Goal: Task Accomplishment & Management: Manage account settings

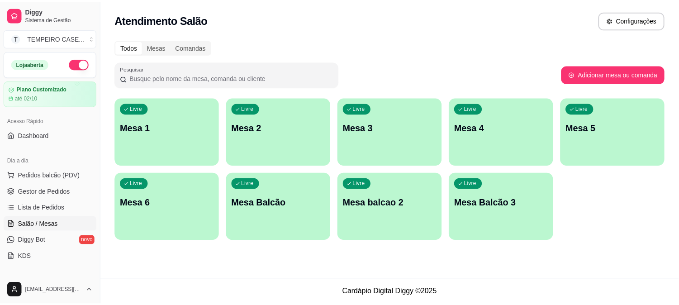
scroll to position [50, 0]
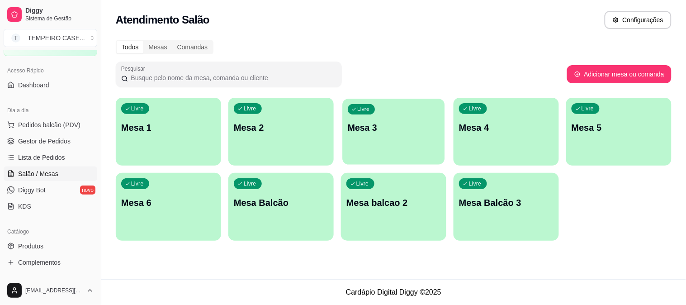
click at [377, 131] on p "Mesa 3" at bounding box center [394, 128] width 92 height 12
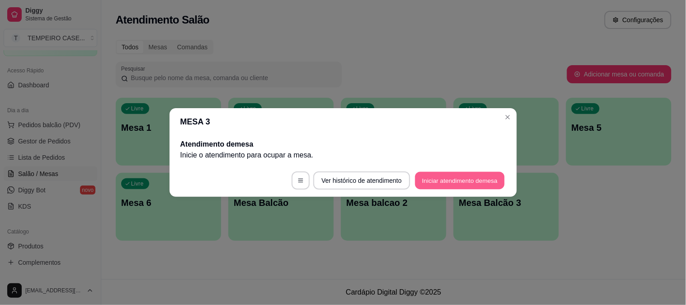
click at [462, 178] on button "Iniciar atendimento de mesa" at bounding box center [460, 181] width 90 height 18
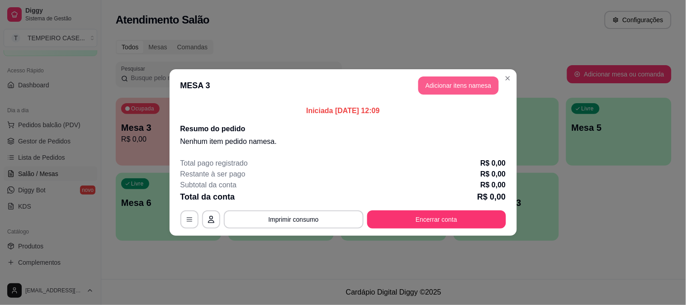
click at [455, 83] on button "Adicionar itens na mesa" at bounding box center [459, 85] width 81 height 18
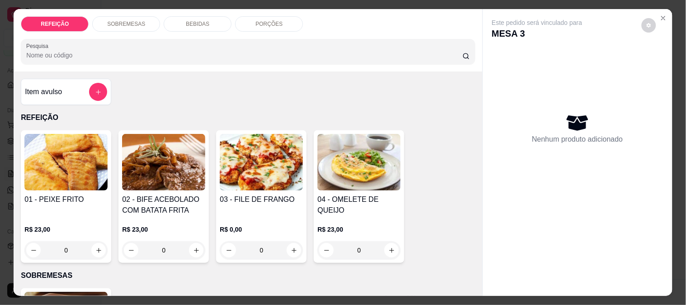
click at [69, 158] on img at bounding box center [65, 162] width 83 height 57
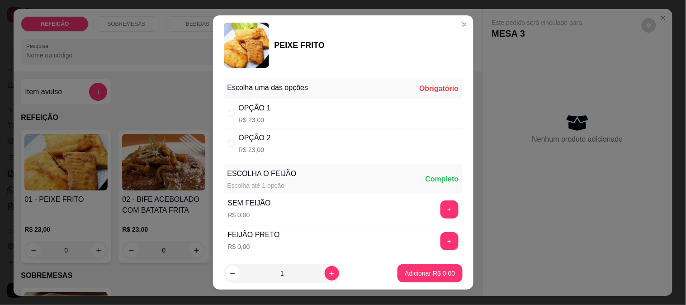
click at [252, 110] on div "OPÇÃO 1" at bounding box center [255, 108] width 32 height 11
radio input "true"
click at [423, 273] on p "Adicionar R$ 23,00" at bounding box center [428, 273] width 52 height 9
type input "1"
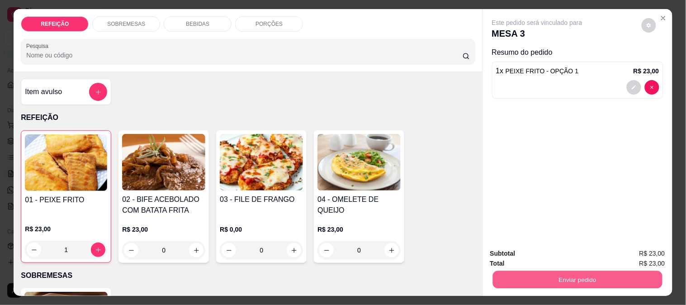
click at [590, 273] on button "Enviar pedido" at bounding box center [578, 280] width 170 height 18
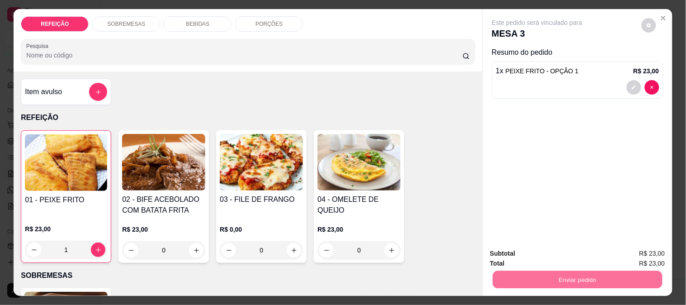
click at [546, 250] on button "Não registrar e enviar pedido" at bounding box center [548, 253] width 94 height 17
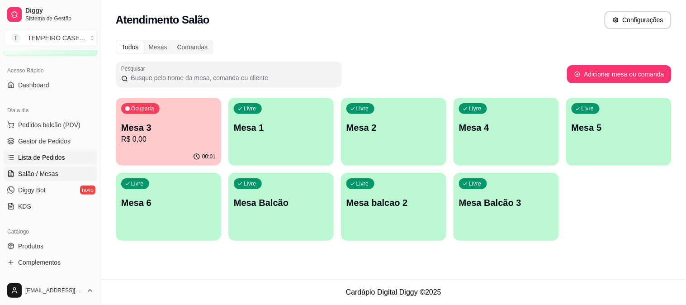
click at [57, 158] on span "Lista de Pedidos" at bounding box center [41, 157] width 47 height 9
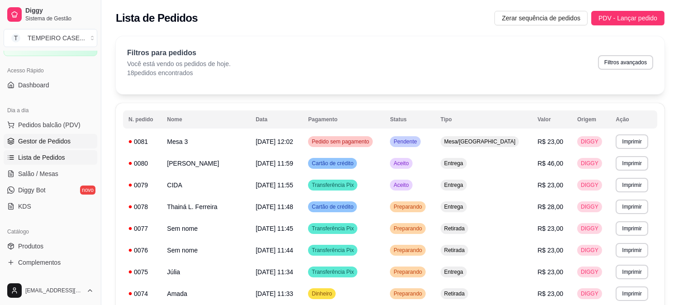
click at [44, 140] on span "Gestor de Pedidos" at bounding box center [44, 141] width 52 height 9
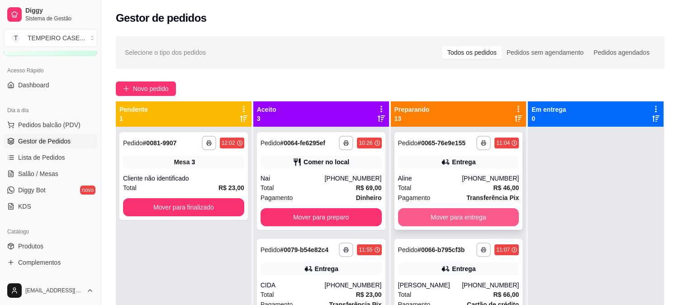
click at [445, 220] on button "Mover para entrega" at bounding box center [458, 217] width 121 height 18
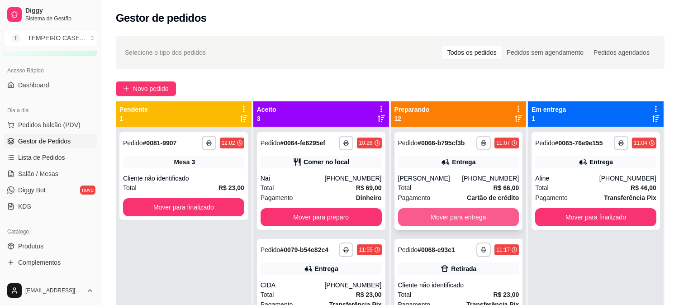
click at [445, 219] on button "Mover para entrega" at bounding box center [458, 217] width 121 height 18
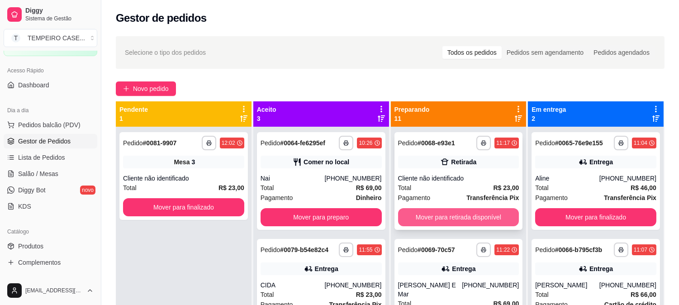
click at [443, 214] on button "Mover para retirada disponível" at bounding box center [458, 217] width 121 height 18
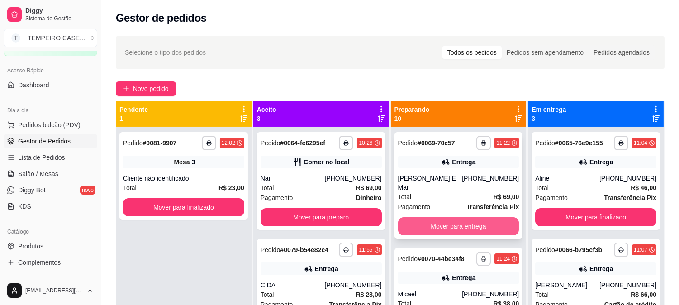
click at [442, 217] on button "Mover para entrega" at bounding box center [458, 226] width 121 height 18
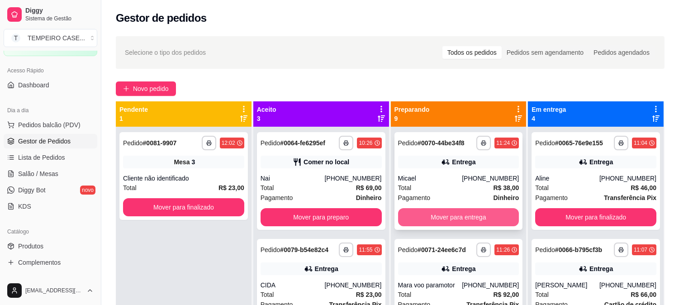
click at [445, 212] on button "Mover para entrega" at bounding box center [458, 217] width 121 height 18
click at [447, 212] on button "Mover para entrega" at bounding box center [458, 217] width 121 height 18
click at [447, 212] on button "Mover para entrega" at bounding box center [459, 218] width 118 height 18
click at [447, 212] on button "Mover para entrega" at bounding box center [458, 217] width 121 height 18
click at [447, 212] on button "Mover para retirada disponível" at bounding box center [458, 217] width 121 height 18
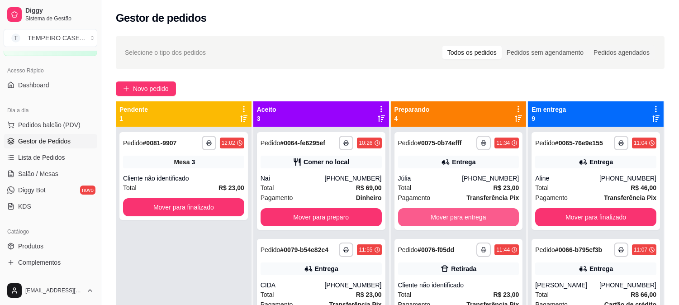
click at [447, 212] on button "Mover para entrega" at bounding box center [458, 217] width 121 height 18
click at [447, 212] on button "Mover para retirada disponível" at bounding box center [458, 217] width 121 height 18
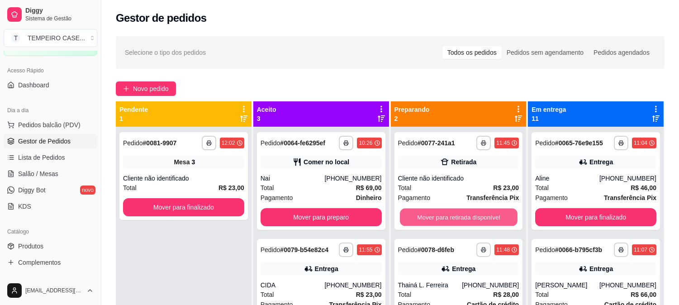
click at [447, 212] on button "Mover para retirada disponível" at bounding box center [459, 218] width 118 height 18
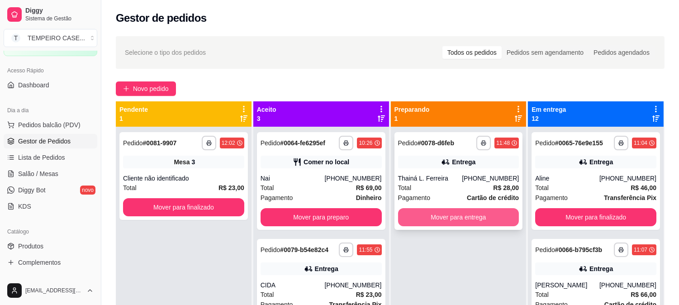
click at [431, 209] on button "Mover para entrega" at bounding box center [458, 217] width 121 height 18
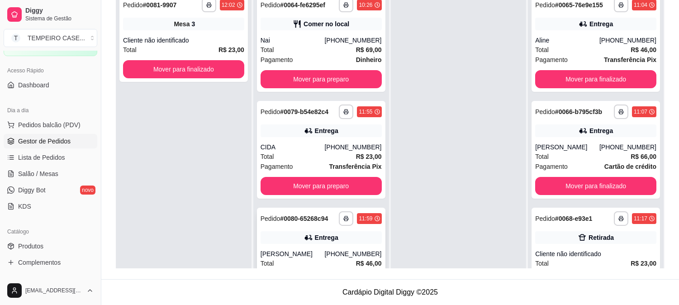
scroll to position [24, 0]
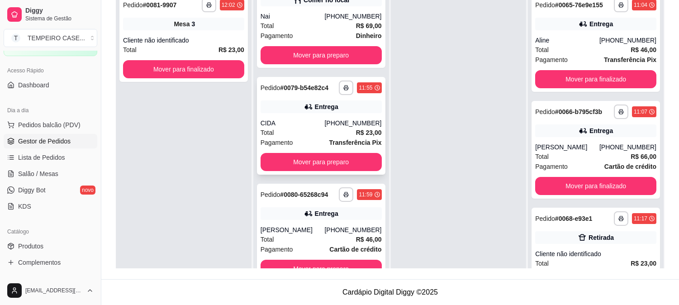
click at [335, 171] on div "**********" at bounding box center [321, 126] width 129 height 98
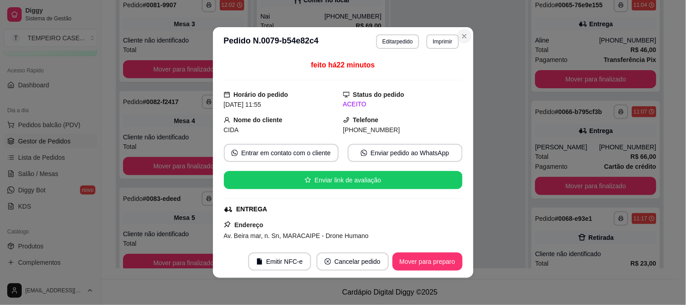
click at [460, 29] on button "Close" at bounding box center [464, 36] width 14 height 14
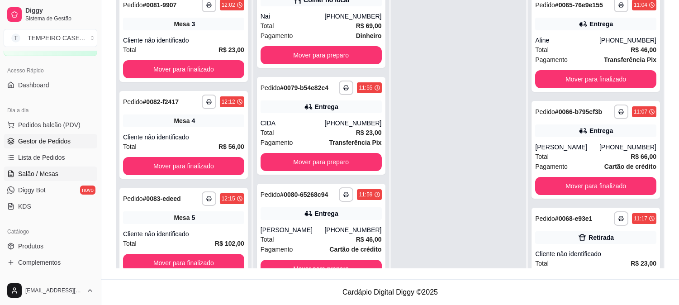
click at [38, 172] on span "Salão / Mesas" at bounding box center [38, 173] width 40 height 9
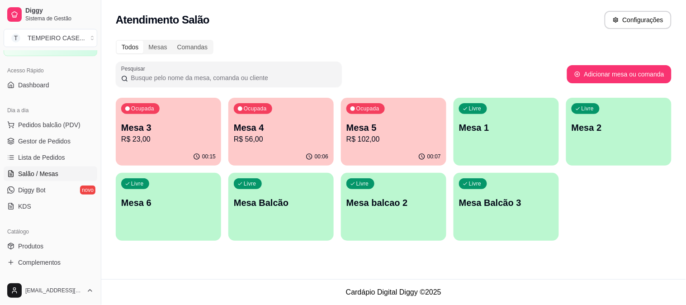
click at [141, 131] on p "Mesa 3" at bounding box center [168, 127] width 95 height 13
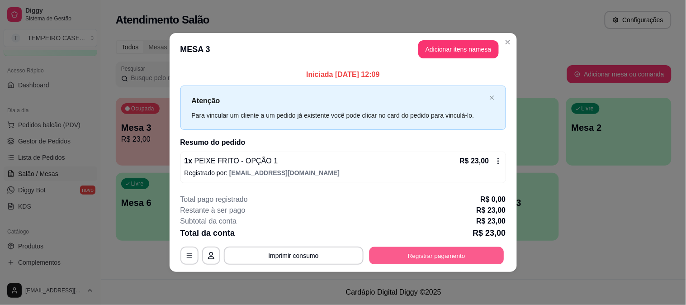
click at [423, 260] on button "Registrar pagamento" at bounding box center [436, 256] width 135 height 18
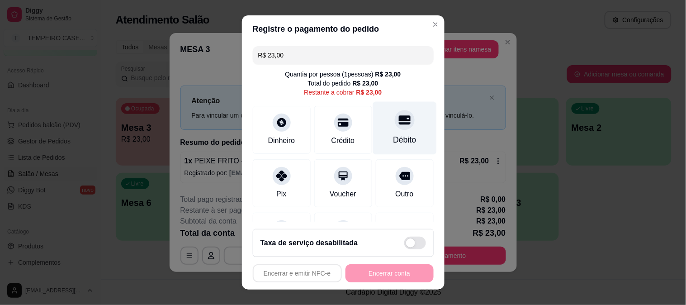
click at [393, 136] on div "Débito" at bounding box center [404, 140] width 23 height 12
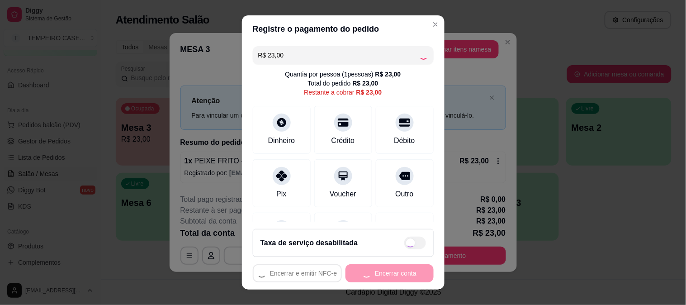
type input "R$ 0,00"
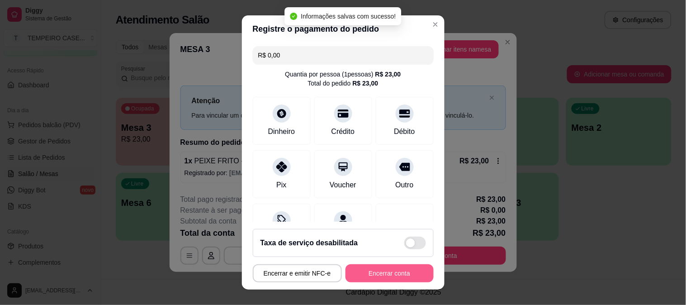
click at [404, 269] on button "Encerrar conta" at bounding box center [390, 273] width 88 height 18
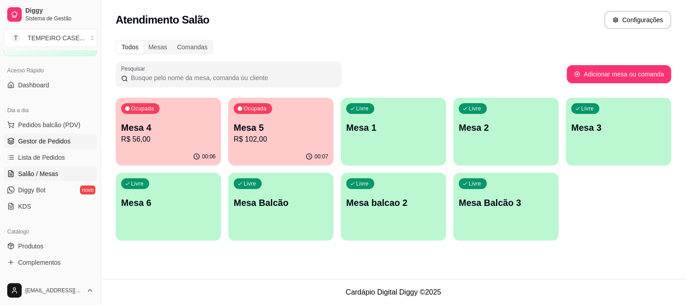
click at [39, 138] on span "Gestor de Pedidos" at bounding box center [44, 141] width 52 height 9
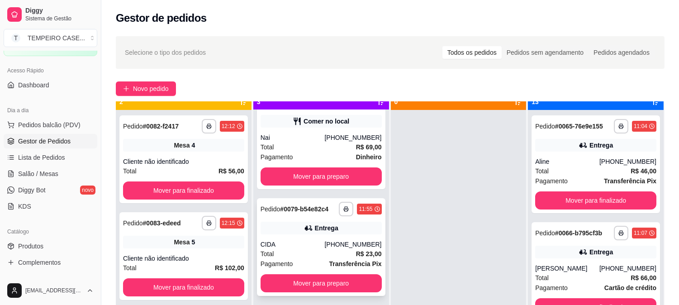
scroll to position [25, 0]
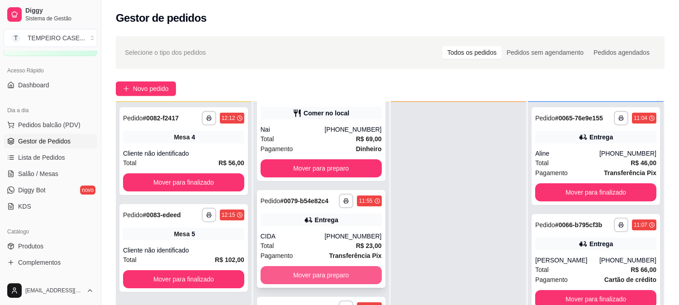
click at [310, 275] on button "Mover para preparo" at bounding box center [321, 275] width 121 height 18
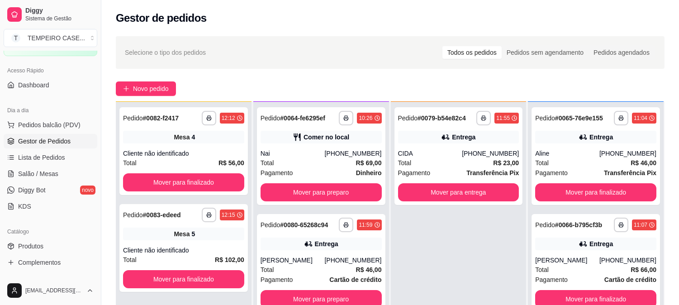
scroll to position [0, 0]
click at [310, 298] on button "Mover para preparo" at bounding box center [321, 299] width 121 height 18
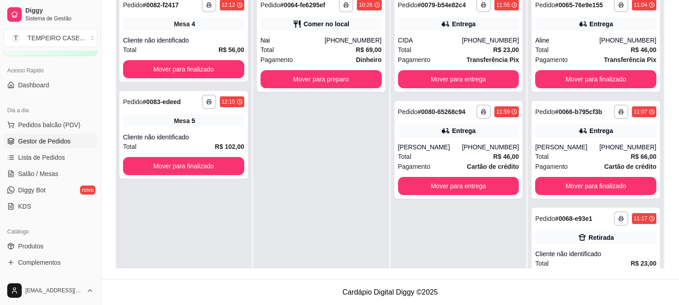
click at [50, 142] on span "Gestor de Pedidos" at bounding box center [44, 141] width 52 height 9
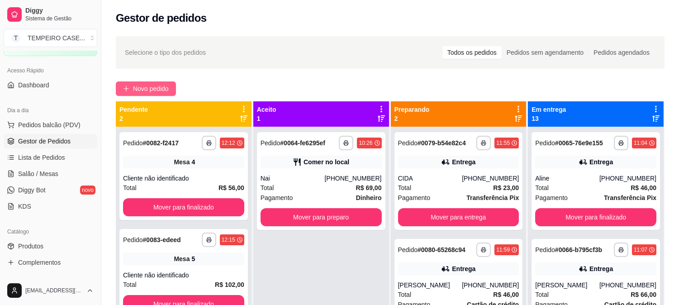
click at [146, 95] on button "Novo pedido" at bounding box center [146, 88] width 60 height 14
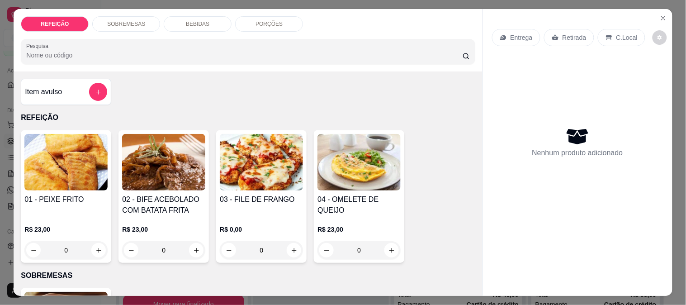
click at [236, 166] on img at bounding box center [261, 162] width 83 height 57
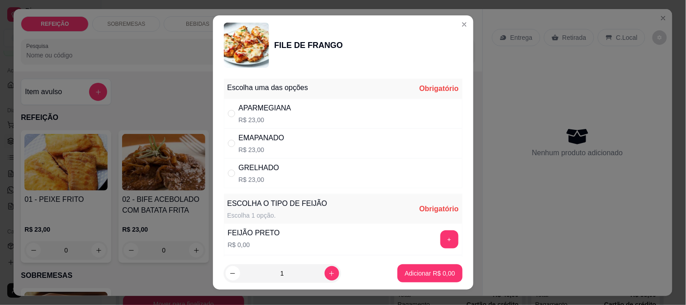
click at [263, 111] on div "APARMEGIANA" at bounding box center [265, 108] width 52 height 11
radio input "true"
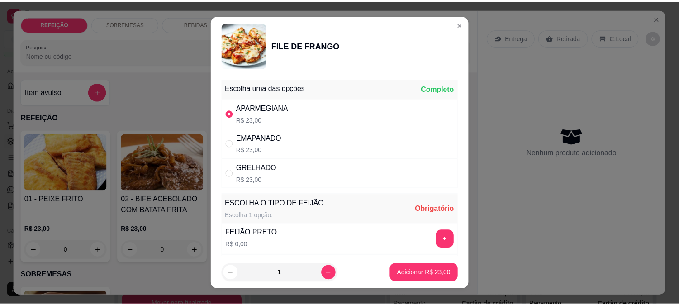
scroll to position [50, 0]
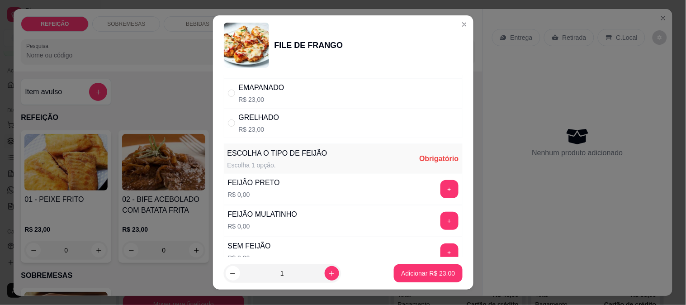
click at [435, 179] on div "FEIJÃO PRETO R$ 0,00 +" at bounding box center [343, 189] width 239 height 32
click at [441, 183] on button "+" at bounding box center [450, 189] width 18 height 18
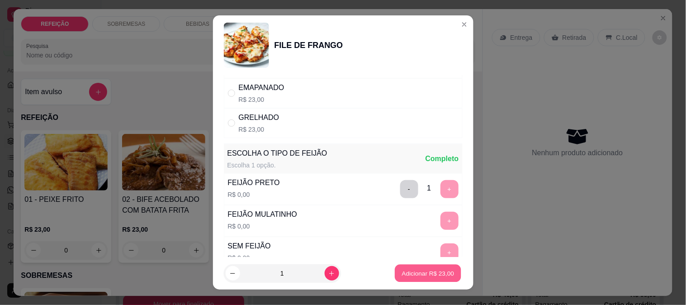
click at [413, 267] on button "Adicionar R$ 23,00" at bounding box center [428, 274] width 67 height 18
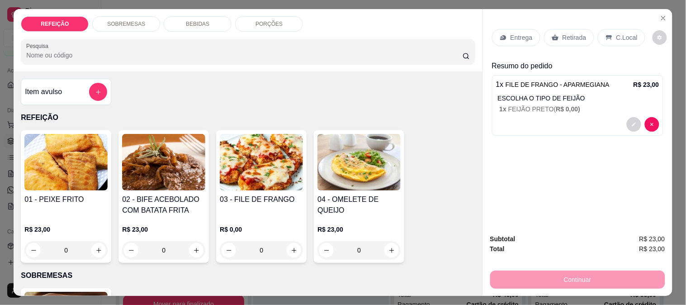
click at [563, 33] on p "Retirada" at bounding box center [575, 37] width 24 height 9
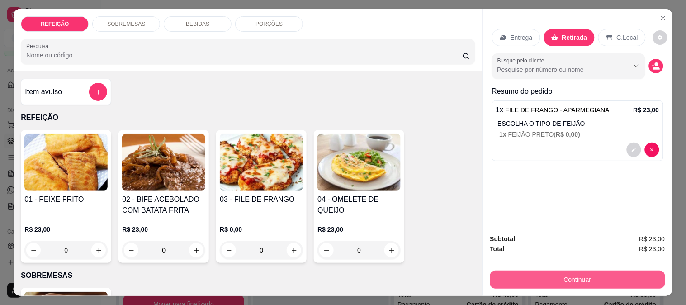
click at [544, 276] on button "Continuar" at bounding box center [578, 280] width 175 height 18
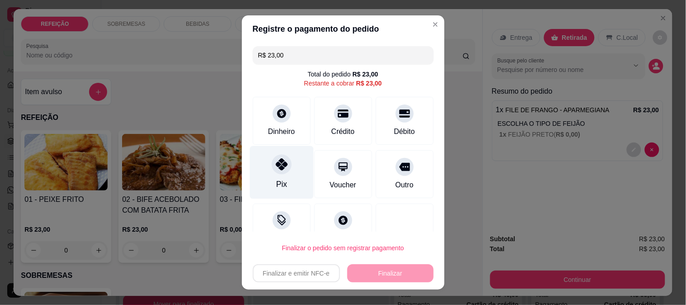
click at [272, 173] on div at bounding box center [282, 164] width 20 height 20
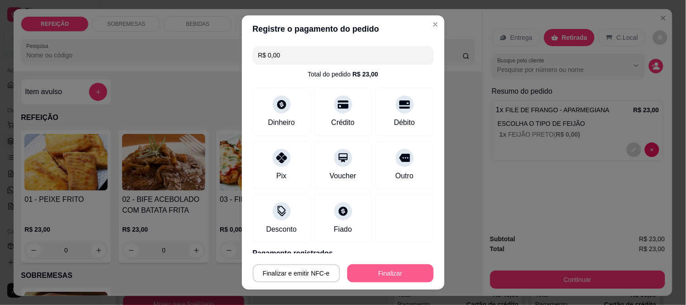
click at [395, 275] on button "Finalizar" at bounding box center [391, 273] width 86 height 18
type input "-R$ 23,00"
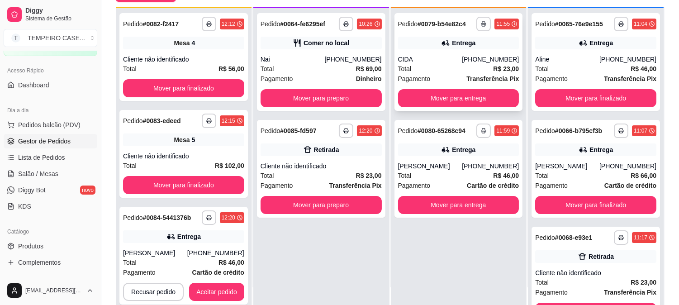
scroll to position [138, 0]
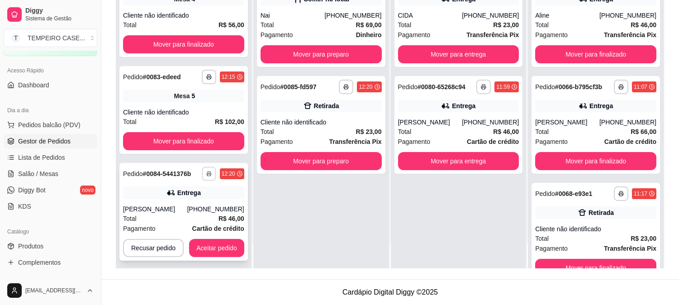
click at [208, 173] on icon "button" at bounding box center [208, 173] width 5 height 5
click at [180, 218] on button "IMPRESSORA COZINHA" at bounding box center [178, 223] width 75 height 14
click at [212, 248] on button "Aceitar pedido" at bounding box center [216, 248] width 55 height 18
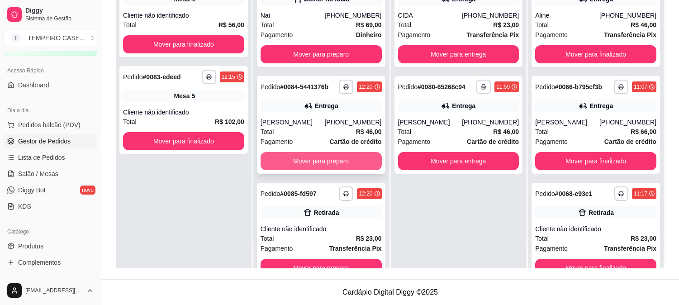
click at [318, 162] on button "Mover para preparo" at bounding box center [321, 161] width 121 height 18
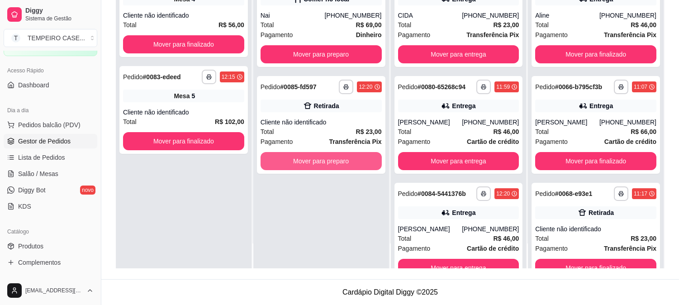
click at [318, 162] on button "Mover para preparo" at bounding box center [321, 161] width 121 height 18
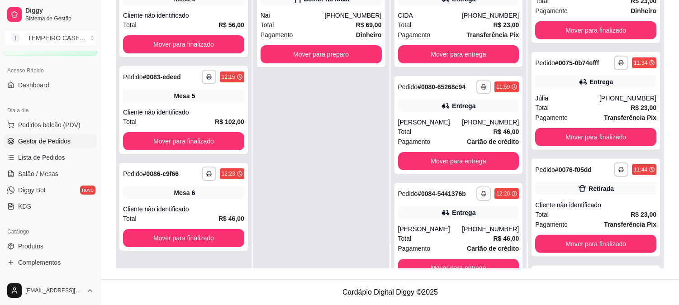
scroll to position [790, 0]
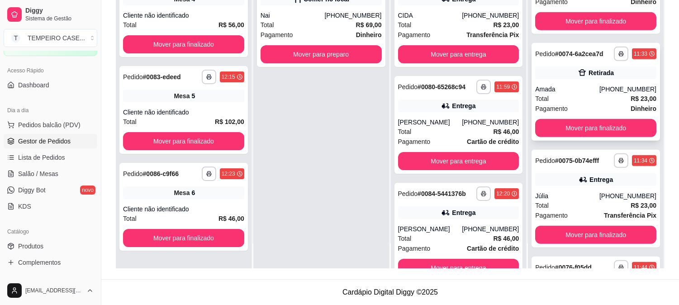
click at [563, 85] on div "Amada" at bounding box center [567, 89] width 64 height 9
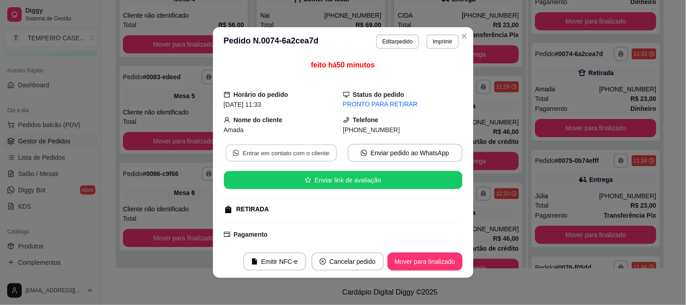
click at [295, 156] on button "Entrar em contato com o cliente" at bounding box center [280, 153] width 111 height 18
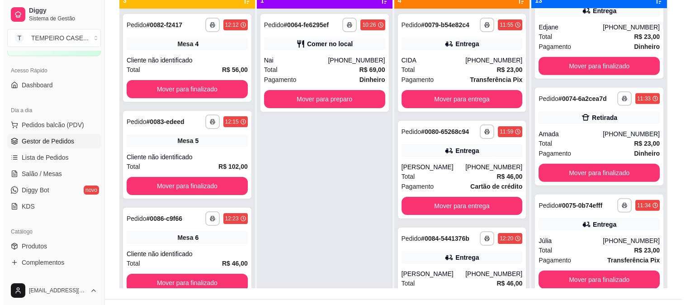
scroll to position [0, 0]
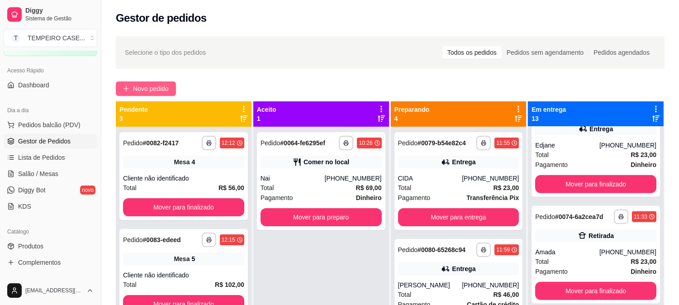
click at [139, 89] on span "Novo pedido" at bounding box center [151, 89] width 36 height 10
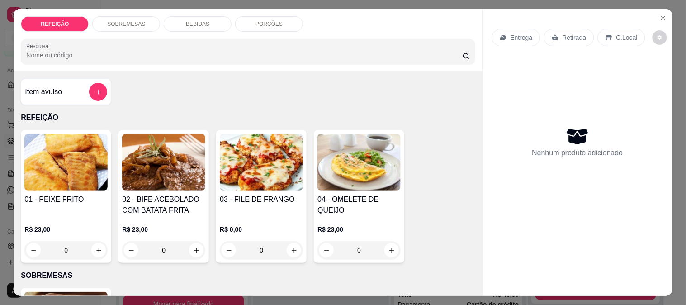
click at [24, 168] on img at bounding box center [65, 162] width 83 height 57
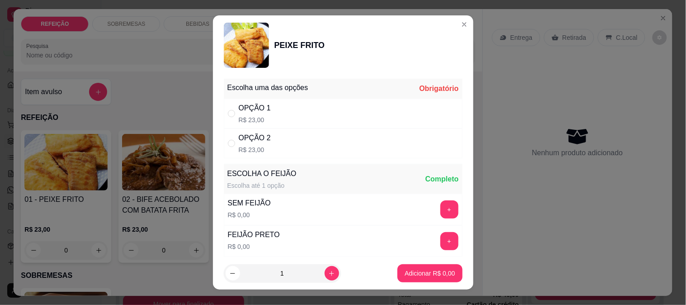
click at [281, 114] on div "OPÇÃO 1 R$ 23,00" at bounding box center [343, 114] width 239 height 30
radio input "true"
click at [329, 270] on icon "increase-product-quantity" at bounding box center [332, 273] width 7 height 7
type input "3"
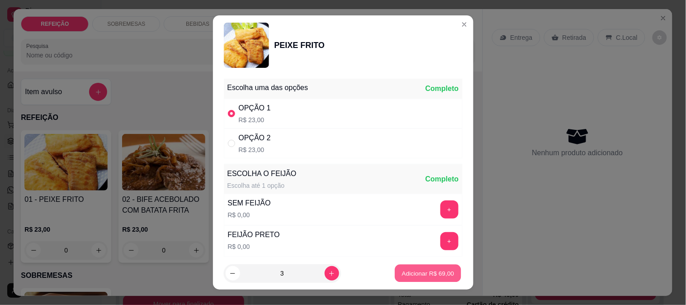
click at [433, 272] on p "Adicionar R$ 69,00" at bounding box center [428, 273] width 52 height 9
type input "3"
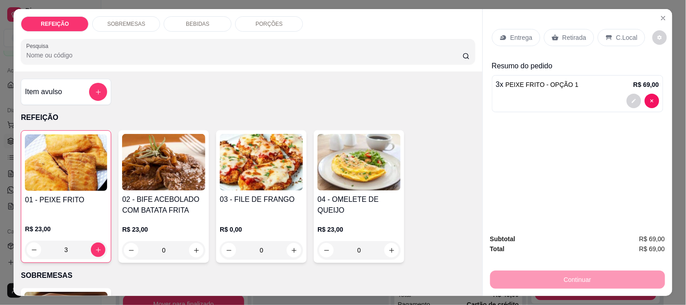
click at [519, 41] on div "Entrega" at bounding box center [516, 37] width 48 height 17
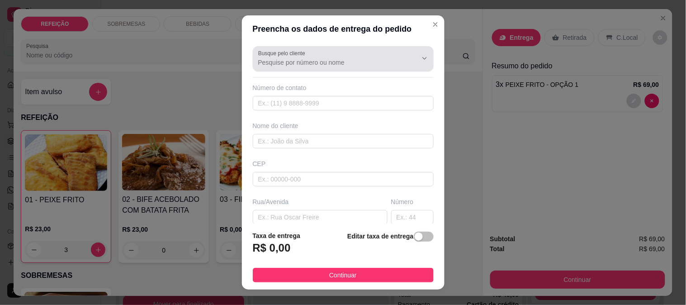
click at [308, 62] on input "Busque pelo cliente" at bounding box center [330, 62] width 145 height 9
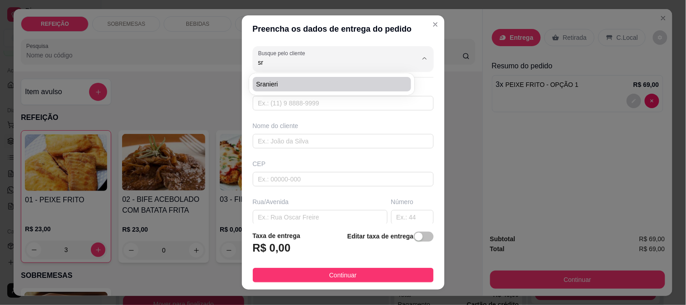
click at [278, 89] on li "sranieri" at bounding box center [332, 84] width 159 height 14
type input "sranieri"
type input "81994367042"
type input "sranieri"
type input "55595190"
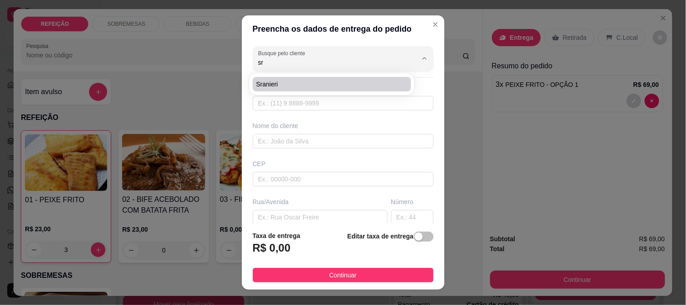
type input "[GEOGRAPHIC_DATA]"
type input "06"
type input "IPOJUCA"
type input "Ao lado da pousada [GEOGRAPHIC_DATA]"
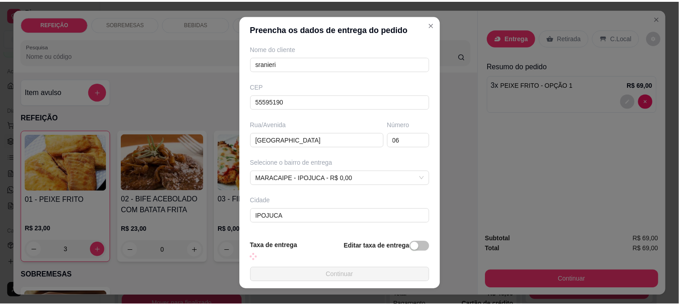
scroll to position [114, 0]
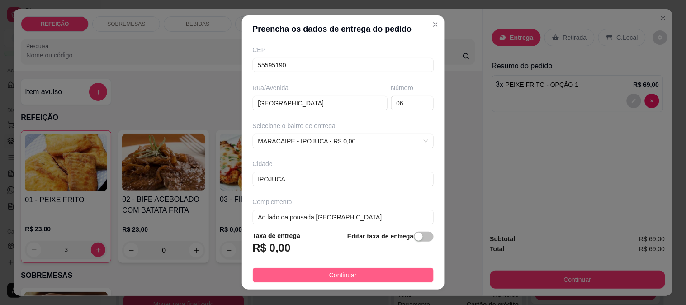
click at [331, 272] on span "Continuar" at bounding box center [343, 275] width 28 height 10
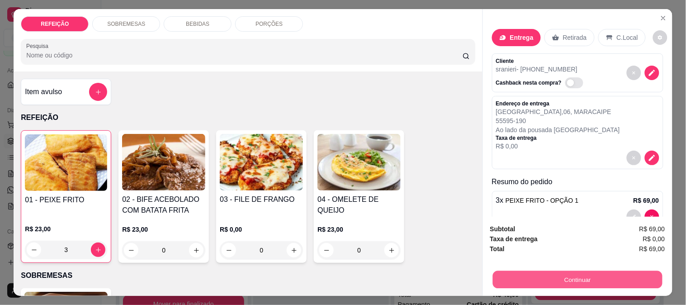
click at [530, 274] on button "Continuar" at bounding box center [578, 280] width 170 height 18
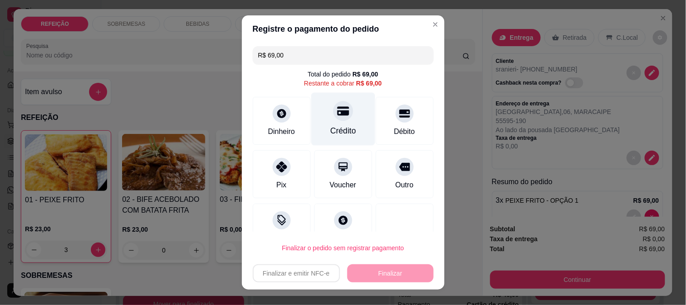
click at [330, 125] on div "Crédito" at bounding box center [343, 131] width 26 height 12
type input "R$ 0,00"
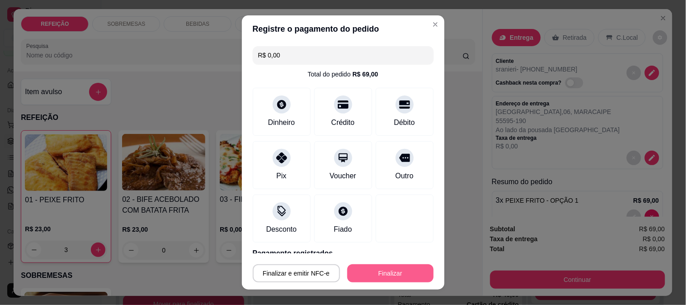
click at [371, 273] on button "Finalizar" at bounding box center [391, 273] width 86 height 18
type input "0"
type input "-R$ 69,00"
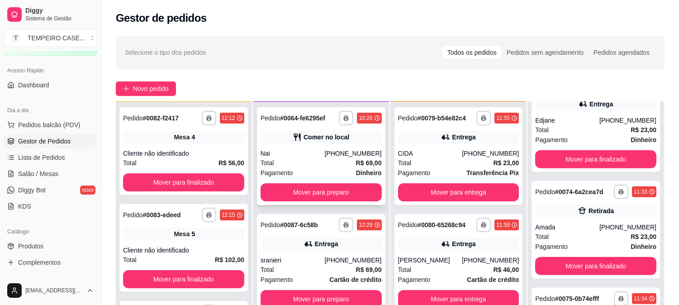
scroll to position [138, 0]
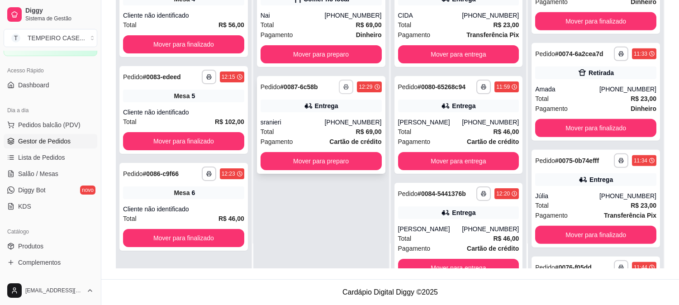
click at [343, 81] on button "button" at bounding box center [346, 87] width 14 height 14
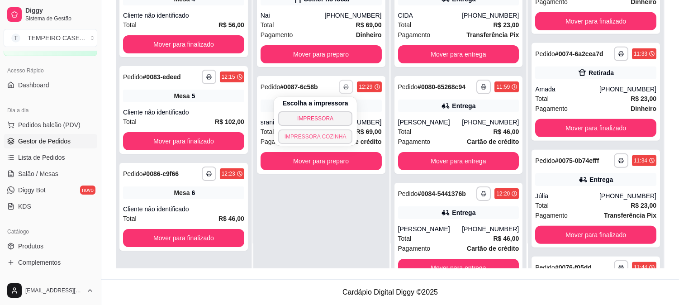
click at [320, 133] on button "IMPRESSORA COZINHA" at bounding box center [315, 136] width 75 height 14
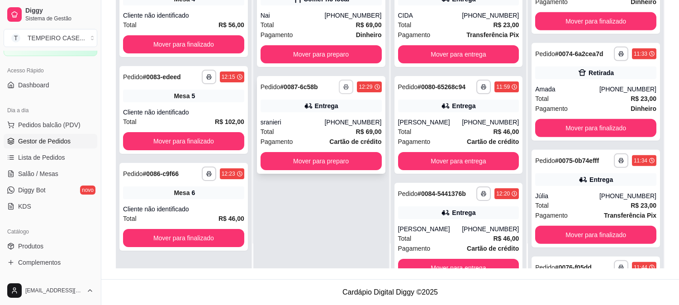
click at [343, 89] on button "button" at bounding box center [346, 87] width 14 height 14
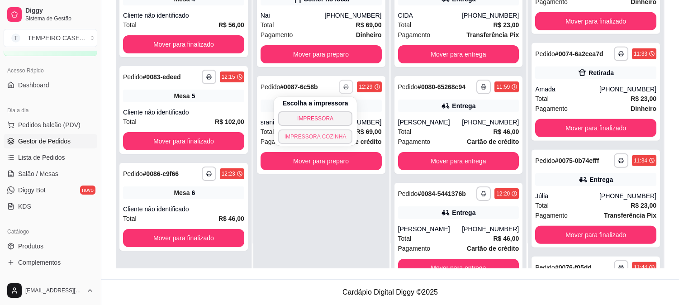
click at [317, 137] on button "IMPRESSORA COZINHA" at bounding box center [315, 136] width 75 height 14
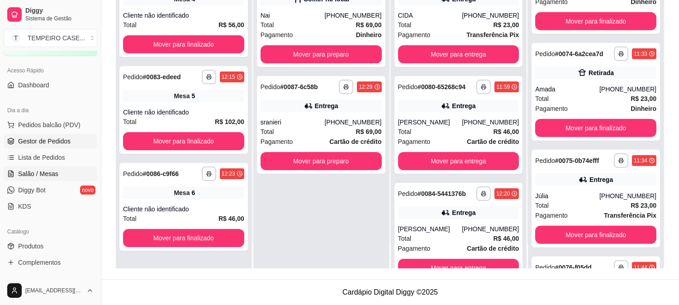
click at [38, 172] on span "Salão / Mesas" at bounding box center [38, 173] width 40 height 9
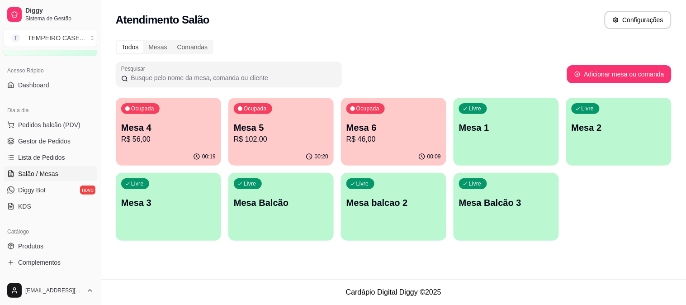
click at [638, 150] on div "Livre Mesa 2" at bounding box center [619, 126] width 105 height 57
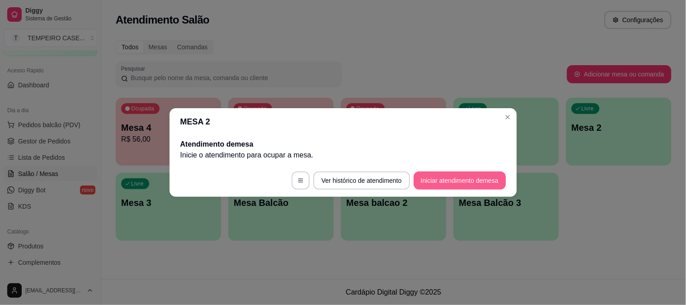
click at [472, 181] on button "Iniciar atendimento de mesa" at bounding box center [460, 180] width 92 height 18
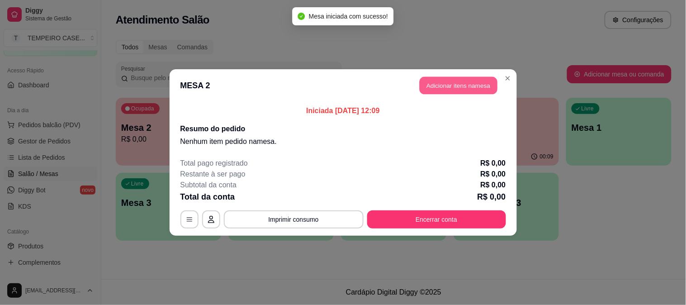
click at [456, 87] on button "Adicionar itens na mesa" at bounding box center [459, 86] width 78 height 18
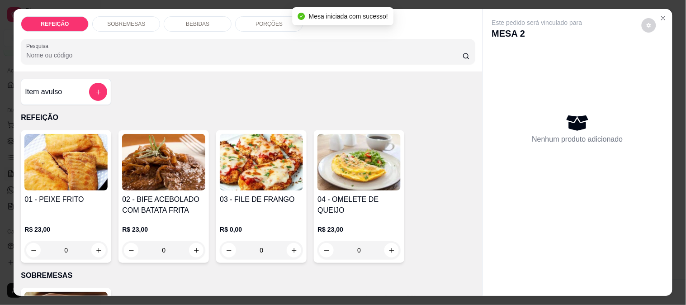
click at [287, 153] on img at bounding box center [261, 162] width 83 height 57
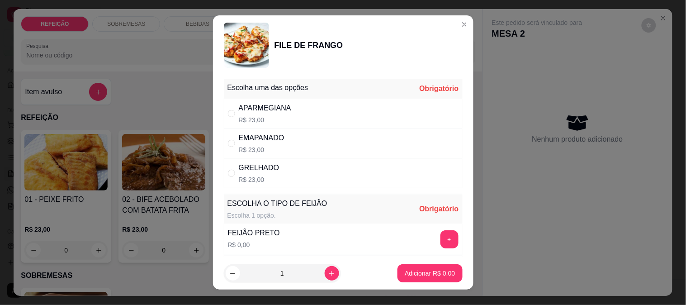
click at [307, 111] on div "APARMEGIANA R$ 23,00" at bounding box center [343, 114] width 239 height 30
radio input "true"
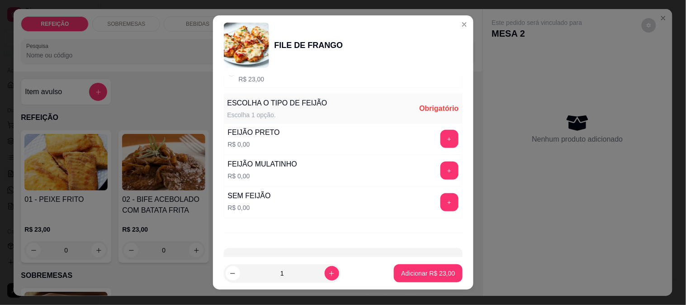
scroll to position [129, 0]
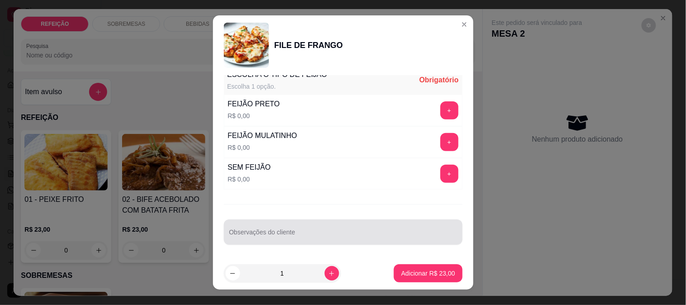
click at [264, 230] on div at bounding box center [343, 232] width 228 height 18
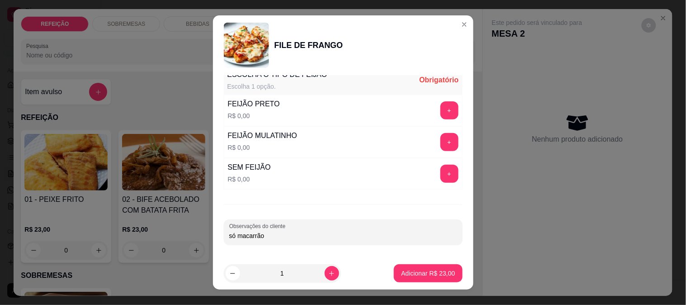
type input "só macarrão"
click at [441, 218] on div "Escolha uma das opções Completo APARMEGIANA R$ 23,00 EMAPANADO R$ 23,00 GRELHAD…" at bounding box center [343, 166] width 261 height 182
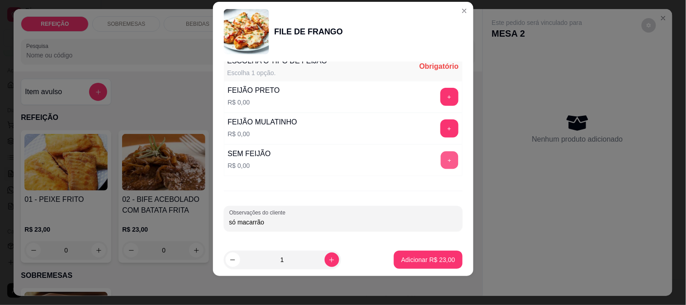
click at [441, 162] on button "+" at bounding box center [450, 160] width 18 height 18
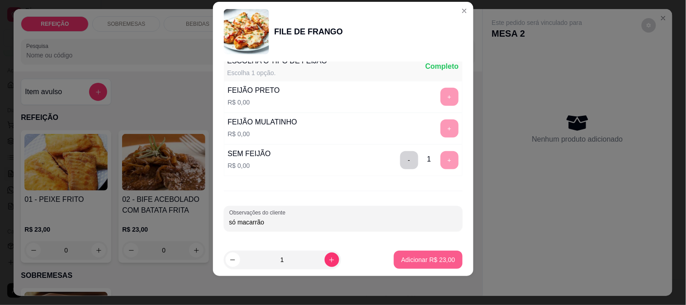
click at [410, 261] on p "Adicionar R$ 23,00" at bounding box center [428, 259] width 54 height 9
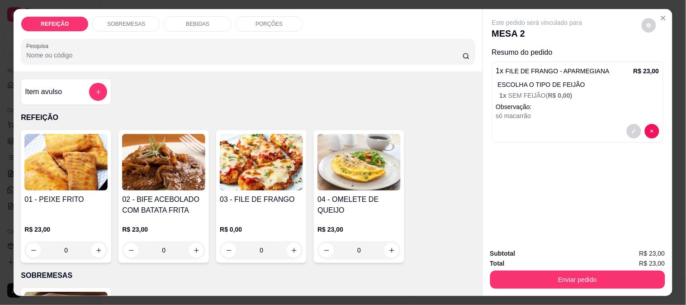
click at [141, 24] on div "SOBREMESAS" at bounding box center [126, 23] width 68 height 15
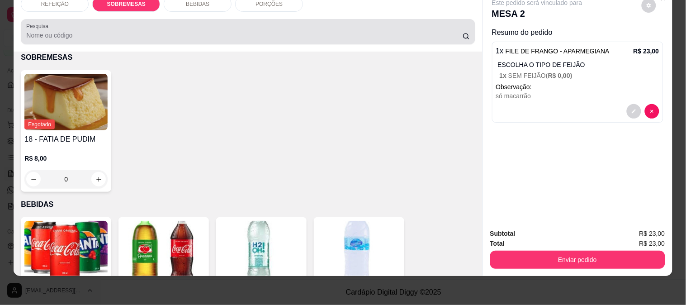
scroll to position [0, 0]
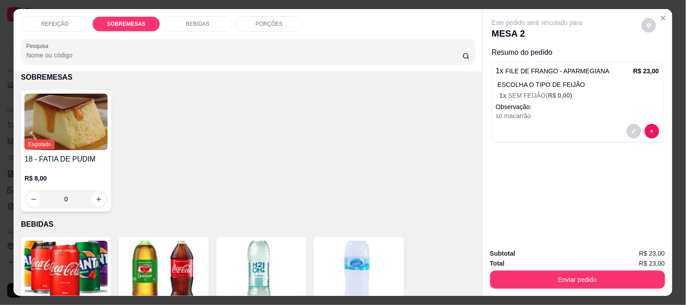
click at [71, 264] on img at bounding box center [65, 269] width 83 height 57
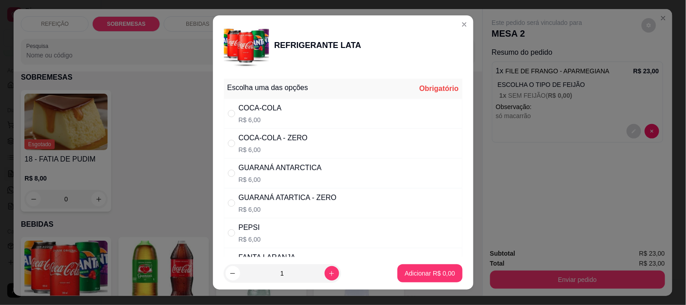
click at [264, 202] on div "GUARANÁ ATARTICA - ZERO" at bounding box center [288, 197] width 98 height 11
radio input "true"
click at [438, 275] on p "Adicionar R$ 6,00" at bounding box center [430, 273] width 50 height 9
type input "1"
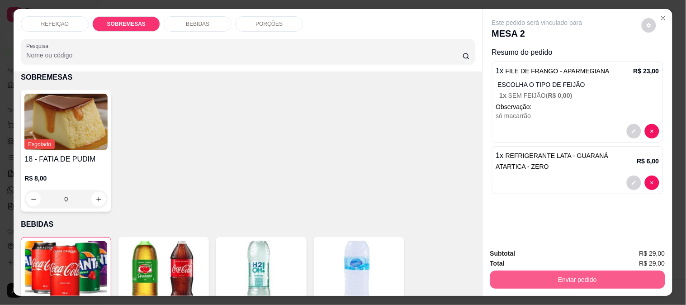
click at [518, 274] on button "Enviar pedido" at bounding box center [578, 280] width 175 height 18
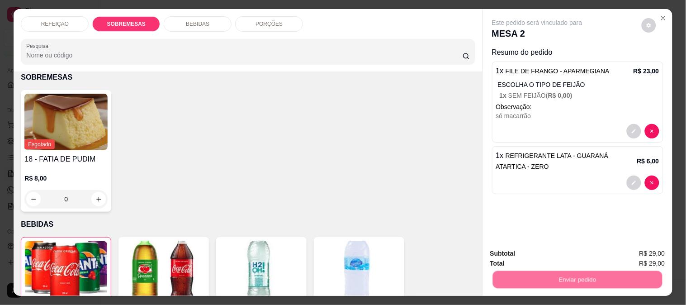
click at [526, 254] on button "Não registrar e enviar pedido" at bounding box center [548, 253] width 94 height 17
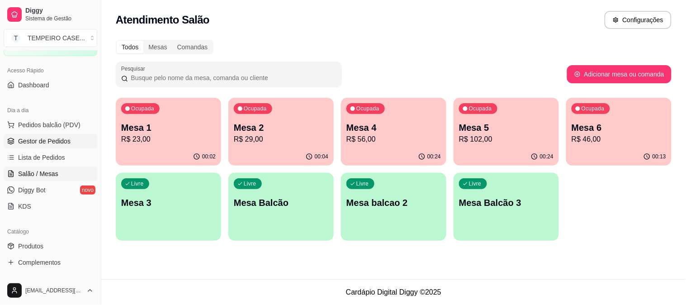
click at [35, 147] on link "Gestor de Pedidos" at bounding box center [51, 141] width 94 height 14
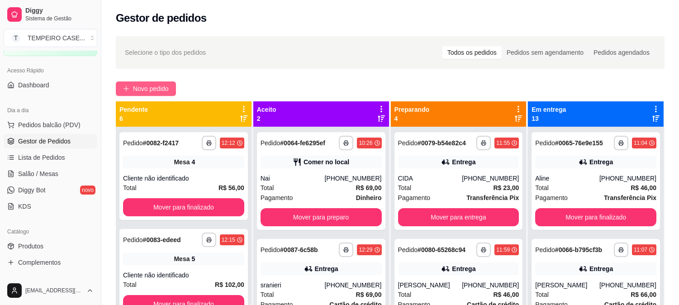
click at [148, 86] on span "Novo pedido" at bounding box center [151, 89] width 36 height 10
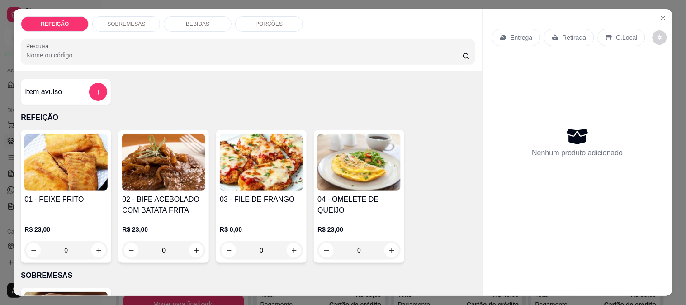
click at [59, 174] on img at bounding box center [65, 162] width 83 height 57
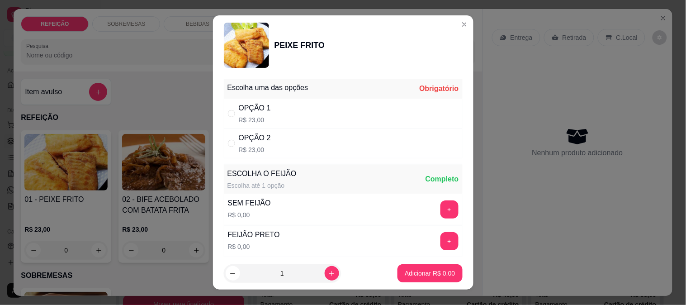
click at [228, 106] on div "OPÇÃO 1 R$ 23,00" at bounding box center [343, 114] width 239 height 30
radio input "true"
click at [329, 264] on footer "1 Adicionar R$ 23,00" at bounding box center [343, 273] width 261 height 33
click at [325, 269] on button "increase-product-quantity" at bounding box center [332, 273] width 14 height 14
click at [329, 270] on icon "increase-product-quantity" at bounding box center [332, 273] width 7 height 7
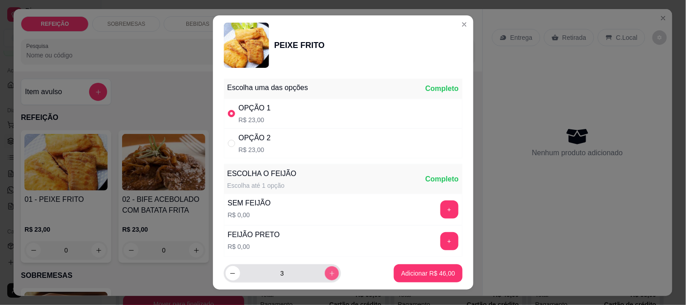
click at [329, 270] on icon "increase-product-quantity" at bounding box center [332, 273] width 7 height 7
type input "5"
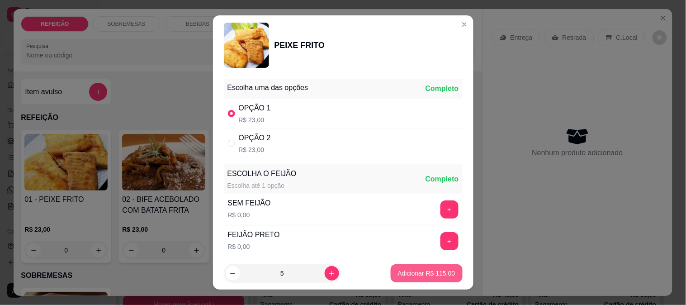
click at [395, 267] on button "Adicionar R$ 115,00" at bounding box center [427, 273] width 72 height 18
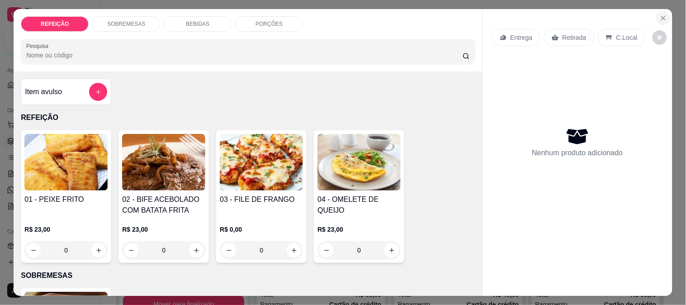
click at [664, 17] on button "Close" at bounding box center [664, 18] width 14 height 14
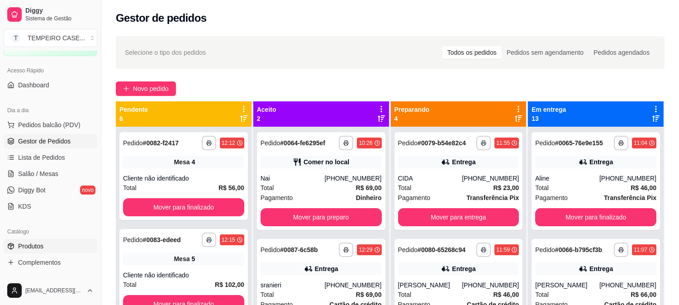
click at [41, 246] on span "Produtos" at bounding box center [30, 246] width 25 height 9
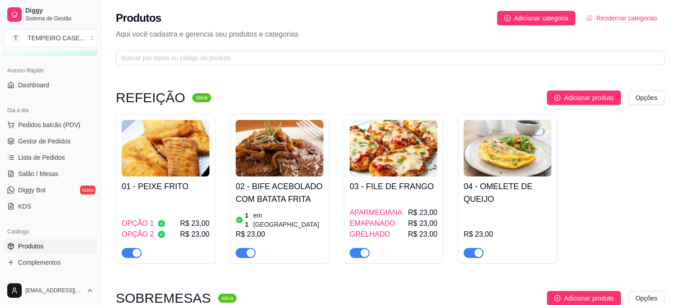
click at [180, 195] on div "01 - PEIXE FRITO OPÇÃO 1 R$ 23,00 OPÇÃO 2 R$ 23,00" at bounding box center [166, 216] width 88 height 81
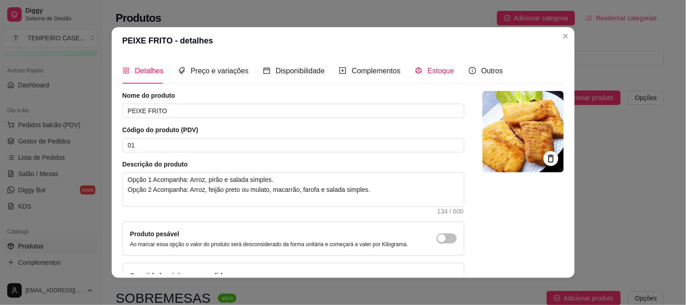
click at [433, 71] on span "Estoque" at bounding box center [441, 71] width 27 height 8
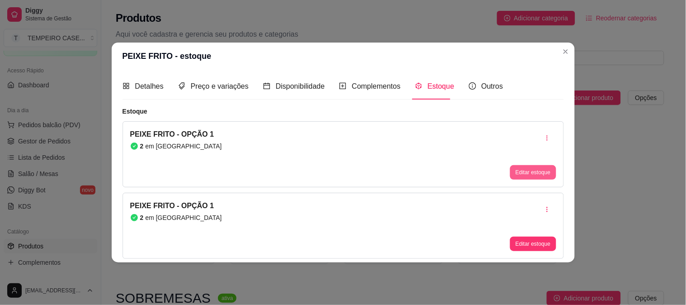
click at [518, 173] on button "Editar estoque" at bounding box center [533, 172] width 46 height 14
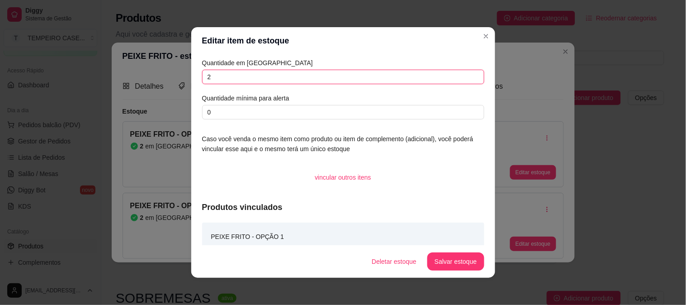
drag, startPoint x: 232, startPoint y: 84, endPoint x: 200, endPoint y: 83, distance: 31.7
click at [202, 83] on input "2" at bounding box center [343, 77] width 282 height 14
type input "5"
click at [444, 263] on button "Salvar estoque" at bounding box center [456, 262] width 55 height 18
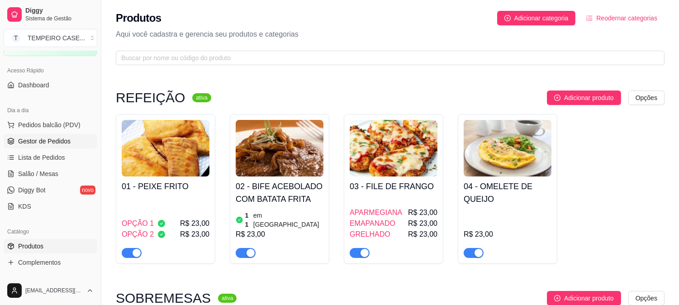
click at [30, 143] on span "Gestor de Pedidos" at bounding box center [44, 141] width 52 height 9
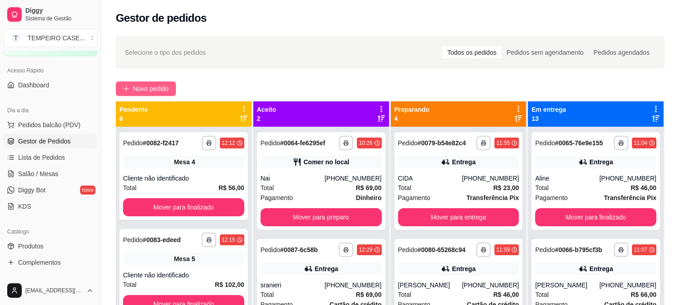
click at [160, 93] on span "Novo pedido" at bounding box center [151, 89] width 36 height 10
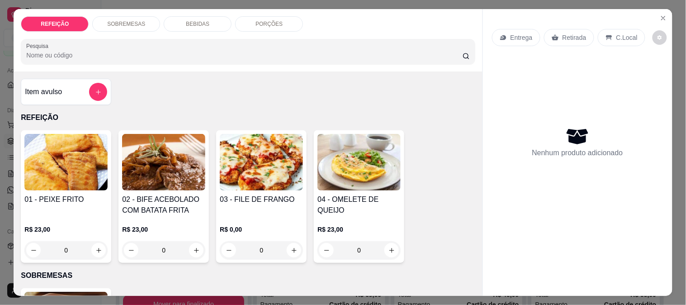
click at [66, 173] on img at bounding box center [65, 162] width 83 height 57
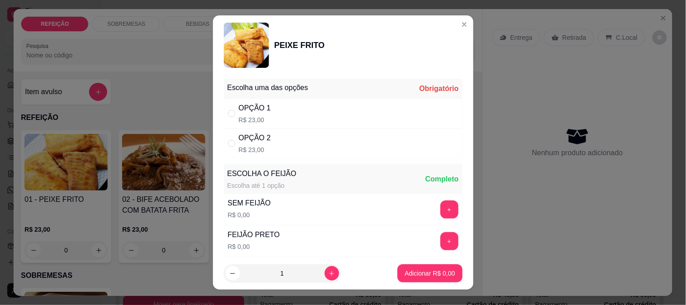
click at [315, 111] on div "OPÇÃO 1 R$ 23,00" at bounding box center [343, 114] width 239 height 30
radio input "true"
click at [329, 274] on icon "increase-product-quantity" at bounding box center [332, 273] width 7 height 7
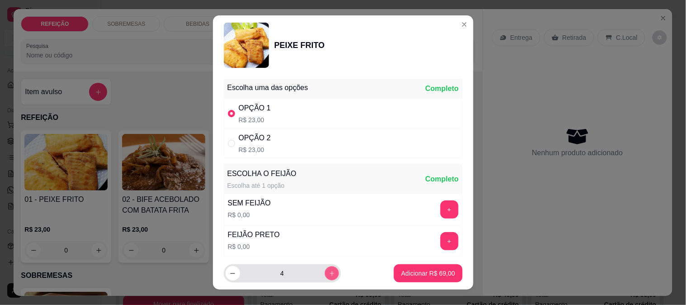
click at [329, 274] on icon "increase-product-quantity" at bounding box center [332, 273] width 7 height 7
type input "5"
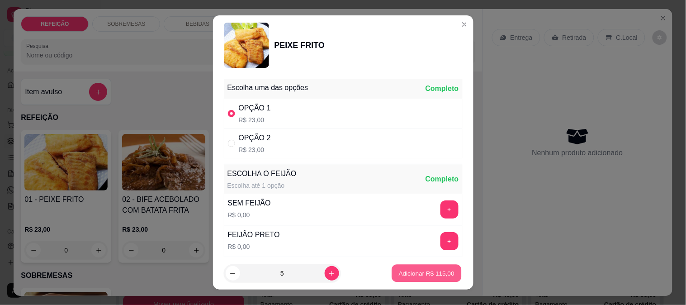
click at [436, 279] on button "Adicionar R$ 115,00" at bounding box center [427, 274] width 70 height 18
type input "5"
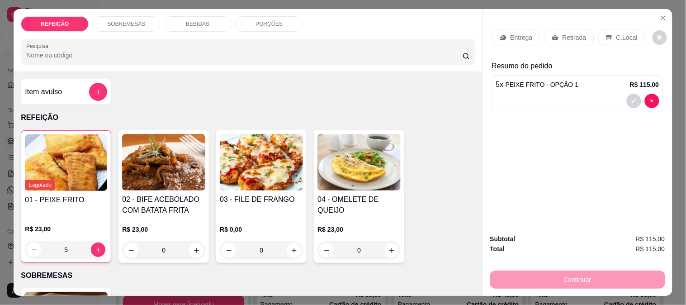
click at [514, 33] on p "Entrega" at bounding box center [522, 37] width 22 height 9
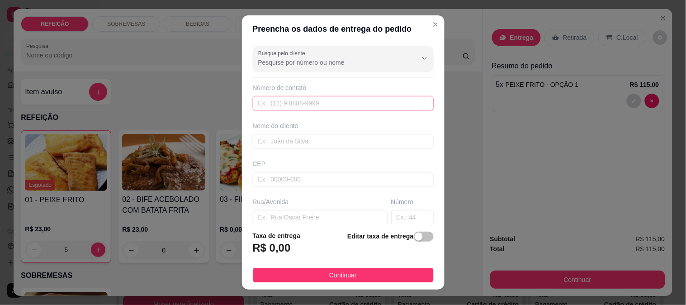
click at [272, 106] on input "text" at bounding box center [343, 103] width 181 height 14
drag, startPoint x: 272, startPoint y: 106, endPoint x: 278, endPoint y: 130, distance: 25.1
click at [278, 129] on div "Busque pelo cliente Número de contato Nome do cliente CEP Rua/[GEOGRAPHIC_DATA]…" at bounding box center [343, 133] width 203 height 181
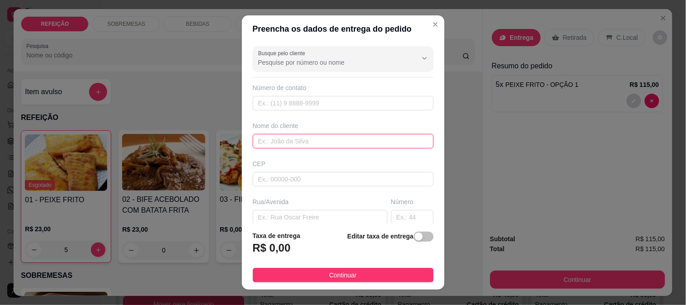
click at [280, 134] on input "text" at bounding box center [343, 141] width 181 height 14
paste input "[PERSON_NAME]"
type input "[PERSON_NAME]"
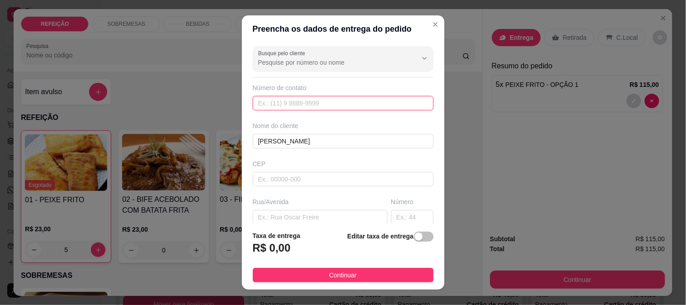
click at [274, 105] on input "text" at bounding box center [343, 103] width 181 height 14
paste input "[PHONE_NUMBER]"
type input "[PHONE_NUMBER]"
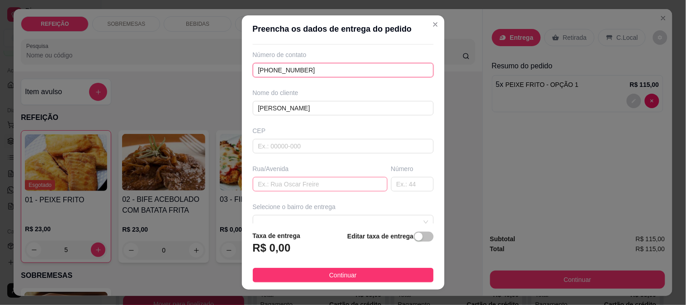
scroll to position [50, 0]
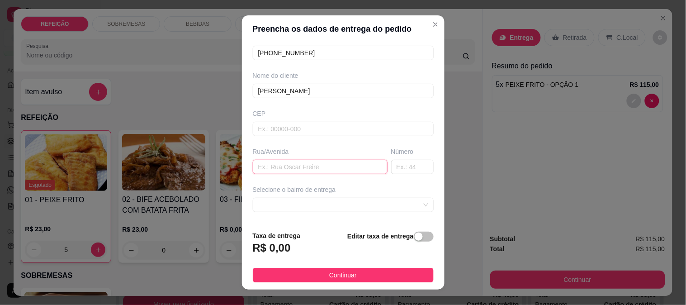
click at [295, 163] on input "text" at bounding box center [320, 167] width 135 height 14
paste input "Rua 2. Onde era a pousada do Ray"
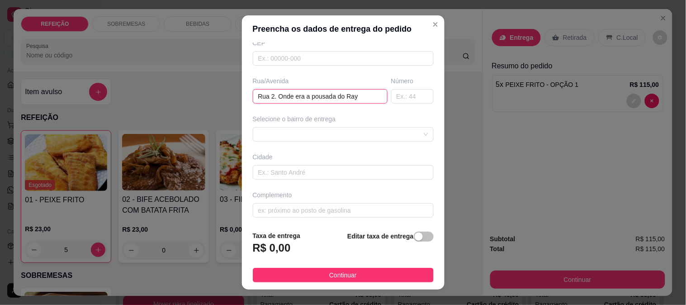
scroll to position [124, 0]
click at [310, 130] on div at bounding box center [343, 131] width 181 height 14
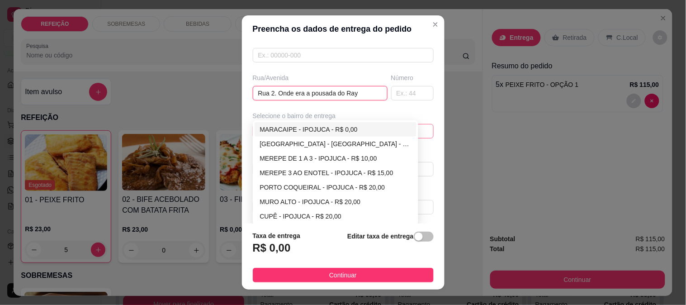
type input "Rua 2. Onde era a pousada do Ray"
click at [293, 131] on div "MARACAIPE - IPOJUCA - R$ 0,00" at bounding box center [336, 129] width 152 height 10
type input "IPOJUCA"
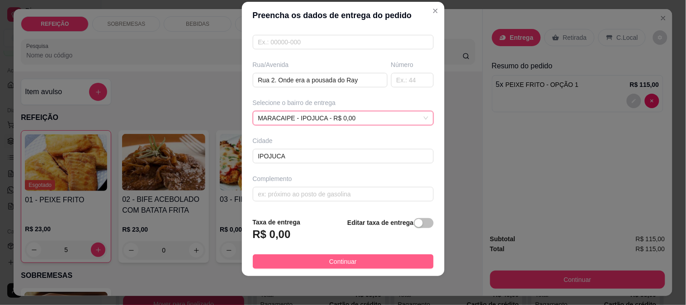
click at [318, 264] on button "Continuar" at bounding box center [343, 261] width 181 height 14
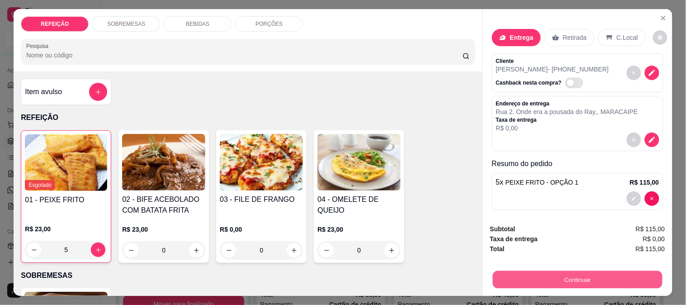
click at [564, 281] on button "Continuar" at bounding box center [578, 280] width 170 height 18
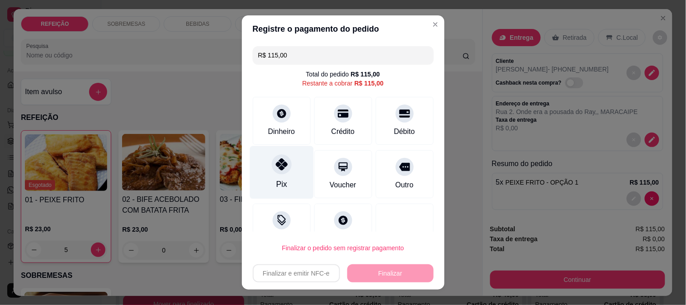
click at [276, 169] on icon at bounding box center [282, 164] width 12 height 12
type input "R$ 0,00"
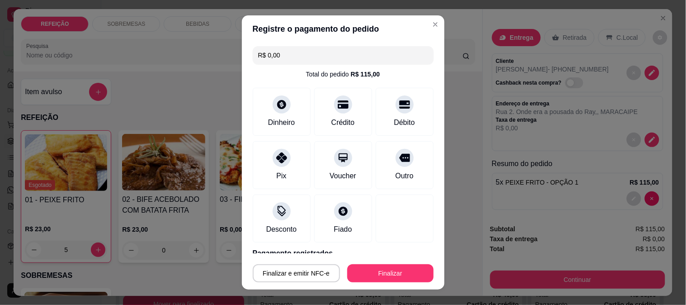
click at [359, 263] on div "Finalizar e emitir NFC-e Finalizar" at bounding box center [343, 272] width 181 height 22
click at [361, 265] on button "Finalizar" at bounding box center [391, 273] width 86 height 18
type input "0"
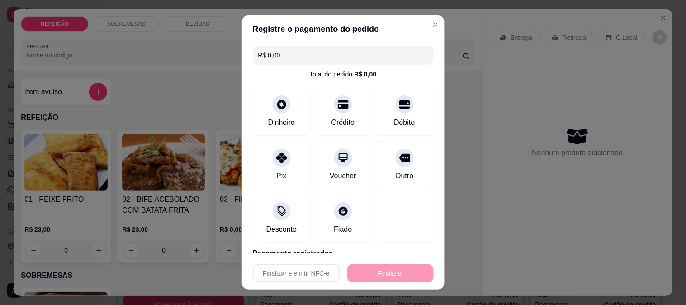
type input "-R$ 115,00"
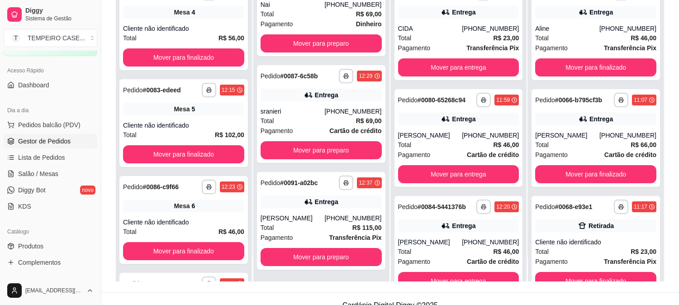
scroll to position [138, 0]
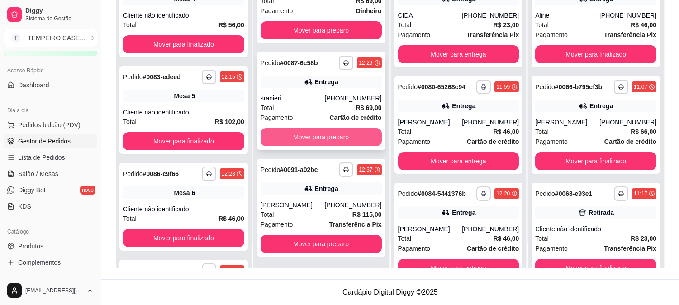
click at [324, 133] on button "Mover para preparo" at bounding box center [321, 137] width 121 height 18
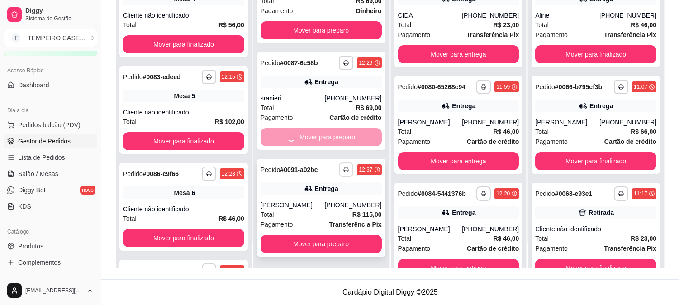
click at [343, 170] on icon "button" at bounding box center [345, 169] width 5 height 5
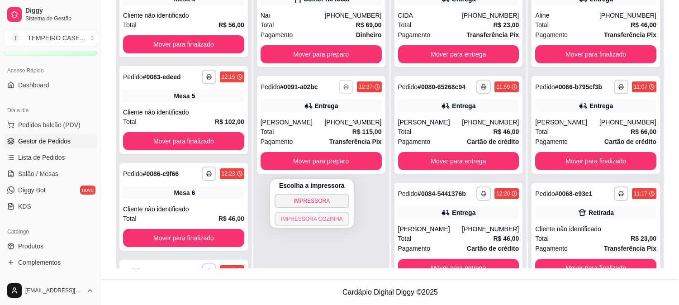
scroll to position [0, 0]
click at [315, 215] on button "IMPRESSORA COZINHA" at bounding box center [312, 219] width 75 height 14
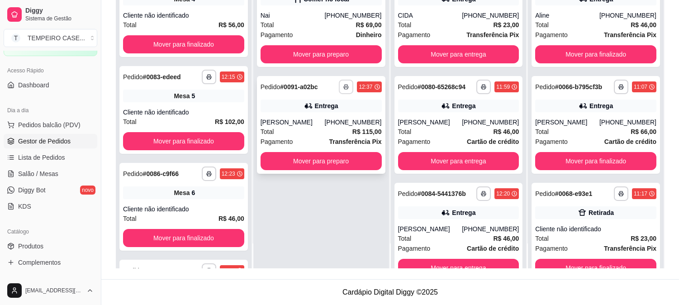
click at [350, 91] on button "button" at bounding box center [346, 87] width 14 height 14
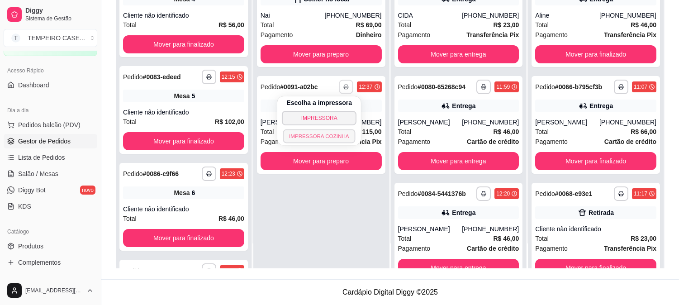
click at [333, 138] on button "IMPRESSORA COZINHA" at bounding box center [319, 136] width 72 height 14
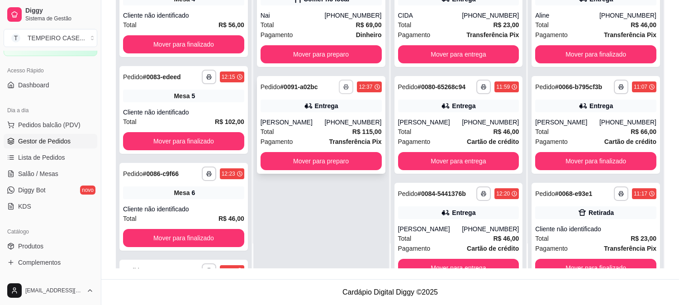
click at [347, 89] on button "button" at bounding box center [346, 87] width 14 height 14
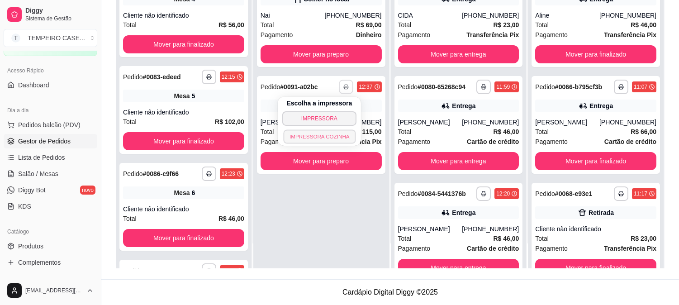
click at [328, 139] on button "IMPRESSORA COZINHA" at bounding box center [319, 136] width 72 height 14
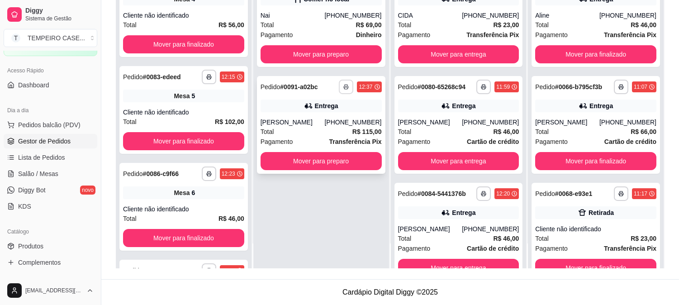
click at [348, 88] on rect "button" at bounding box center [346, 88] width 3 height 2
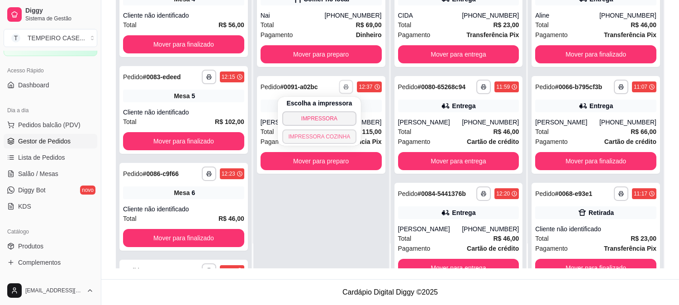
click at [331, 134] on button "IMPRESSORA COZINHA" at bounding box center [319, 136] width 75 height 14
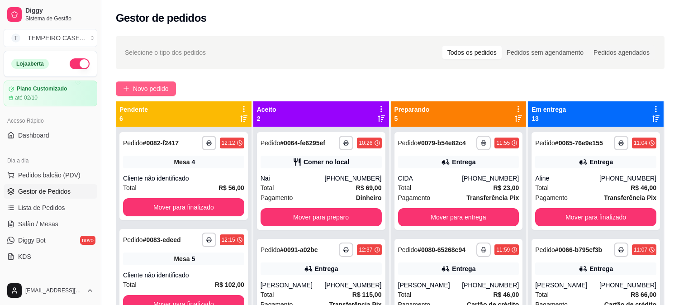
click at [149, 89] on span "Novo pedido" at bounding box center [151, 89] width 36 height 10
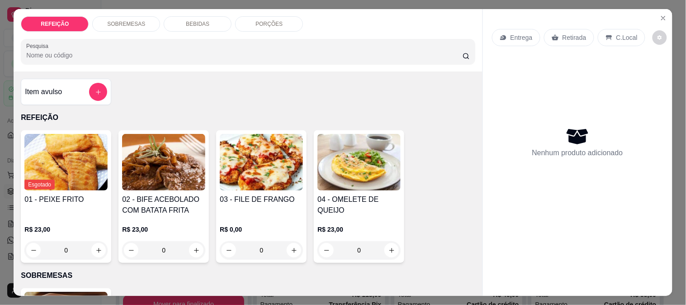
click at [186, 20] on p "BEBIDAS" at bounding box center [198, 23] width 24 height 7
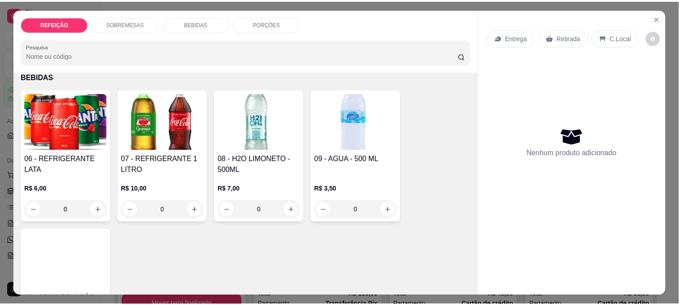
scroll to position [24, 0]
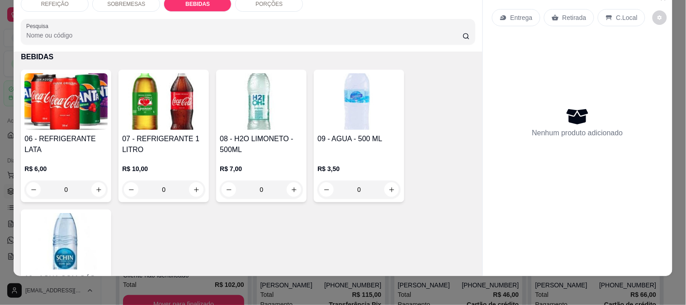
click at [83, 105] on img at bounding box center [65, 101] width 83 height 57
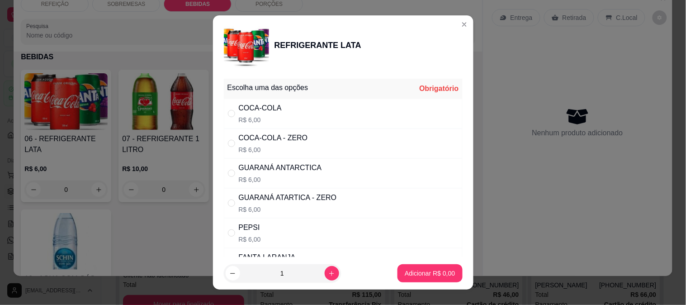
click at [248, 169] on div "GUARANÁ ANTARCTICA" at bounding box center [280, 167] width 83 height 11
radio input "true"
click at [421, 270] on p "Adicionar R$ 6,00" at bounding box center [430, 273] width 50 height 9
type input "1"
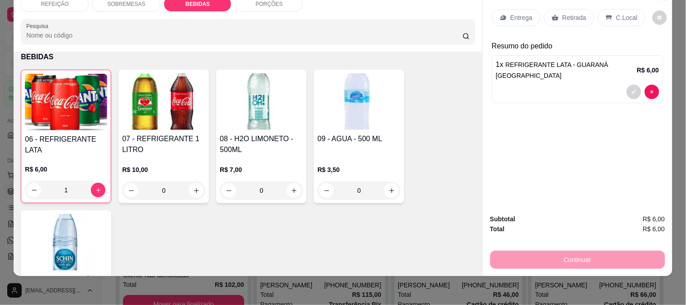
click at [571, 254] on div "Continuar" at bounding box center [578, 258] width 175 height 20
click at [572, 13] on p "Retirada" at bounding box center [575, 17] width 24 height 9
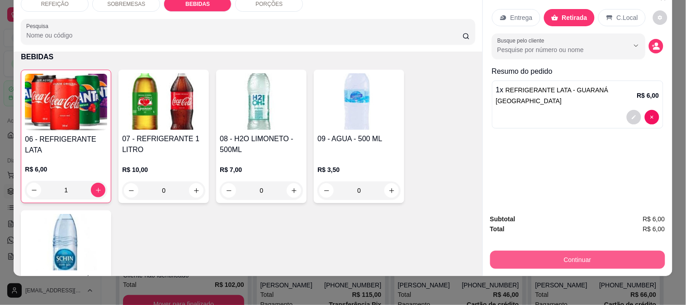
click at [563, 259] on button "Continuar" at bounding box center [578, 260] width 175 height 18
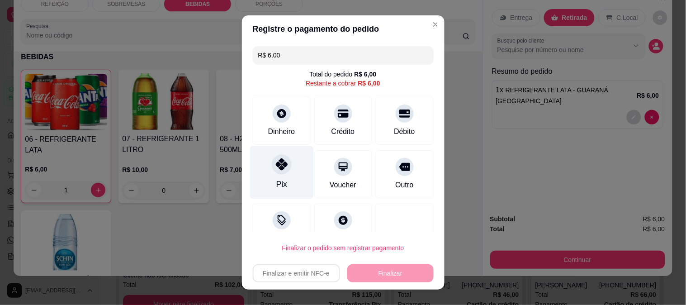
click at [285, 178] on div "Pix" at bounding box center [282, 172] width 64 height 53
type input "R$ 0,00"
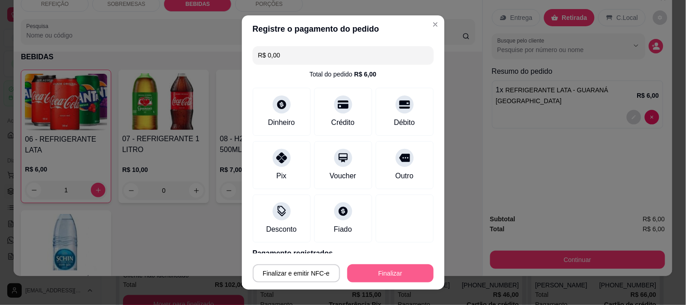
click at [379, 274] on button "Finalizar" at bounding box center [391, 273] width 86 height 18
type input "0"
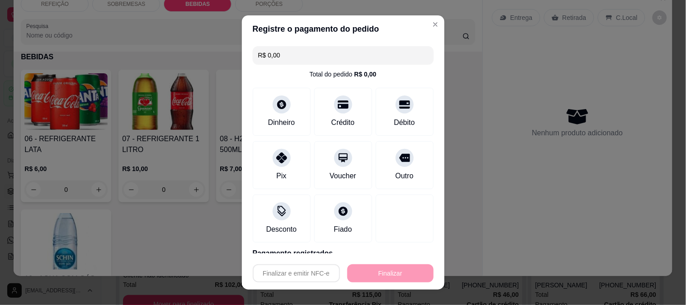
type input "-R$ 6,00"
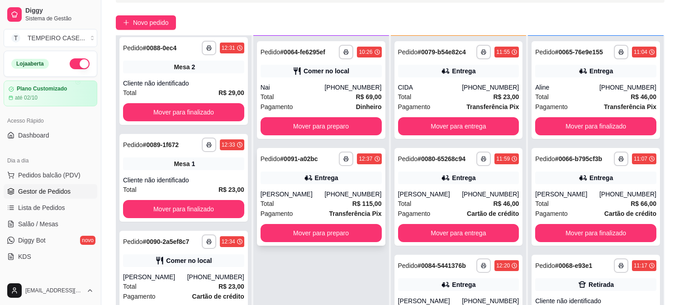
scroll to position [138, 0]
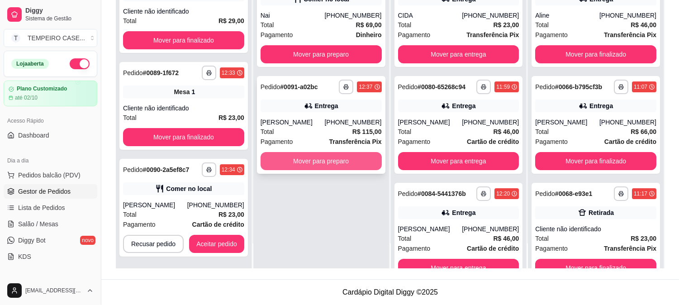
click at [300, 162] on button "Mover para preparo" at bounding box center [321, 161] width 121 height 18
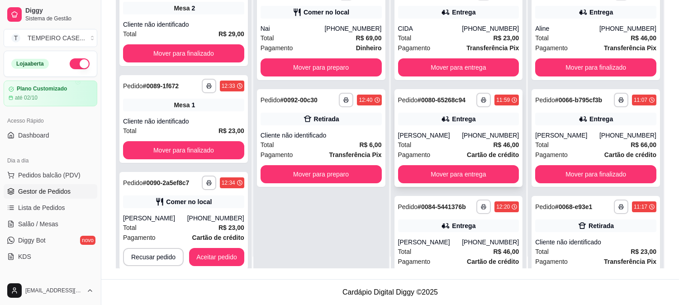
scroll to position [0, 0]
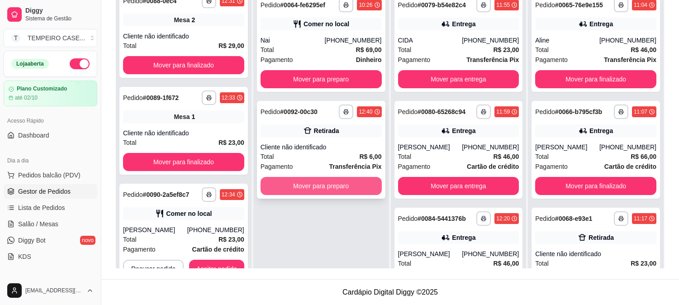
click at [338, 193] on button "Mover para preparo" at bounding box center [321, 186] width 121 height 18
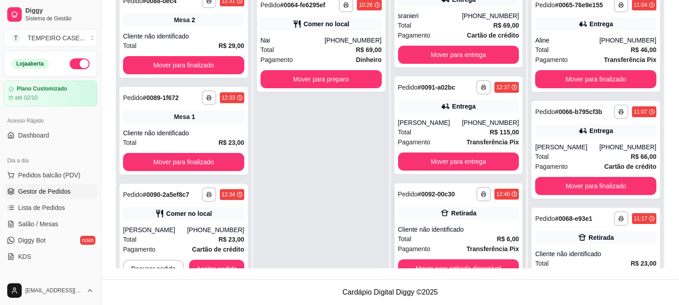
scroll to position [25, 0]
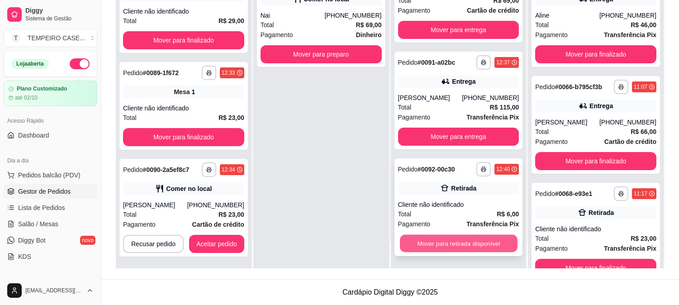
click at [442, 243] on button "Mover para retirada disponível" at bounding box center [459, 244] width 118 height 18
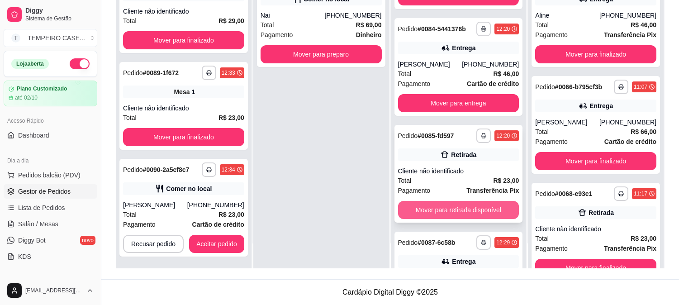
click at [440, 219] on button "Mover para retirada disponível" at bounding box center [458, 210] width 121 height 18
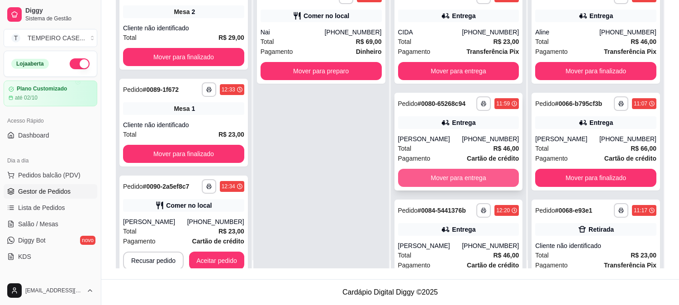
scroll to position [0, 0]
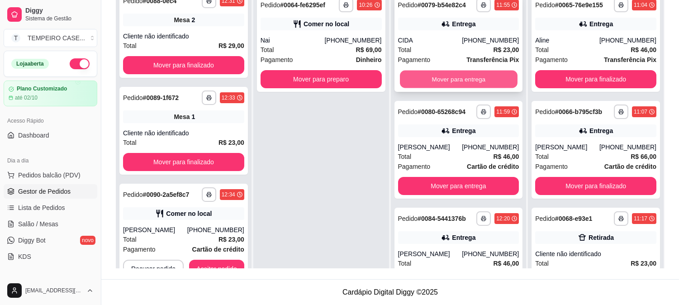
click at [455, 87] on button "Mover para entrega" at bounding box center [459, 80] width 118 height 18
click at [451, 86] on button "Mover para entrega" at bounding box center [459, 80] width 118 height 18
click at [450, 86] on button "Mover para entrega" at bounding box center [458, 79] width 121 height 18
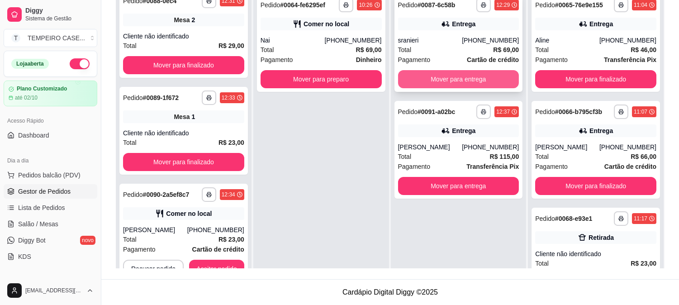
click at [431, 79] on button "Mover para entrega" at bounding box center [458, 79] width 121 height 18
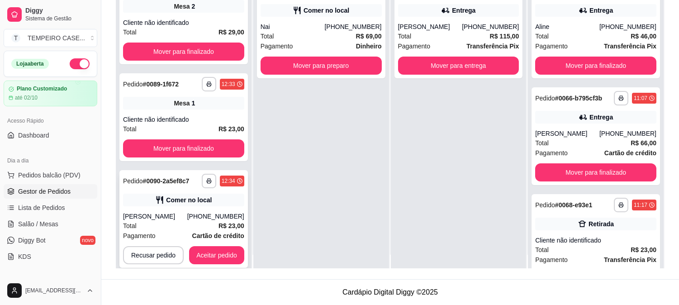
scroll to position [25, 0]
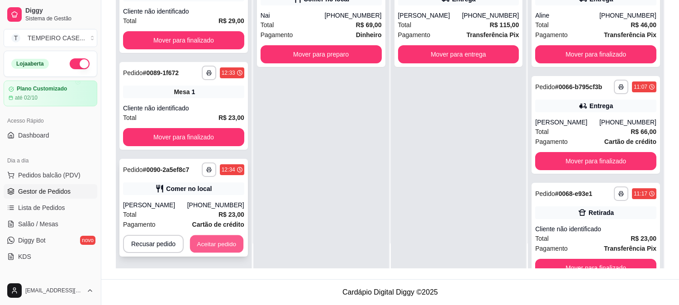
click at [230, 248] on button "Aceitar pedido" at bounding box center [216, 244] width 53 height 18
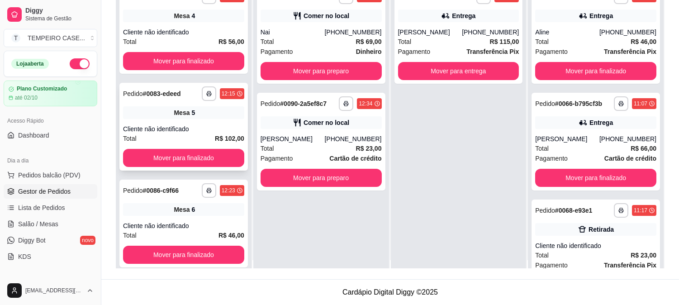
scroll to position [0, 0]
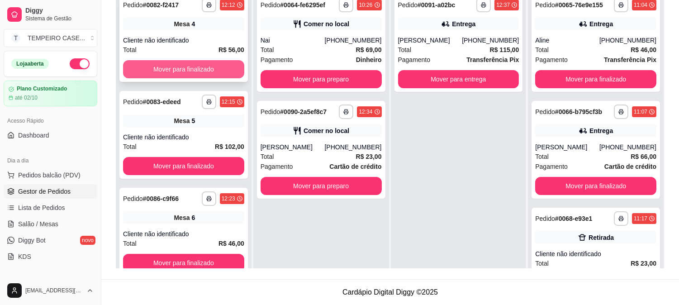
click at [182, 69] on button "Mover para finalizado" at bounding box center [183, 69] width 121 height 18
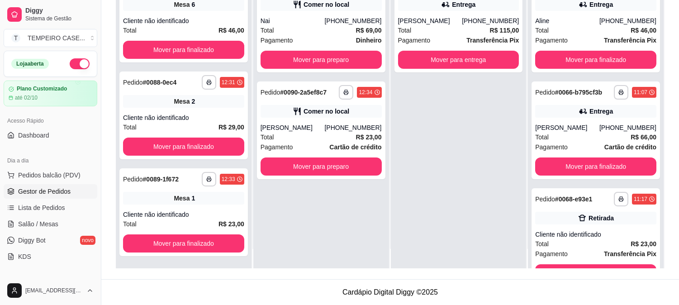
scroll to position [25, 0]
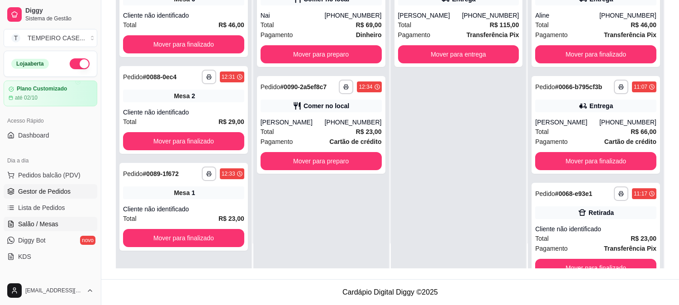
click at [57, 219] on link "Salão / Mesas" at bounding box center [51, 224] width 94 height 14
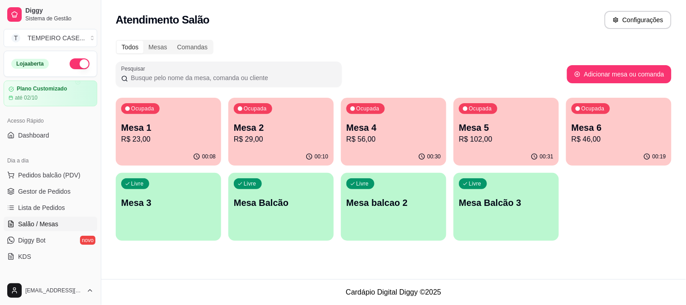
click at [403, 129] on p "Mesa 4" at bounding box center [394, 127] width 95 height 13
click at [377, 137] on p "R$ 56,00" at bounding box center [394, 139] width 95 height 11
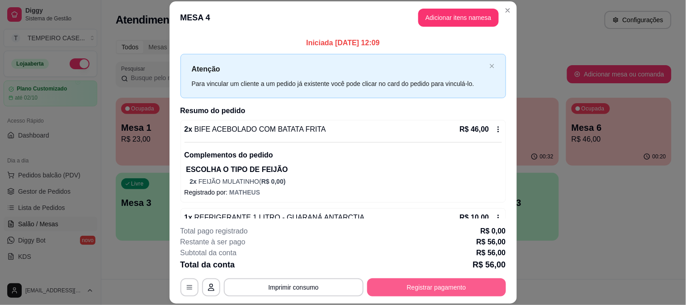
click at [379, 290] on button "Registrar pagamento" at bounding box center [436, 287] width 139 height 18
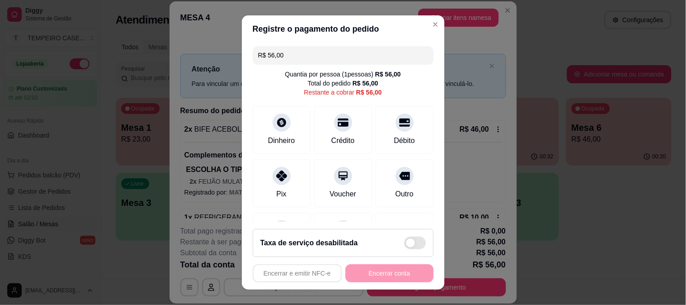
click at [288, 62] on input "R$ 56,00" at bounding box center [343, 55] width 170 height 18
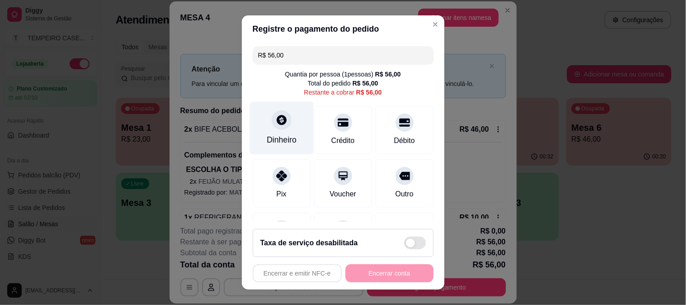
click at [274, 132] on div "Dinheiro" at bounding box center [282, 127] width 64 height 53
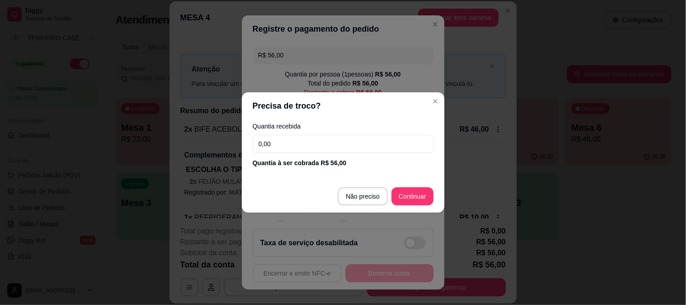
drag, startPoint x: 341, startPoint y: 142, endPoint x: 149, endPoint y: 132, distance: 191.7
click at [152, 131] on div "Precisa de troco? Quantia recebida 0,00 Quantia à ser cobrada R$ 56,00 Não prec…" at bounding box center [343, 152] width 686 height 305
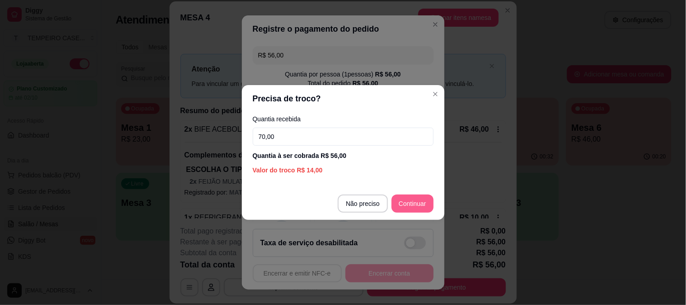
type input "70,00"
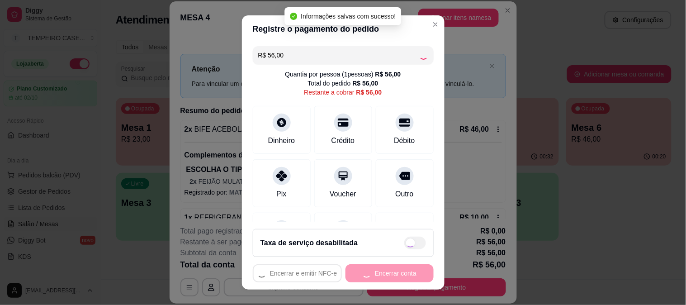
type input "R$ 0,00"
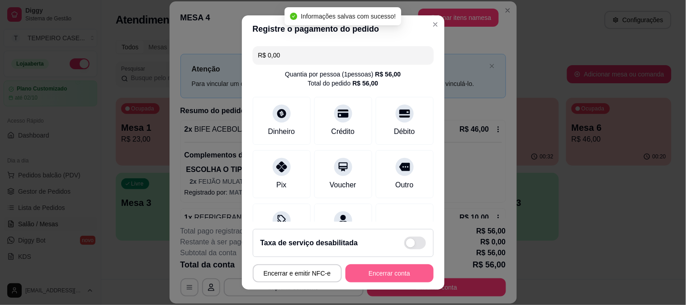
click at [372, 275] on button "Encerrar conta" at bounding box center [390, 273] width 88 height 18
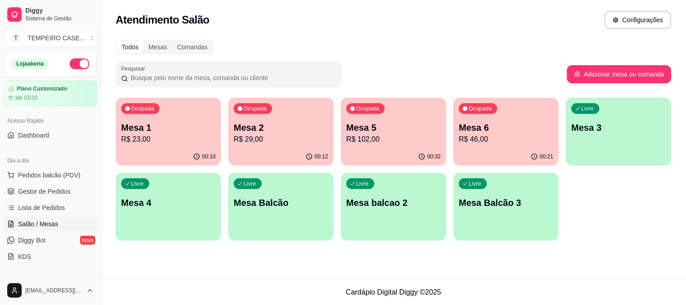
click at [486, 133] on div "Mesa 6 R$ 46,00" at bounding box center [506, 133] width 95 height 24
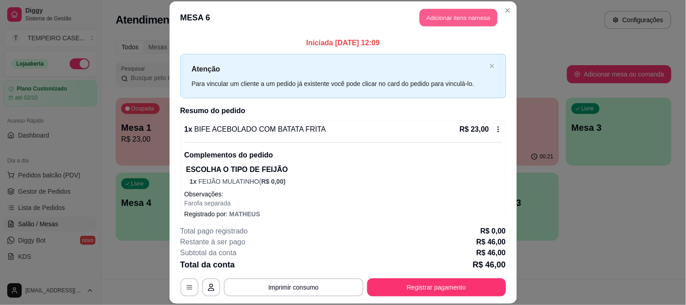
click at [441, 14] on button "Adicionar itens na mesa" at bounding box center [459, 18] width 78 height 18
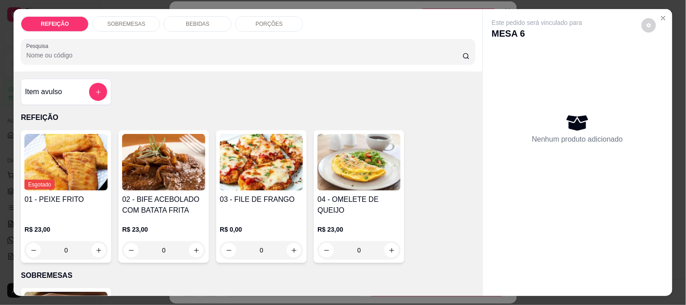
click at [130, 21] on p "SOBREMESAS" at bounding box center [126, 23] width 38 height 7
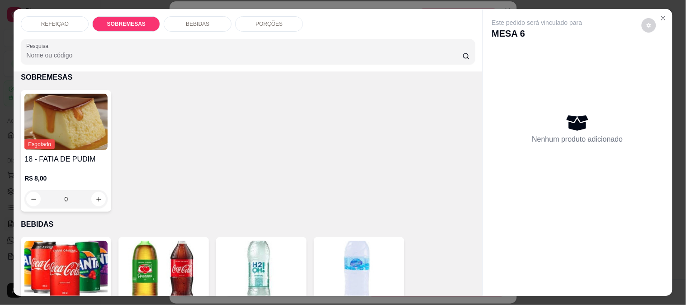
click at [263, 20] on p "PORÇÕES" at bounding box center [269, 23] width 27 height 7
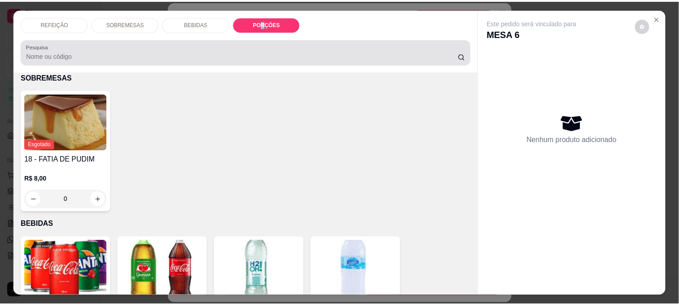
scroll to position [24, 0]
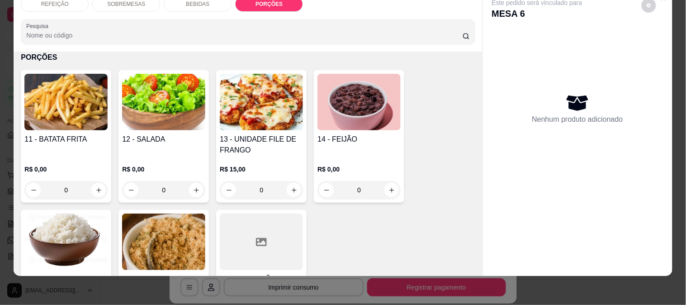
click at [98, 123] on div "11 - BATATA FRITA R$ 0,00 0" at bounding box center [66, 136] width 91 height 133
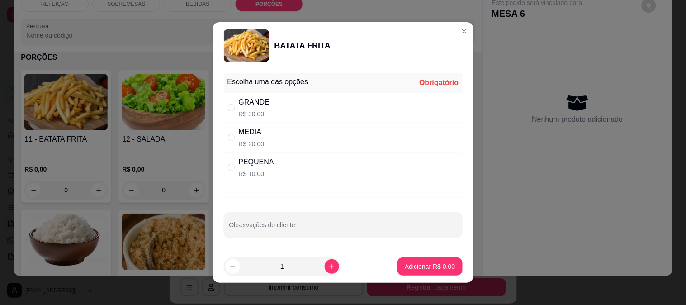
click at [296, 165] on div "PEQUENA R$ 10,00" at bounding box center [343, 167] width 239 height 30
radio input "true"
click at [414, 261] on button "Adicionar R$ 10,00" at bounding box center [428, 267] width 67 height 18
type input "1"
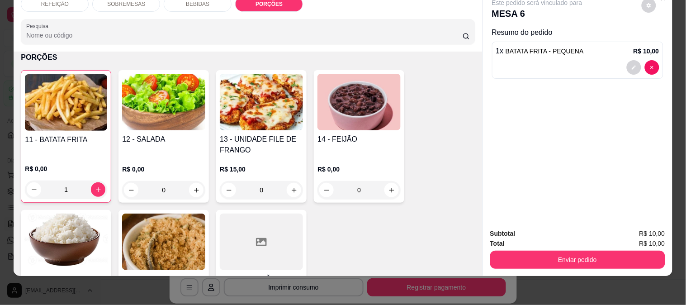
click at [553, 252] on button "Enviar pedido" at bounding box center [578, 260] width 175 height 18
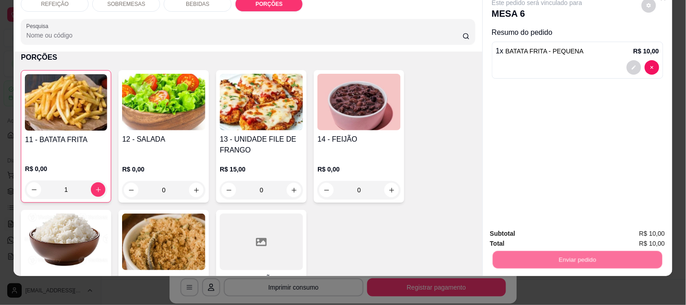
click at [535, 234] on button "Não registrar e enviar pedido" at bounding box center [548, 229] width 94 height 17
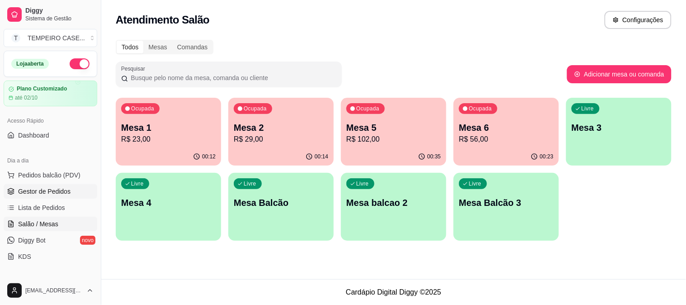
click at [39, 196] on link "Gestor de Pedidos" at bounding box center [51, 191] width 94 height 14
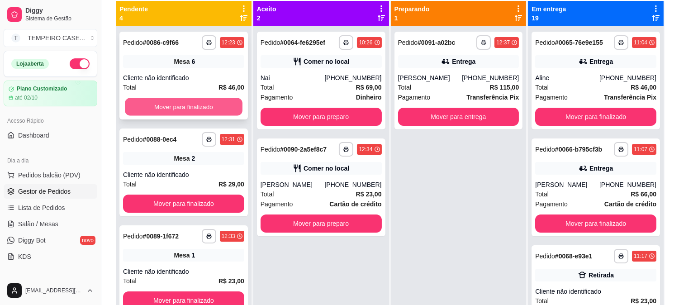
click at [194, 102] on button "Mover para finalizado" at bounding box center [184, 107] width 118 height 18
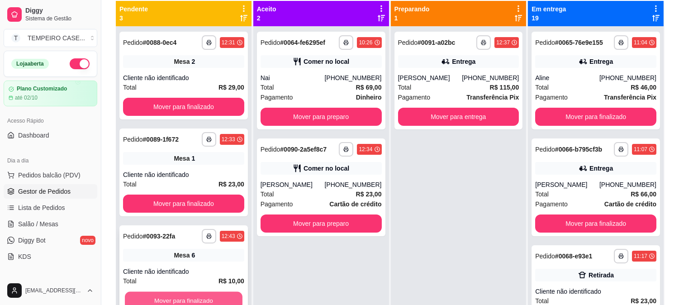
click at [210, 295] on button "Mover para finalizado" at bounding box center [184, 301] width 118 height 18
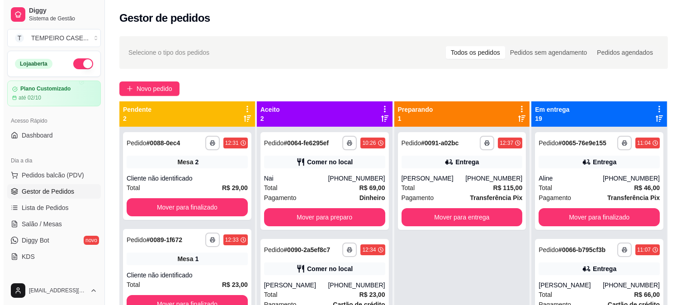
scroll to position [25, 0]
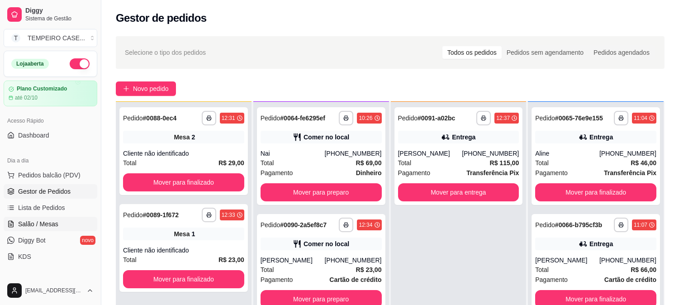
click at [47, 221] on span "Salão / Mesas" at bounding box center [38, 223] width 40 height 9
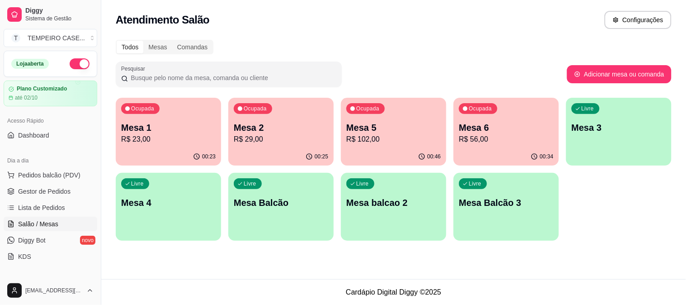
click at [379, 135] on p "R$ 102,00" at bounding box center [394, 139] width 95 height 11
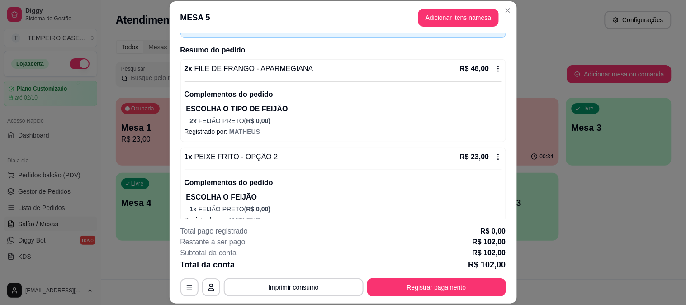
scroll to position [201, 0]
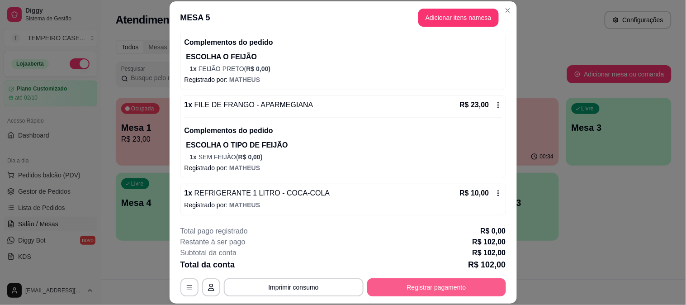
click at [432, 292] on button "Registrar pagamento" at bounding box center [436, 287] width 139 height 18
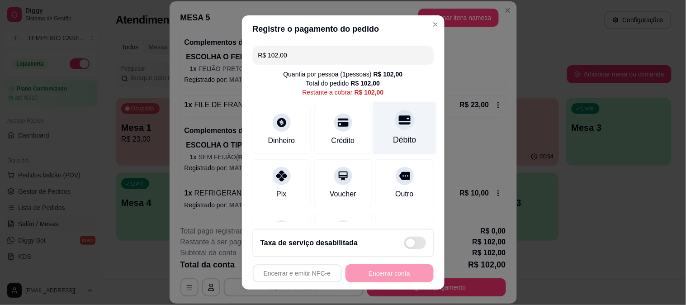
click at [399, 120] on icon at bounding box center [405, 120] width 12 height 12
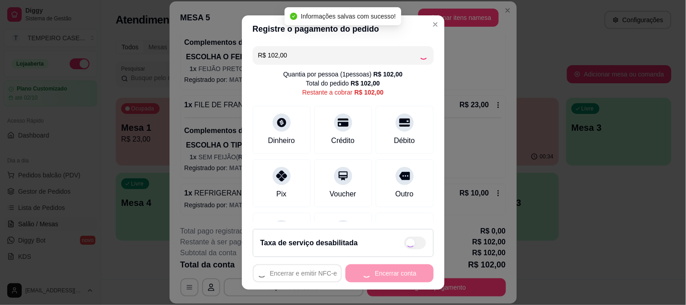
type input "R$ 0,00"
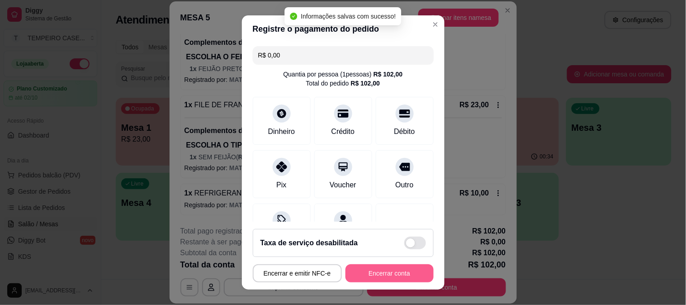
click at [408, 277] on button "Encerrar conta" at bounding box center [390, 273] width 88 height 18
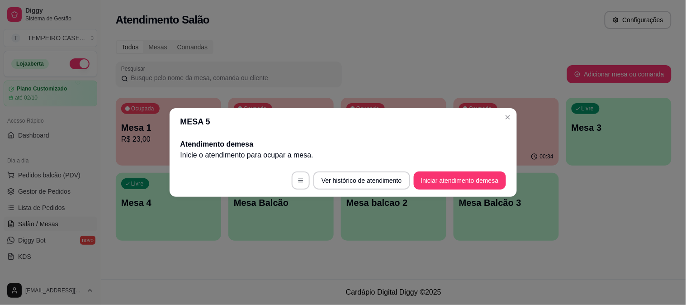
scroll to position [0, 0]
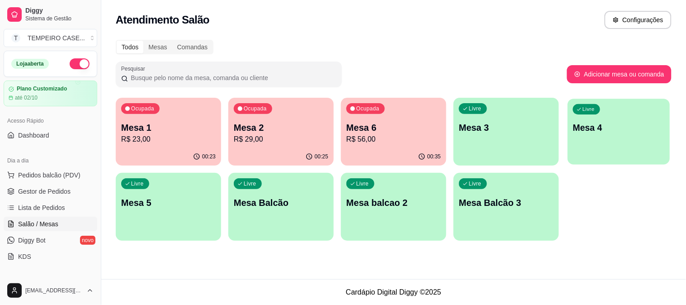
click at [604, 120] on div "Livre Mesa 4" at bounding box center [619, 126] width 102 height 55
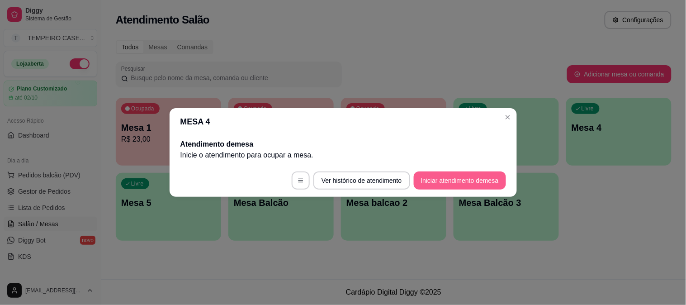
click at [432, 180] on button "Iniciar atendimento de mesa" at bounding box center [460, 180] width 92 height 18
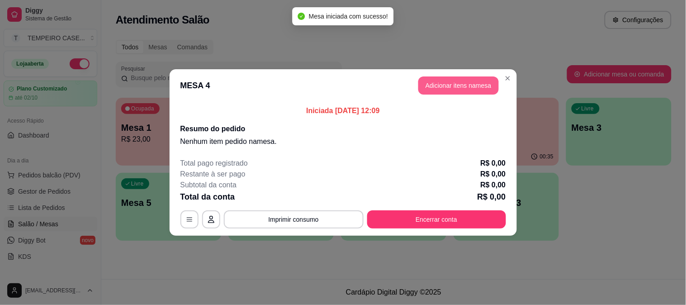
click at [445, 91] on button "Adicionar itens na mesa" at bounding box center [459, 85] width 81 height 18
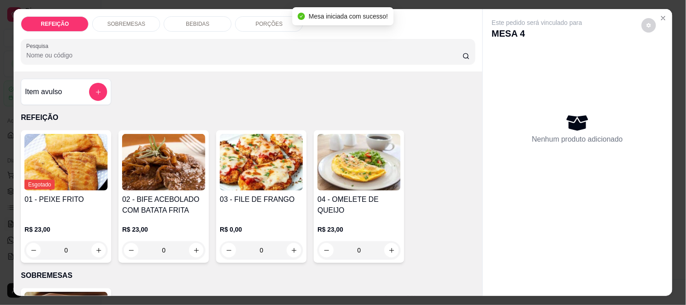
click at [263, 162] on img at bounding box center [261, 162] width 83 height 57
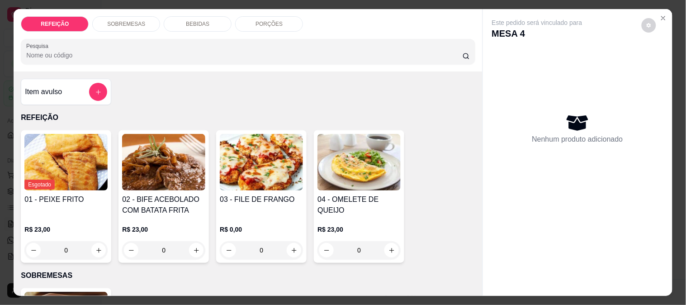
click at [175, 172] on img at bounding box center [163, 162] width 83 height 57
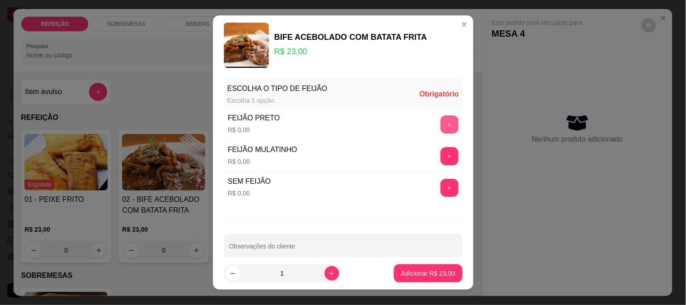
click at [441, 121] on button "+" at bounding box center [450, 124] width 18 height 18
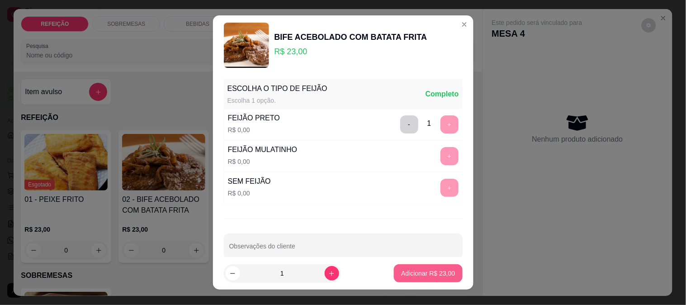
click at [414, 263] on footer "1 Adicionar R$ 23,00" at bounding box center [343, 273] width 261 height 33
click at [422, 272] on p "Adicionar R$ 23,00" at bounding box center [428, 273] width 52 height 9
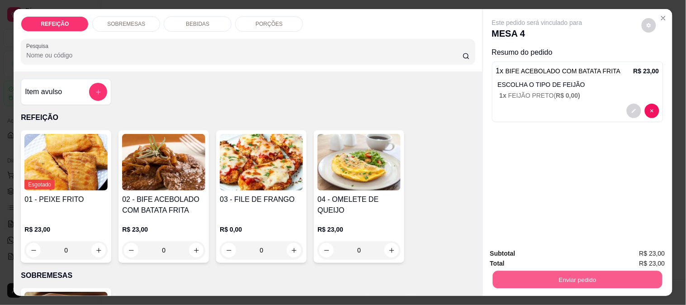
click at [560, 274] on button "Enviar pedido" at bounding box center [578, 280] width 170 height 18
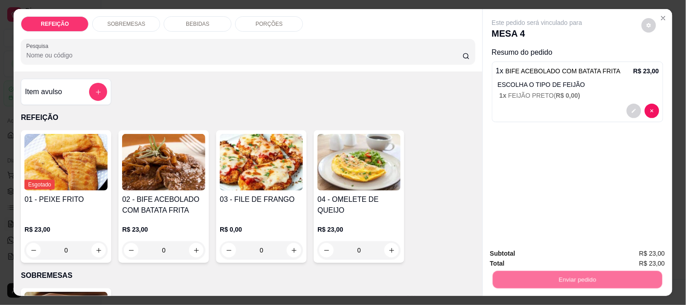
click at [548, 255] on button "Não registrar e enviar pedido" at bounding box center [548, 253] width 94 height 17
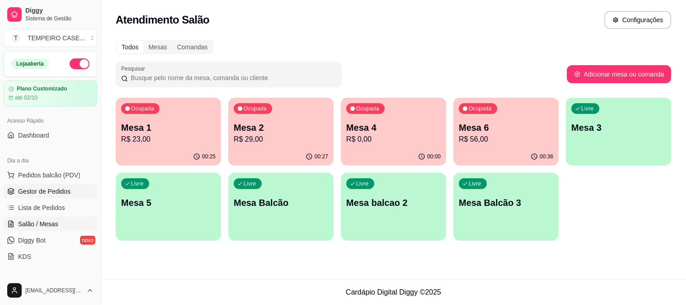
click at [47, 189] on span "Gestor de Pedidos" at bounding box center [44, 191] width 52 height 9
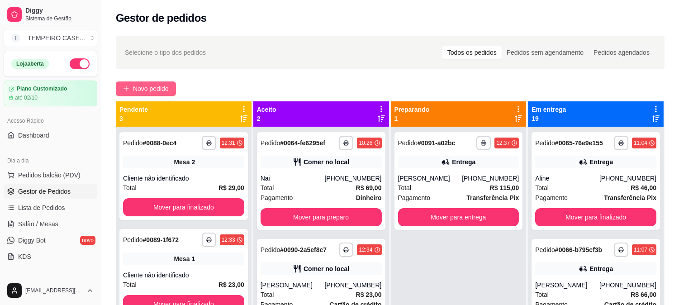
click at [151, 88] on span "Novo pedido" at bounding box center [151, 89] width 36 height 10
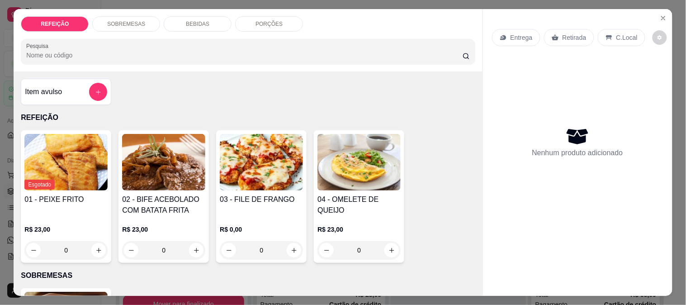
click at [175, 159] on img at bounding box center [163, 162] width 83 height 57
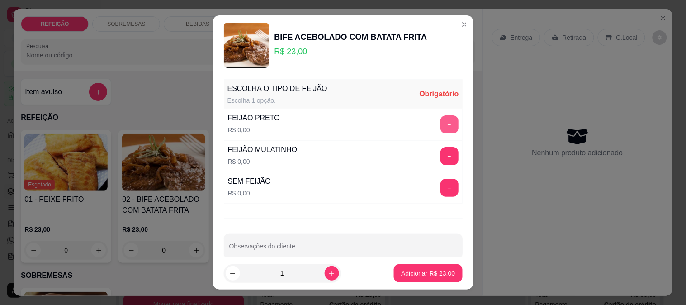
click at [441, 123] on button "+" at bounding box center [450, 124] width 18 height 18
click at [419, 272] on p "Adicionar R$ 23,00" at bounding box center [428, 273] width 54 height 9
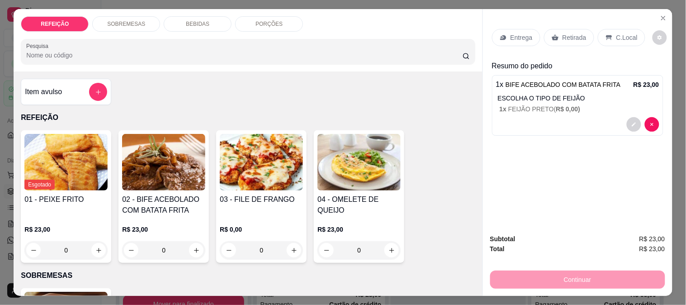
click at [573, 38] on p "Retirada" at bounding box center [575, 37] width 24 height 9
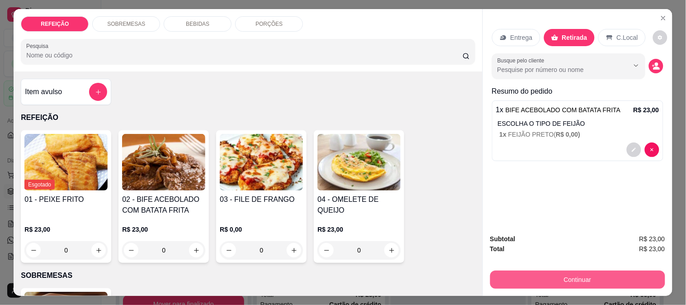
click at [556, 271] on button "Continuar" at bounding box center [578, 280] width 175 height 18
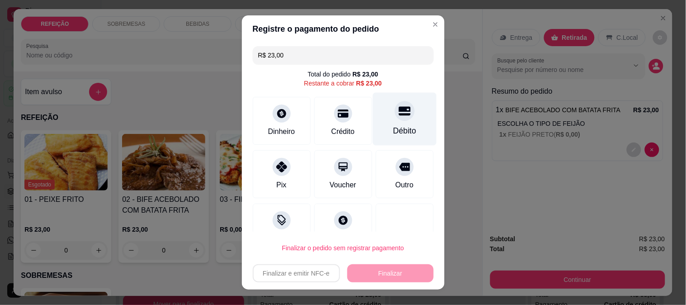
click at [396, 119] on div "Débito" at bounding box center [405, 118] width 64 height 53
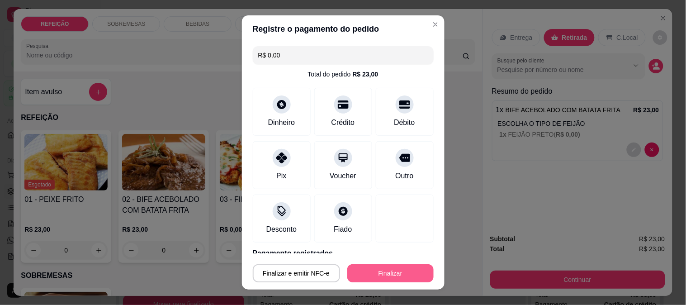
click at [377, 278] on button "Finalizar" at bounding box center [391, 273] width 86 height 18
type input "-R$ 23,00"
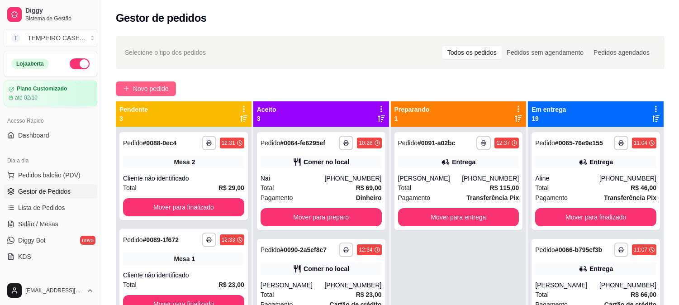
click at [152, 88] on span "Novo pedido" at bounding box center [151, 89] width 36 height 10
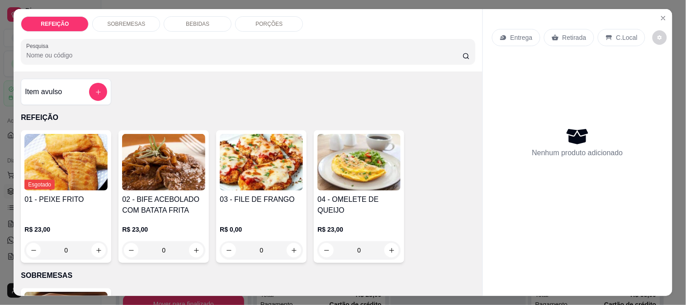
click at [251, 164] on img at bounding box center [261, 162] width 83 height 57
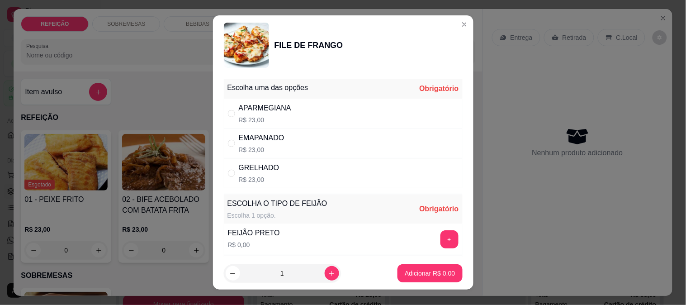
click at [266, 118] on p "R$ 23,00" at bounding box center [265, 119] width 52 height 9
radio input "true"
click at [441, 232] on button "+" at bounding box center [450, 239] width 18 height 18
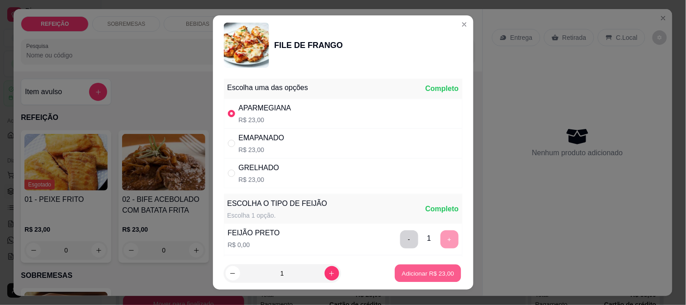
click at [426, 271] on p "Adicionar R$ 23,00" at bounding box center [428, 273] width 52 height 9
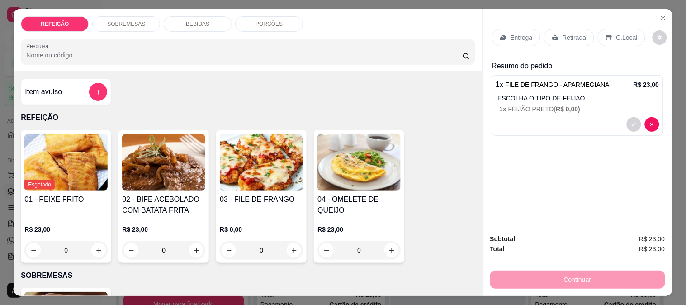
click at [554, 29] on div "Retirada" at bounding box center [569, 37] width 50 height 17
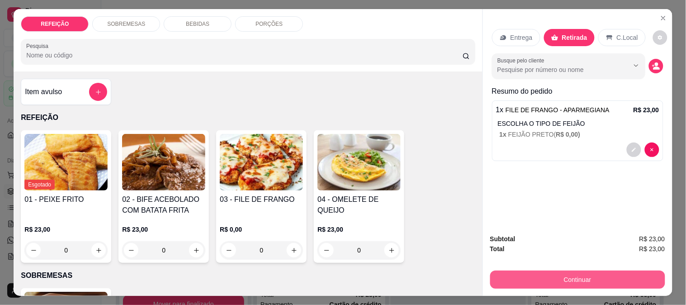
click at [532, 272] on button "Continuar" at bounding box center [578, 280] width 175 height 18
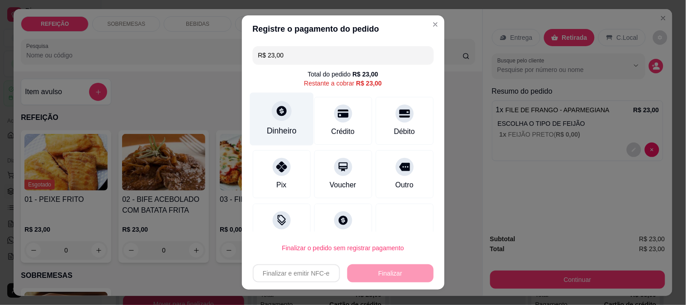
click at [263, 124] on div "Dinheiro" at bounding box center [282, 118] width 64 height 53
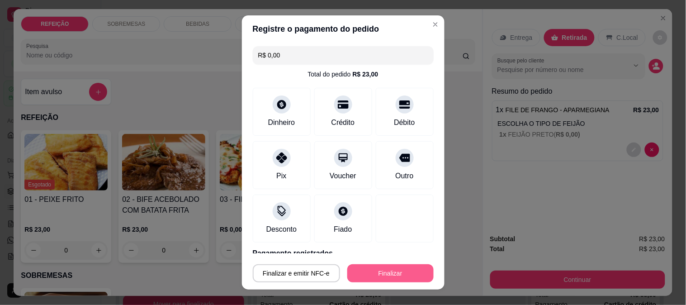
click at [391, 278] on button "Finalizar" at bounding box center [391, 273] width 86 height 18
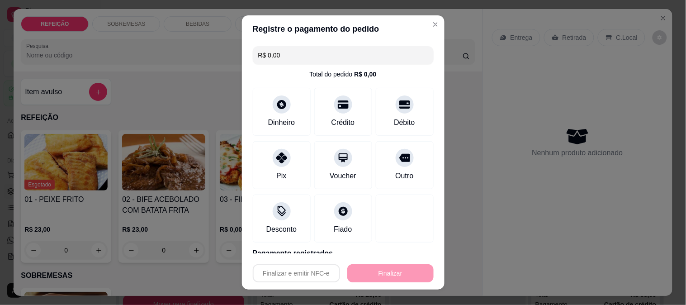
type input "-R$ 23,00"
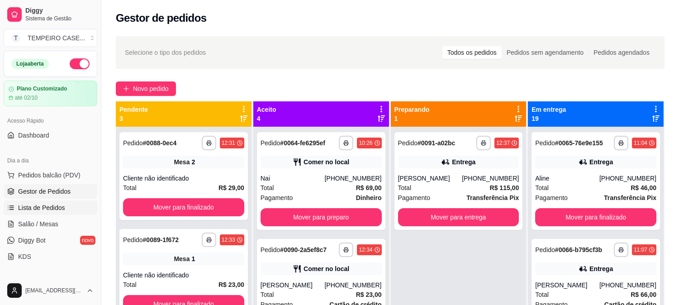
click at [43, 214] on link "Lista de Pedidos" at bounding box center [51, 207] width 94 height 14
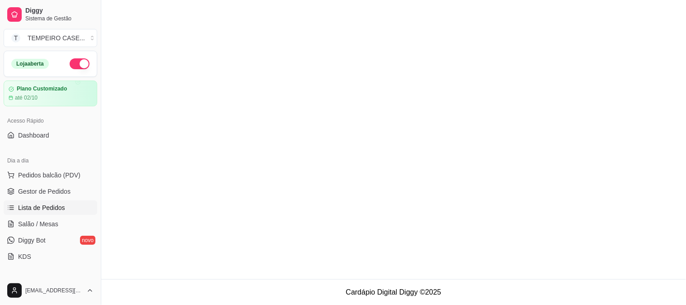
click at [44, 219] on span "Salão / Mesas" at bounding box center [38, 223] width 40 height 9
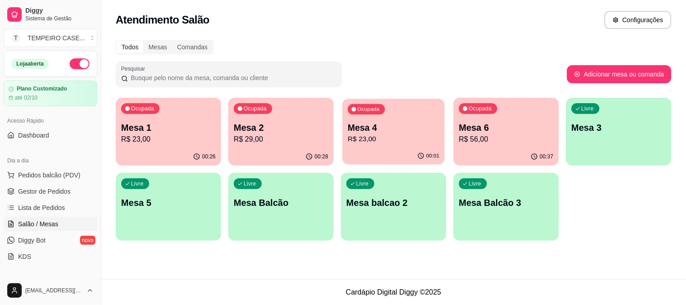
click at [386, 134] on p "R$ 23,00" at bounding box center [394, 139] width 92 height 10
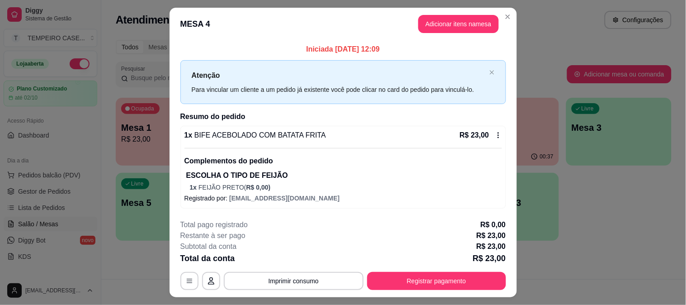
click at [494, 141] on div "R$ 23,00" at bounding box center [481, 135] width 42 height 11
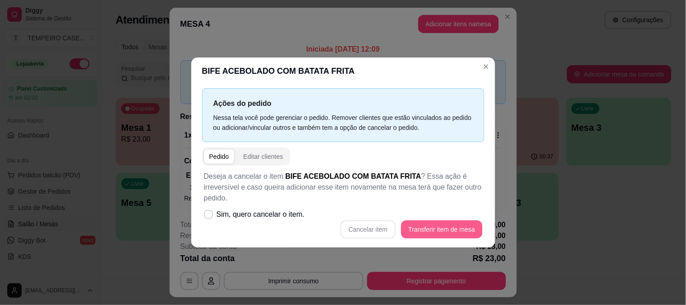
click at [423, 238] on div "Deseja a cancelar o item BIFE ACEBOLADO COM BATATA FRITA ? Essa ação é irrevers…" at bounding box center [343, 205] width 282 height 78
click at [238, 219] on span "Sim, quero cancelar o item." at bounding box center [261, 214] width 88 height 11
click at [210, 219] on input "Sim, quero cancelar o item." at bounding box center [207, 219] width 6 height 6
checkbox input "true"
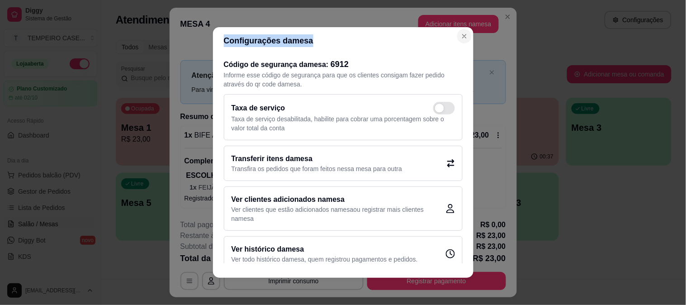
click at [455, 35] on section "Configurações da mesa Código de segurança da mesa : 6912 Informe esse código de…" at bounding box center [343, 152] width 261 height 251
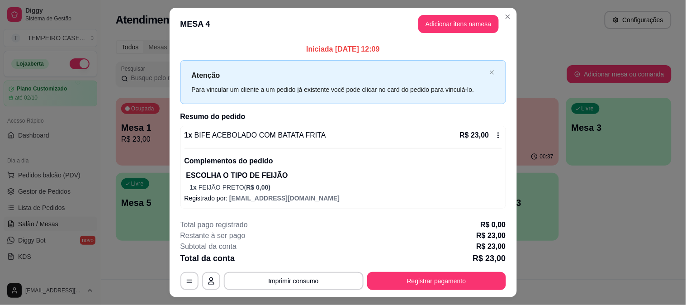
click at [496, 133] on icon at bounding box center [498, 135] width 7 height 7
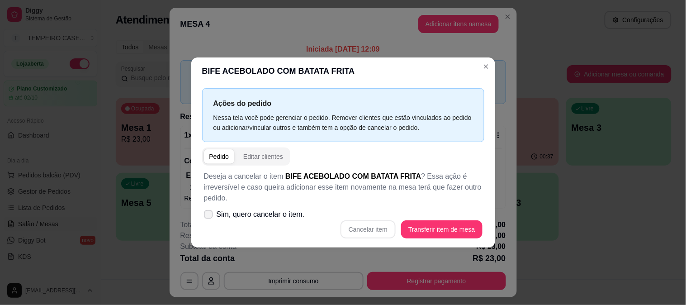
click at [250, 211] on span "Sim, quero cancelar o item." at bounding box center [261, 214] width 88 height 11
click at [210, 216] on input "Sim, quero cancelar o item." at bounding box center [207, 219] width 6 height 6
checkbox input "true"
click at [366, 222] on button "Cancelar item" at bounding box center [368, 229] width 55 height 18
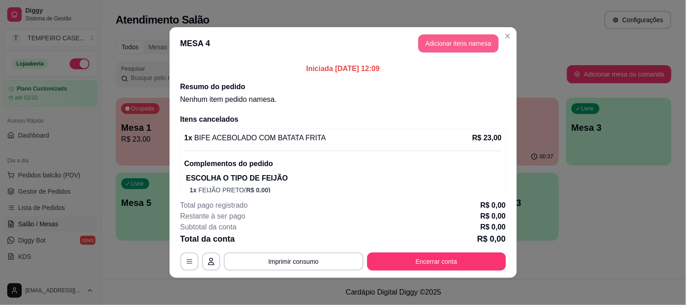
click at [479, 42] on button "Adicionar itens na mesa" at bounding box center [459, 43] width 81 height 18
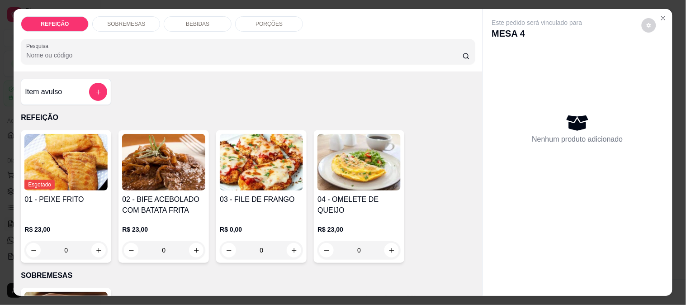
click at [249, 165] on img at bounding box center [261, 162] width 83 height 57
click at [300, 93] on div "Escolha uma das opções" at bounding box center [267, 87] width 81 height 11
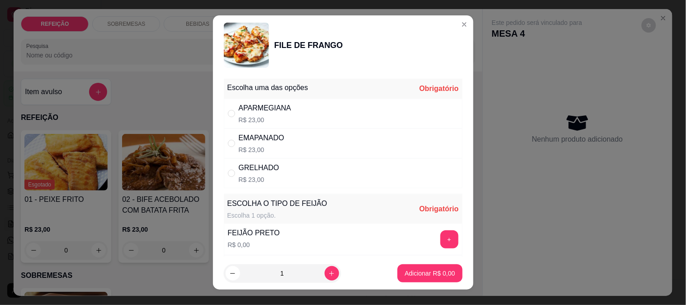
click at [293, 109] on div "APARMEGIANA R$ 23,00" at bounding box center [343, 114] width 239 height 30
radio input "true"
click at [441, 241] on button "+" at bounding box center [450, 239] width 18 height 18
click at [400, 243] on button "-" at bounding box center [409, 239] width 18 height 18
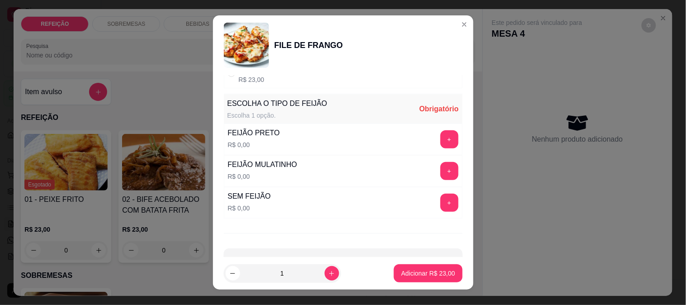
scroll to position [100, 0]
click at [441, 167] on button "+" at bounding box center [450, 171] width 18 height 18
click at [418, 269] on p "Adicionar R$ 23,00" at bounding box center [428, 273] width 54 height 9
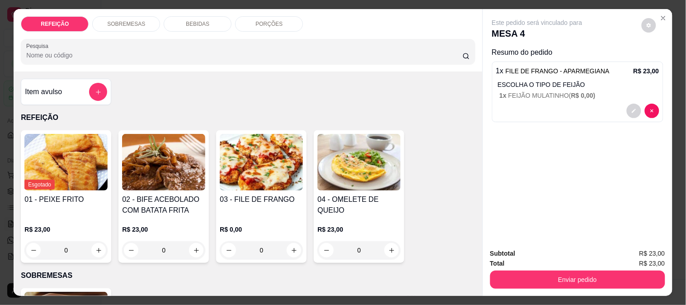
click at [219, 17] on div "BEBIDAS" at bounding box center [198, 23] width 68 height 15
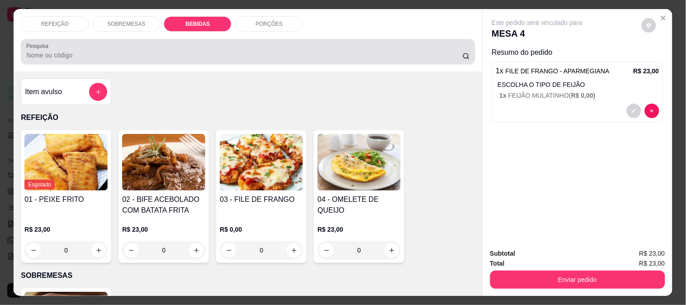
scroll to position [24, 0]
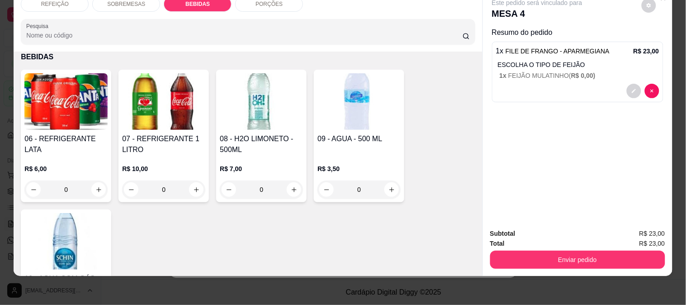
click at [331, 105] on img at bounding box center [359, 101] width 83 height 57
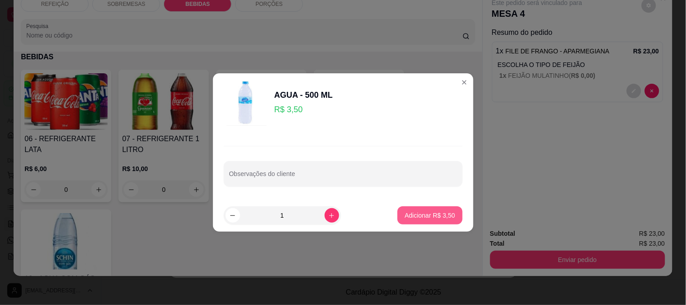
click at [435, 218] on p "Adicionar R$ 3,50" at bounding box center [430, 215] width 50 height 9
type input "1"
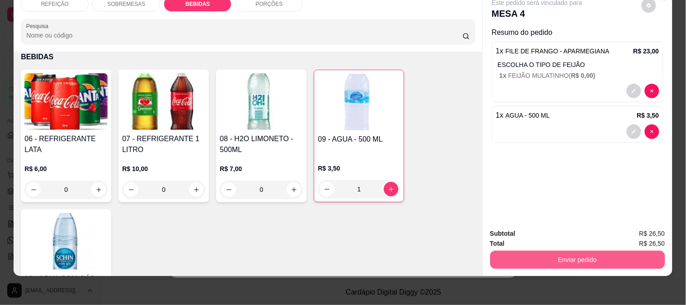
click at [549, 252] on button "Enviar pedido" at bounding box center [578, 260] width 175 height 18
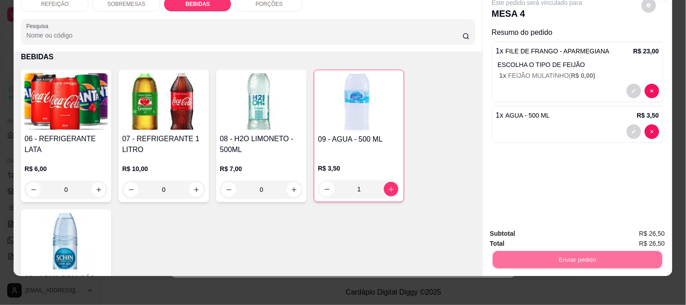
click at [550, 229] on button "Não registrar e enviar pedido" at bounding box center [547, 230] width 91 height 17
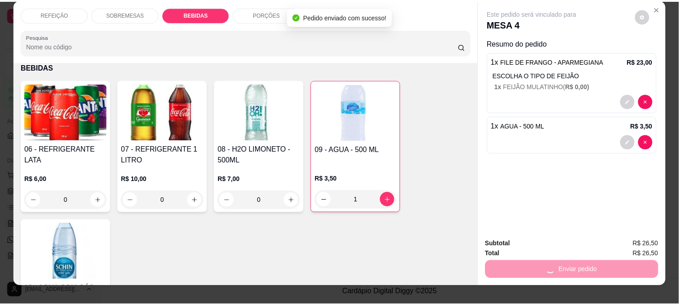
scroll to position [0, 0]
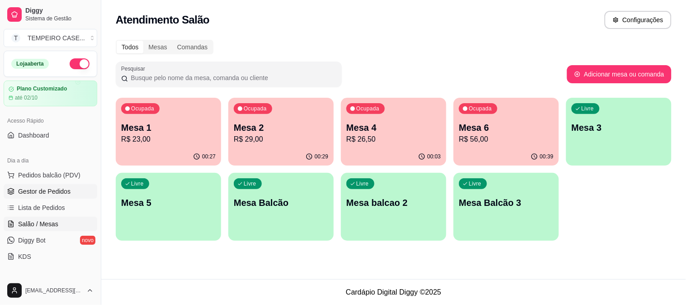
click at [53, 187] on span "Gestor de Pedidos" at bounding box center [44, 191] width 52 height 9
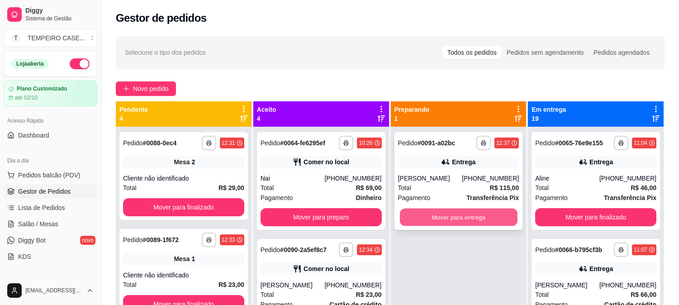
click at [478, 214] on button "Mover para entrega" at bounding box center [459, 218] width 118 height 18
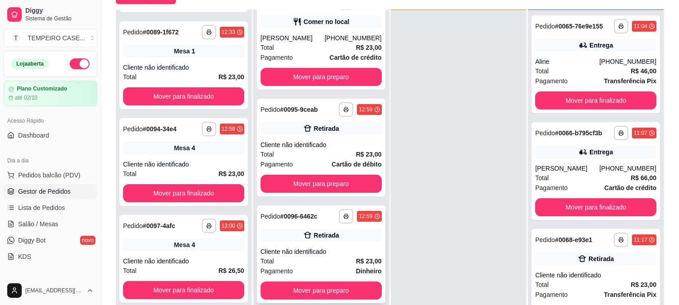
scroll to position [138, 0]
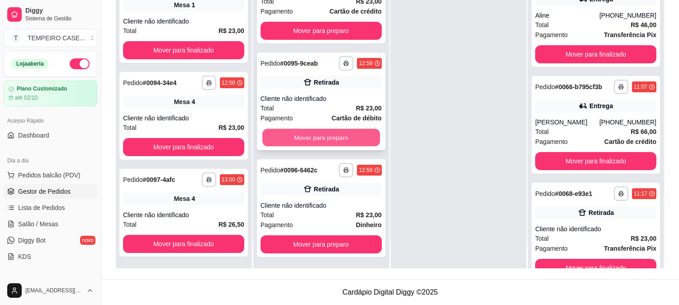
click at [305, 140] on button "Mover para preparo" at bounding box center [321, 138] width 118 height 18
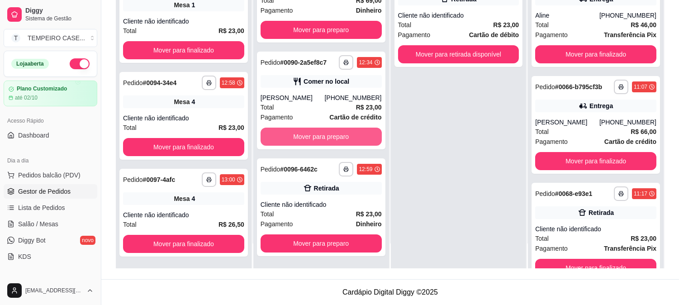
scroll to position [24, 0]
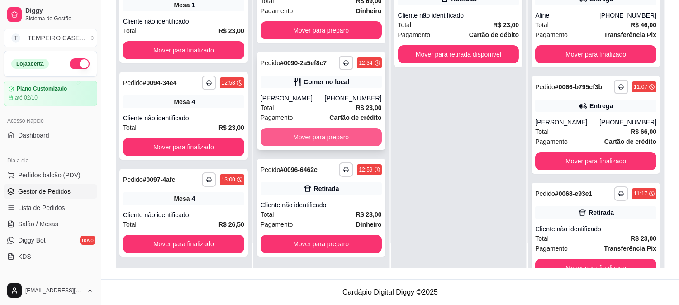
click at [307, 139] on button "Mover para preparo" at bounding box center [321, 137] width 121 height 18
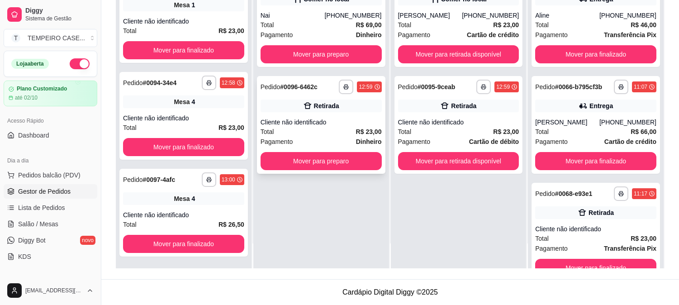
scroll to position [0, 0]
click at [306, 164] on button "Mover para preparo" at bounding box center [321, 161] width 121 height 18
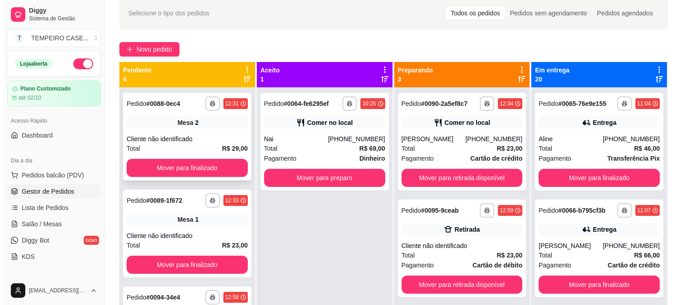
scroll to position [38, 0]
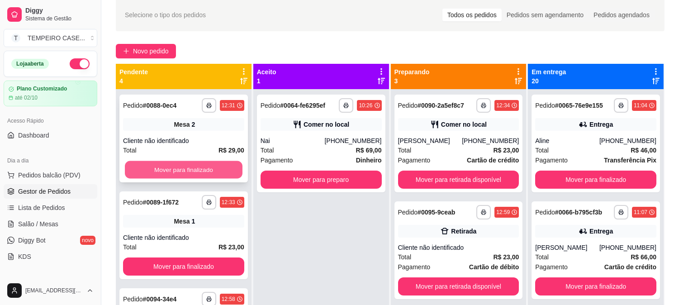
click at [202, 172] on button "Mover para finalizado" at bounding box center [184, 170] width 118 height 18
click at [201, 170] on button "Mover para finalizado" at bounding box center [183, 170] width 121 height 18
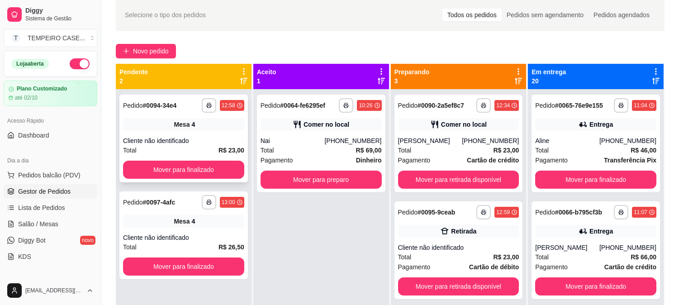
click at [233, 135] on div "**********" at bounding box center [183, 139] width 129 height 88
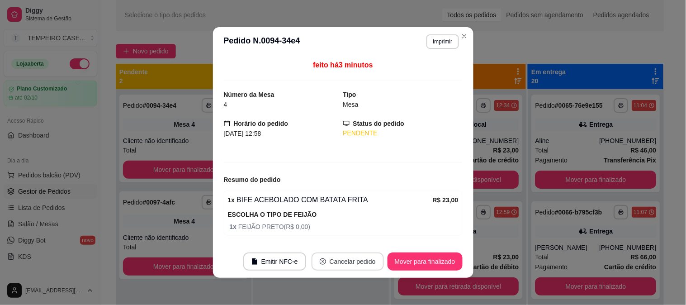
click at [358, 255] on button "Cancelar pedido" at bounding box center [348, 261] width 72 height 18
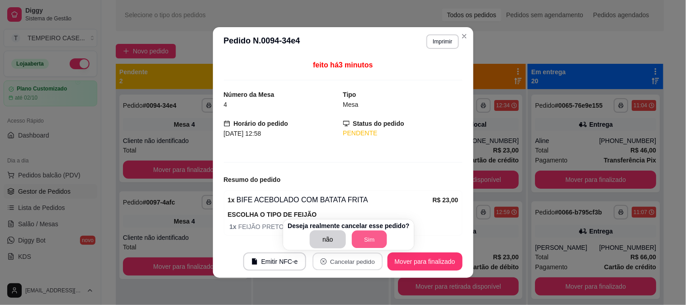
click at [371, 236] on button "Sim" at bounding box center [369, 240] width 35 height 18
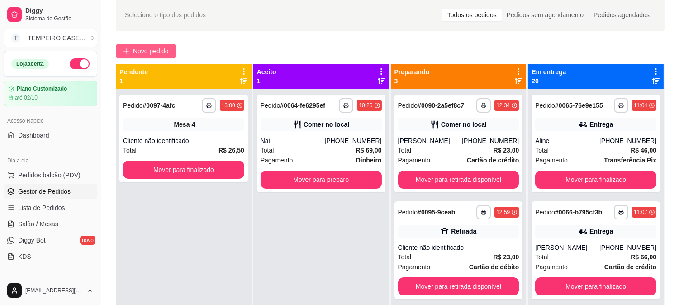
click at [137, 50] on span "Novo pedido" at bounding box center [151, 51] width 36 height 10
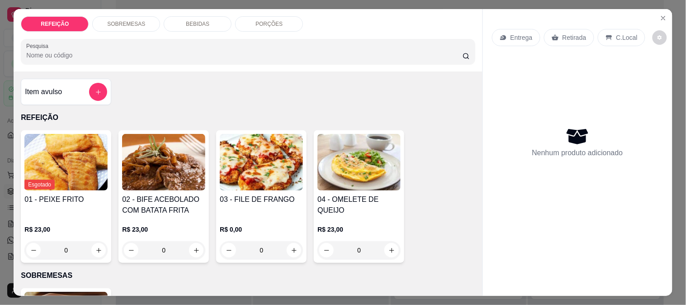
click at [143, 173] on img at bounding box center [163, 162] width 83 height 57
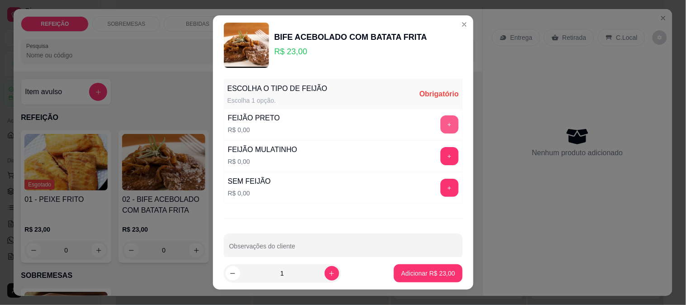
click at [441, 121] on button "+" at bounding box center [450, 124] width 18 height 18
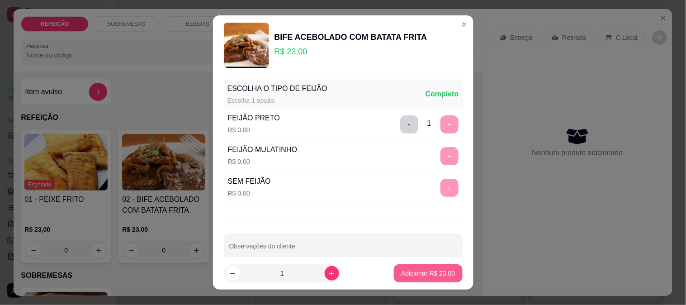
click at [413, 274] on p "Adicionar R$ 23,00" at bounding box center [428, 273] width 54 height 9
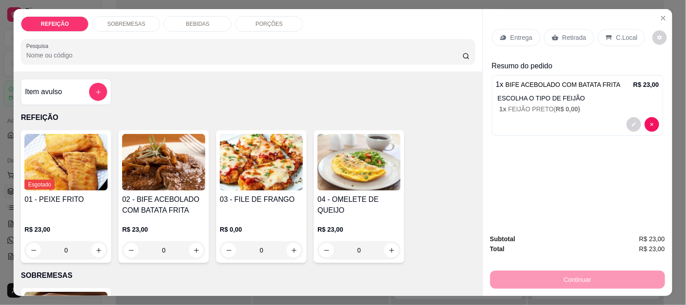
click at [528, 33] on p "Entrega" at bounding box center [522, 37] width 22 height 9
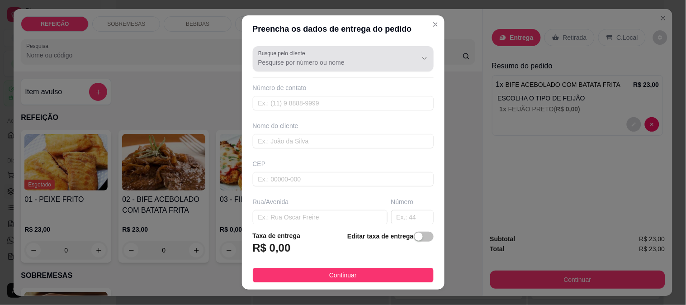
click at [333, 65] on input "Busque pelo cliente" at bounding box center [330, 62] width 145 height 9
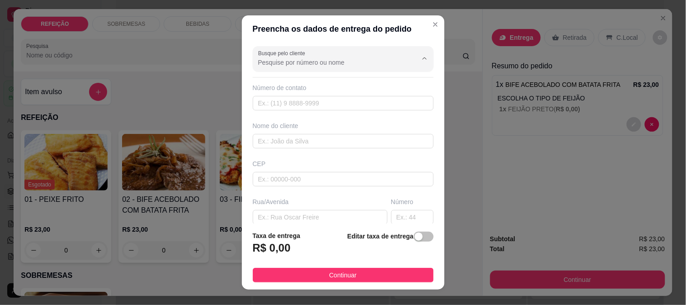
paste input "[PERSON_NAME]"
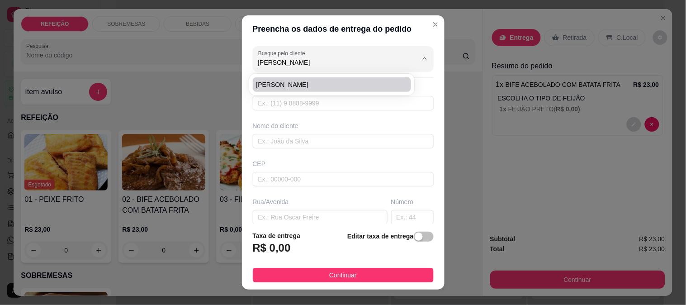
click at [291, 87] on span "[PERSON_NAME]" at bounding box center [328, 84] width 143 height 9
type input "[PERSON_NAME]"
type input "8197149537"
type input "[PERSON_NAME]"
type input "POUSADA MAKAI"
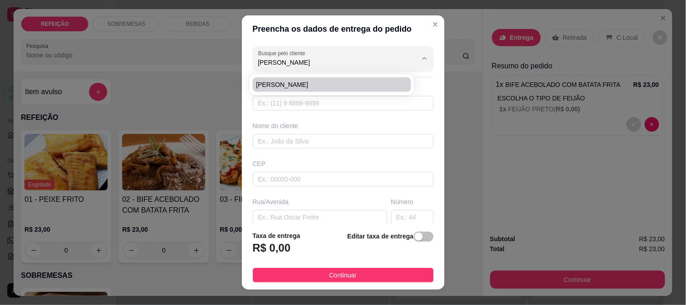
type input "IPOJUCA"
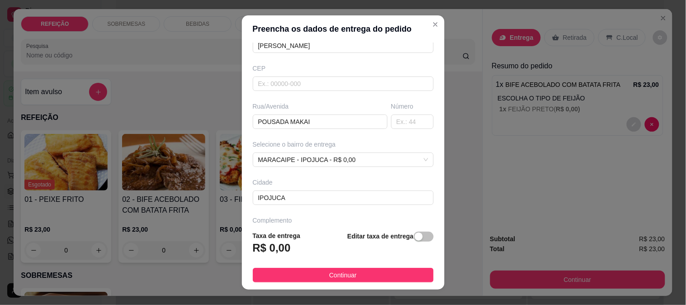
scroll to position [100, 0]
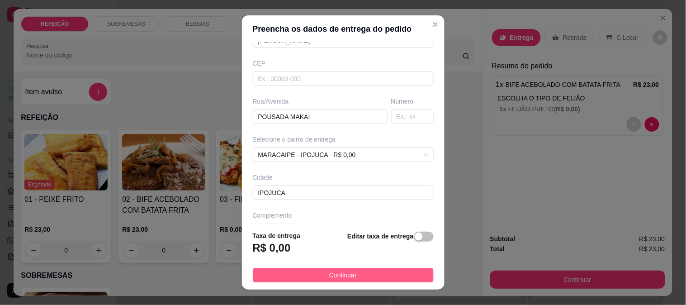
type input "[PERSON_NAME]"
click at [329, 276] on span "Continuar" at bounding box center [343, 275] width 28 height 10
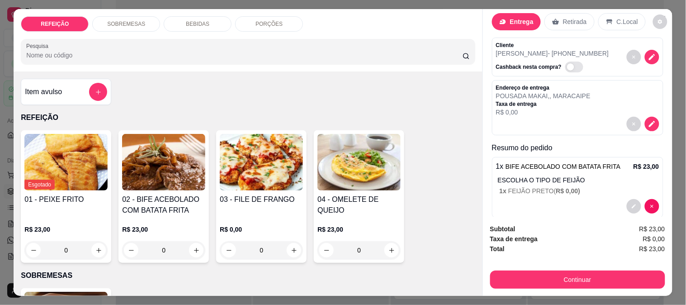
scroll to position [29, 0]
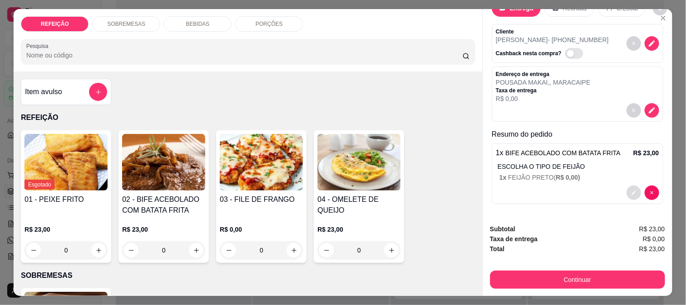
click at [627, 192] on button "decrease-product-quantity" at bounding box center [634, 193] width 14 height 14
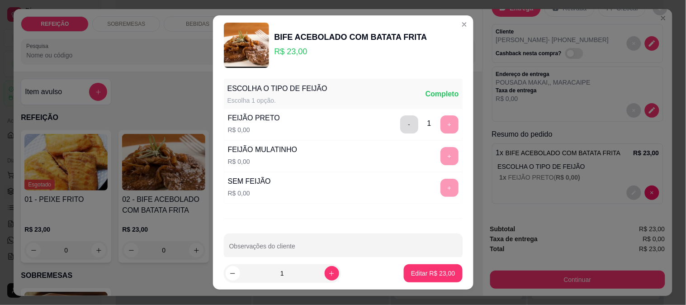
click at [400, 124] on button "-" at bounding box center [409, 124] width 18 height 18
click at [441, 152] on button "+" at bounding box center [450, 156] width 18 height 18
click at [412, 272] on p "Editar R$ 23,00" at bounding box center [433, 273] width 44 height 9
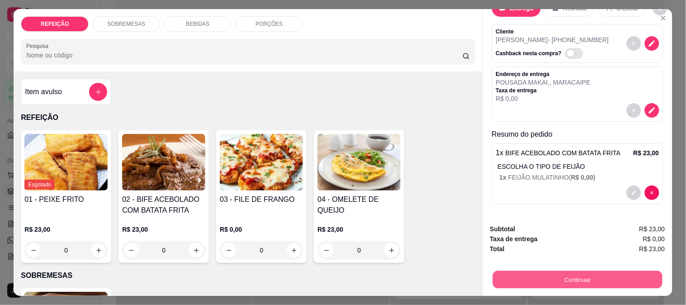
click at [508, 273] on button "Continuar" at bounding box center [578, 280] width 170 height 18
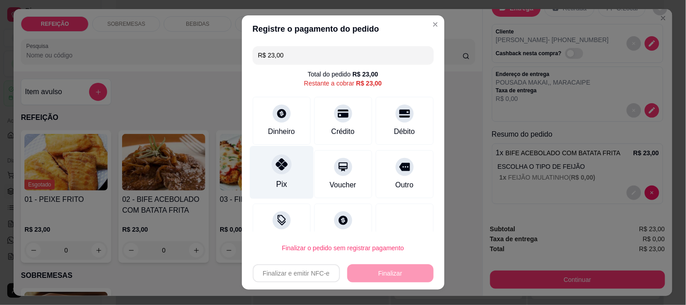
click at [283, 171] on div at bounding box center [282, 164] width 20 height 20
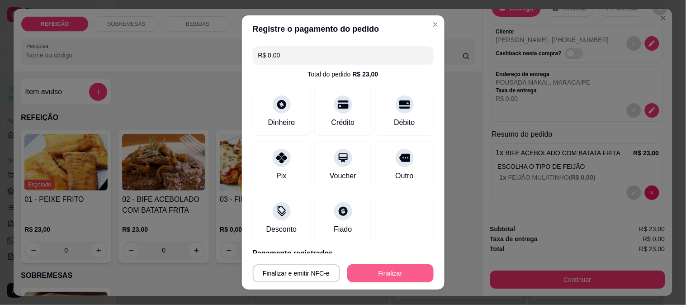
click at [408, 273] on button "Finalizar" at bounding box center [391, 273] width 86 height 18
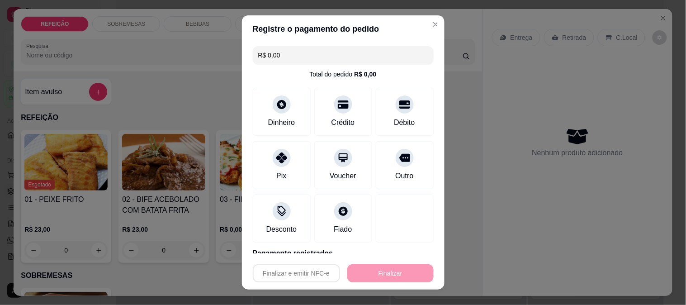
type input "-R$ 23,00"
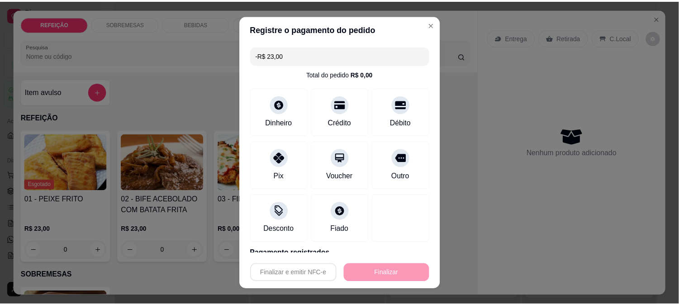
scroll to position [0, 0]
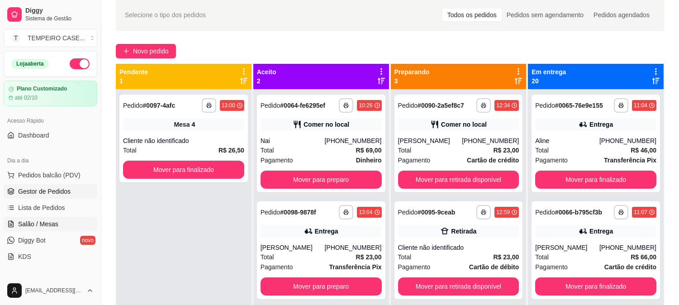
click at [53, 227] on span "Salão / Mesas" at bounding box center [38, 223] width 40 height 9
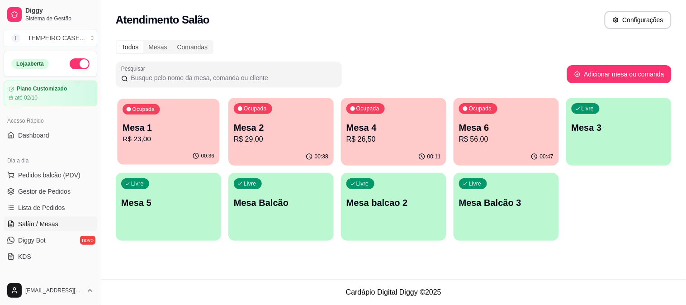
click at [156, 142] on p "R$ 23,00" at bounding box center [169, 139] width 92 height 10
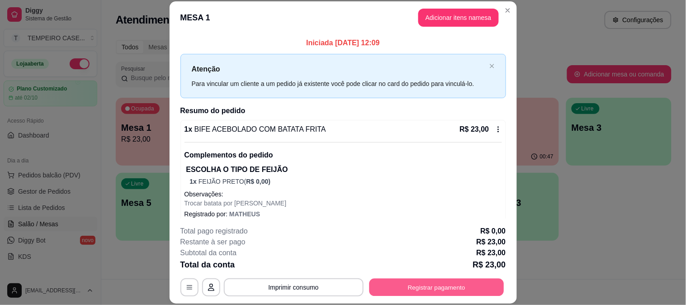
click at [417, 286] on button "Registrar pagamento" at bounding box center [436, 287] width 135 height 18
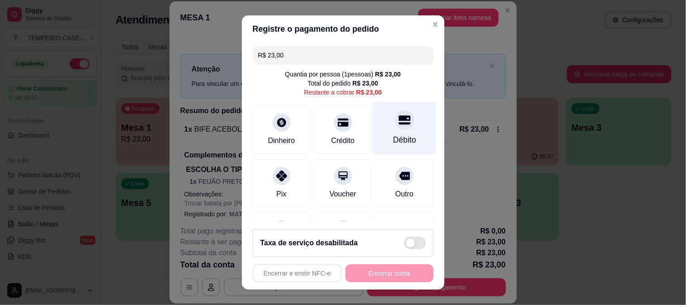
click at [395, 114] on div at bounding box center [405, 120] width 20 height 20
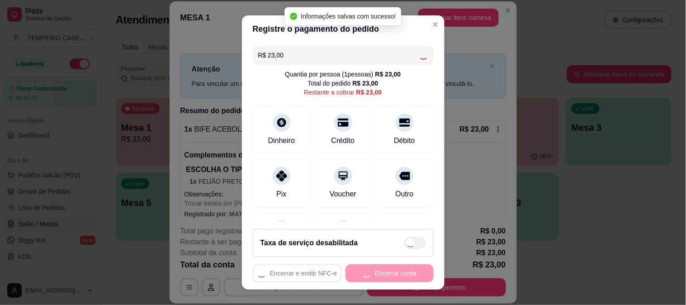
type input "R$ 0,00"
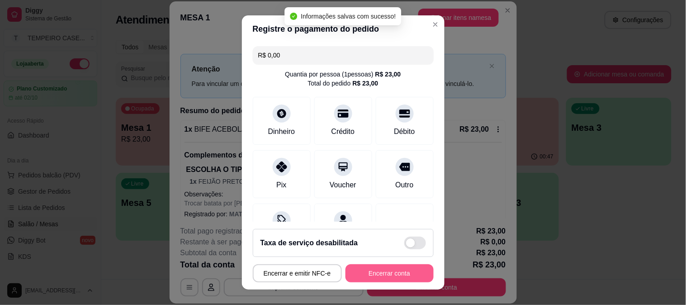
click at [396, 271] on button "Encerrar conta" at bounding box center [390, 273] width 88 height 18
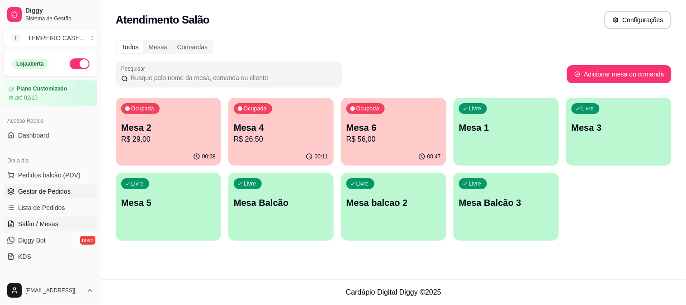
click at [53, 192] on span "Gestor de Pedidos" at bounding box center [44, 191] width 52 height 9
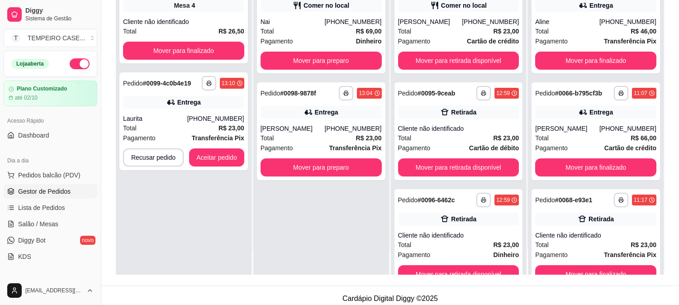
scroll to position [138, 0]
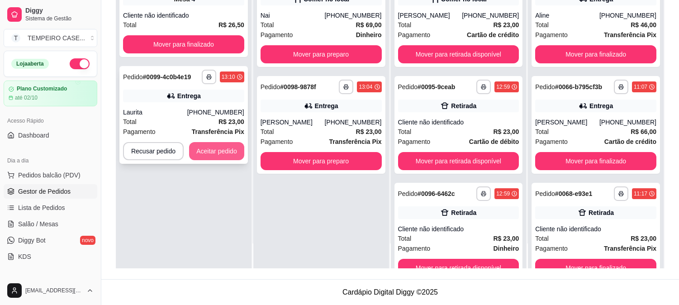
click at [216, 153] on button "Aceitar pedido" at bounding box center [216, 151] width 55 height 18
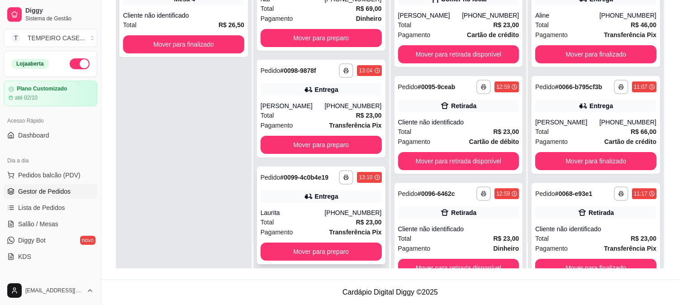
scroll to position [24, 0]
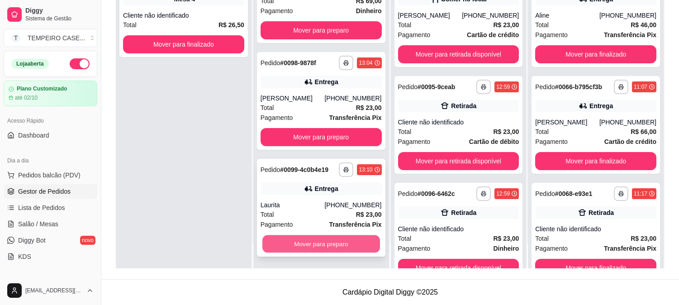
click at [330, 240] on button "Mover para preparo" at bounding box center [321, 244] width 118 height 18
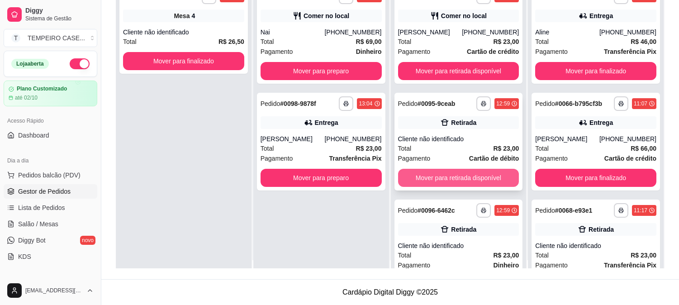
scroll to position [0, 0]
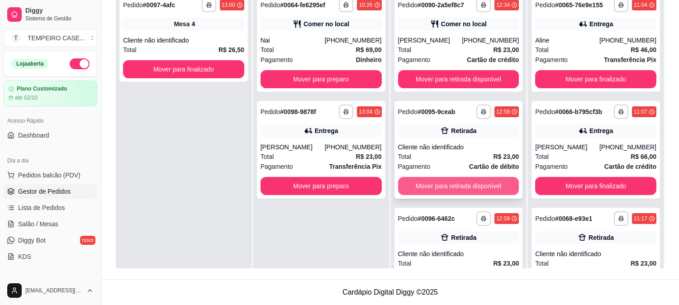
click at [438, 185] on button "Mover para retirada disponível" at bounding box center [458, 186] width 121 height 18
click at [442, 185] on button "Mover para retirada disponível" at bounding box center [459, 186] width 118 height 18
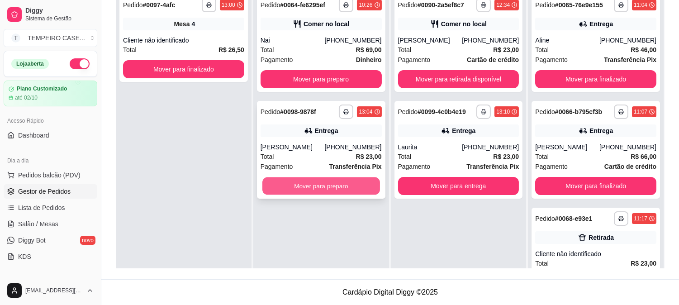
click at [285, 178] on button "Mover para preparo" at bounding box center [321, 186] width 118 height 18
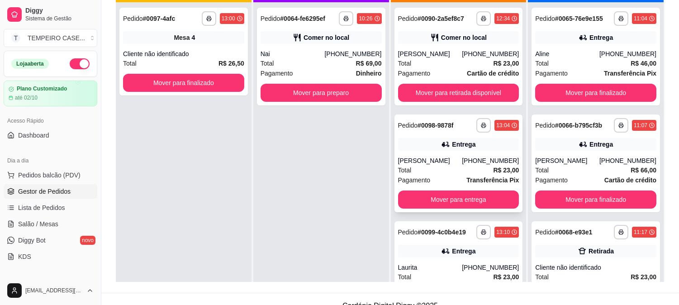
scroll to position [88, 0]
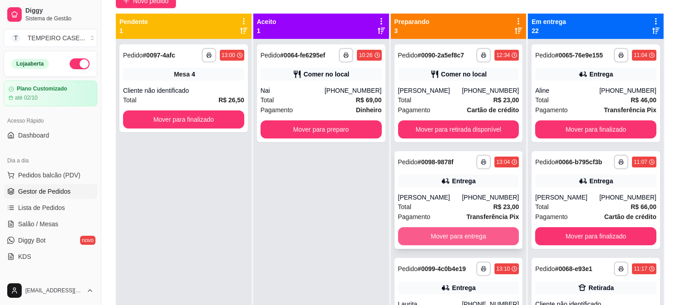
click at [448, 239] on button "Mover para entrega" at bounding box center [458, 236] width 121 height 18
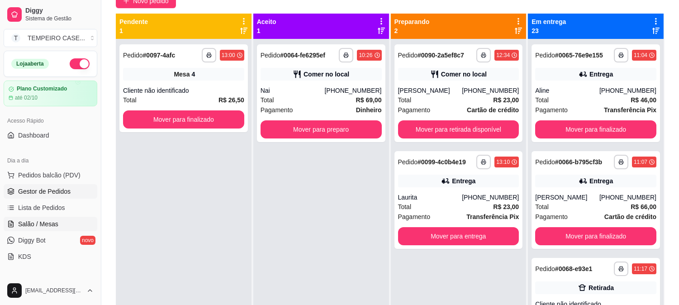
click at [75, 219] on link "Salão / Mesas" at bounding box center [51, 224] width 94 height 14
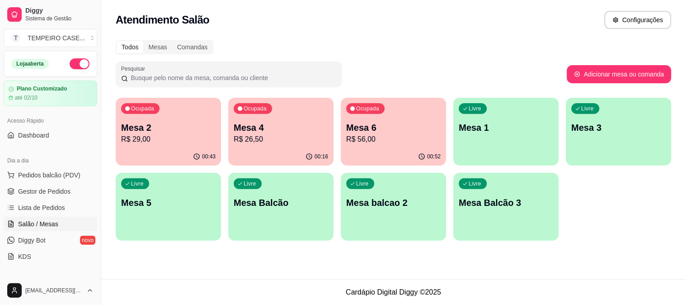
click at [182, 139] on p "R$ 29,00" at bounding box center [168, 139] width 95 height 11
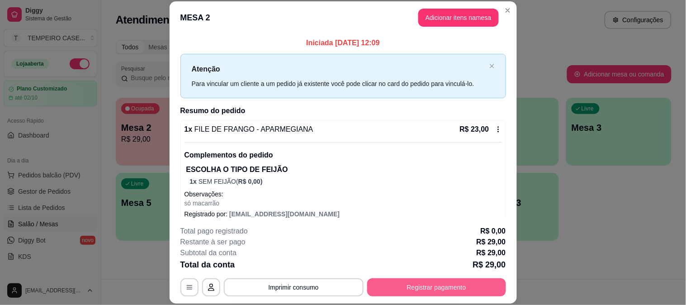
click at [421, 280] on button "Registrar pagamento" at bounding box center [436, 287] width 139 height 18
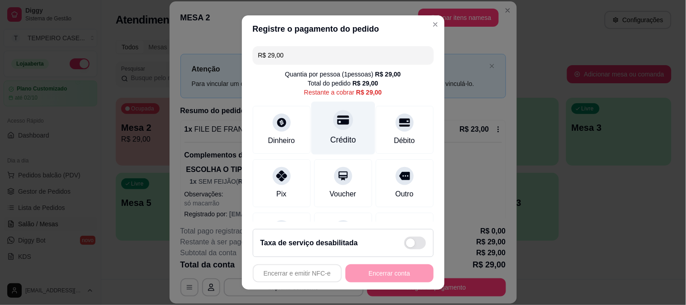
click at [319, 131] on div "Crédito" at bounding box center [343, 127] width 64 height 53
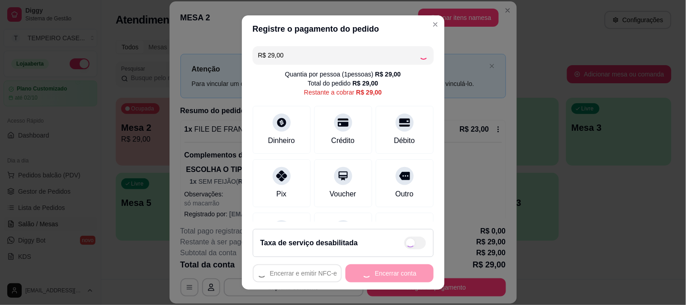
type input "R$ 0,00"
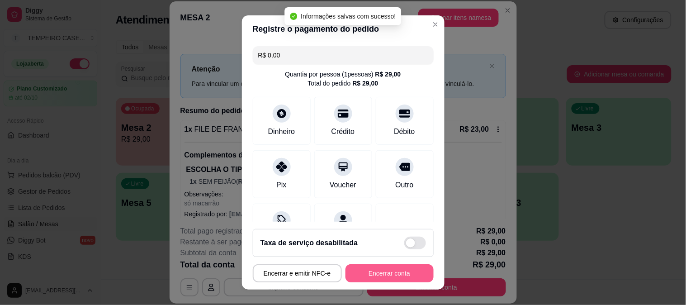
click at [372, 270] on button "Encerrar conta" at bounding box center [390, 273] width 88 height 18
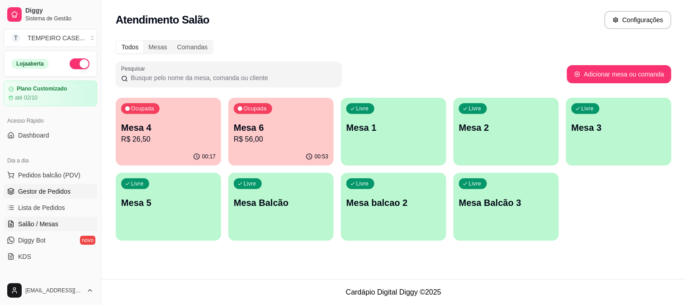
click at [47, 188] on span "Gestor de Pedidos" at bounding box center [44, 191] width 52 height 9
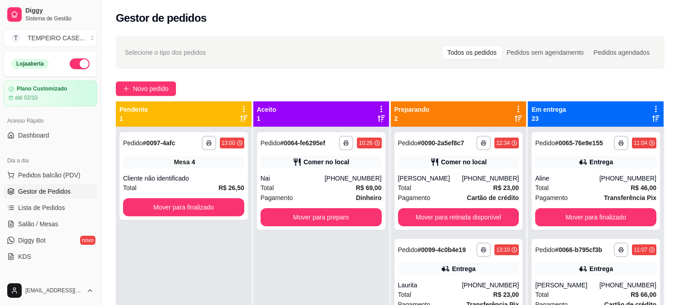
drag, startPoint x: 208, startPoint y: 186, endPoint x: 220, endPoint y: 297, distance: 111.0
click at [220, 297] on div "**********" at bounding box center [184, 279] width 136 height 305
click at [440, 187] on div "Total R$ 23,00" at bounding box center [458, 188] width 121 height 10
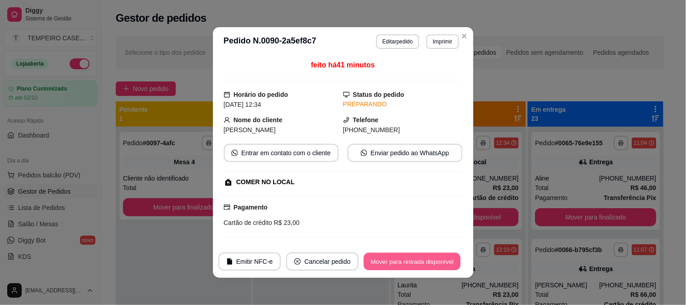
click at [395, 260] on button "Mover para retirada disponível" at bounding box center [412, 262] width 97 height 18
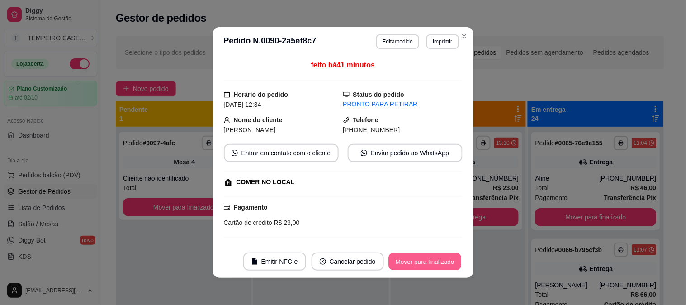
click at [431, 262] on button "Mover para finalizado" at bounding box center [425, 262] width 73 height 18
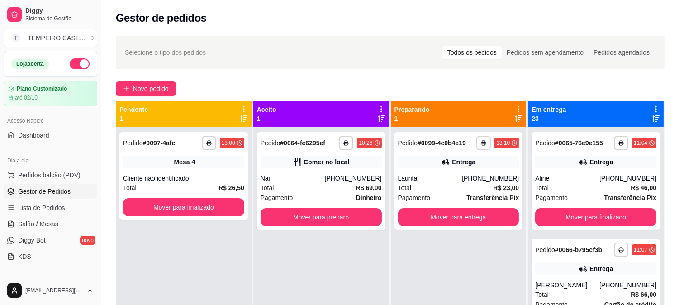
scroll to position [151, 0]
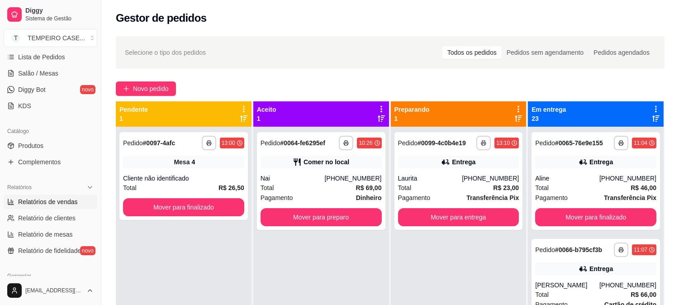
click at [71, 200] on span "Relatórios de vendas" at bounding box center [48, 201] width 60 height 9
select select "ALL"
select select "0"
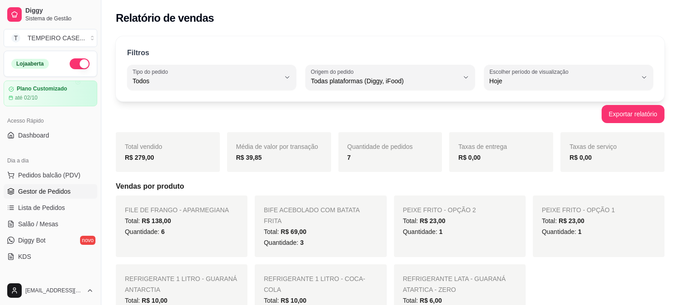
click at [56, 189] on span "Gestor de Pedidos" at bounding box center [44, 191] width 52 height 9
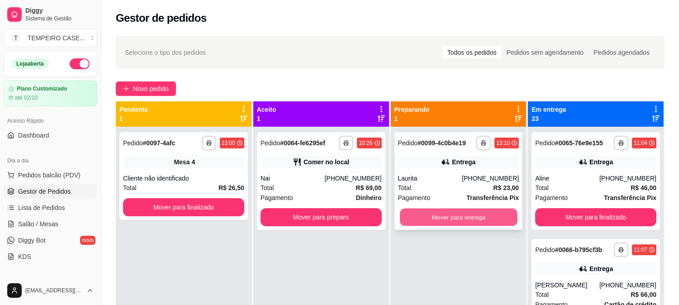
click at [448, 214] on button "Mover para entrega" at bounding box center [459, 218] width 118 height 18
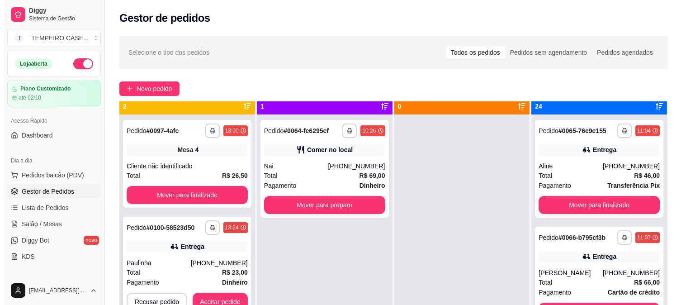
scroll to position [25, 0]
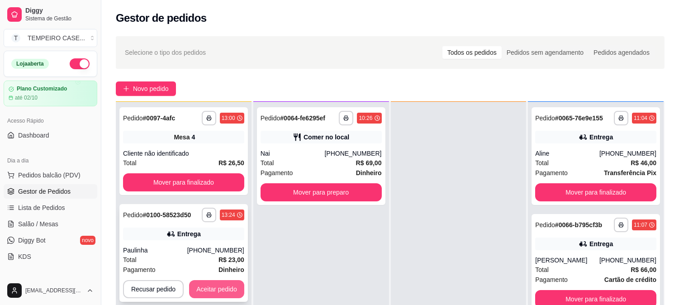
click at [226, 290] on button "Aceitar pedido" at bounding box center [216, 289] width 55 height 18
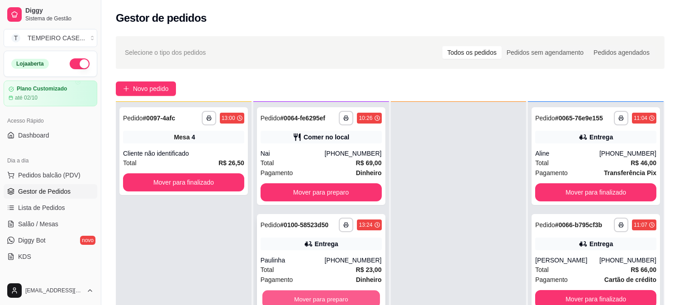
click at [328, 297] on button "Mover para preparo" at bounding box center [321, 300] width 118 height 18
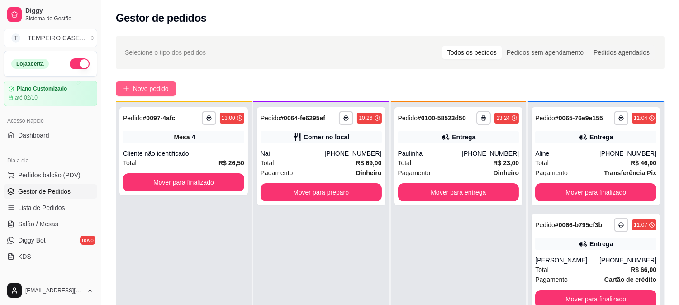
click at [156, 81] on button "Novo pedido" at bounding box center [146, 88] width 60 height 14
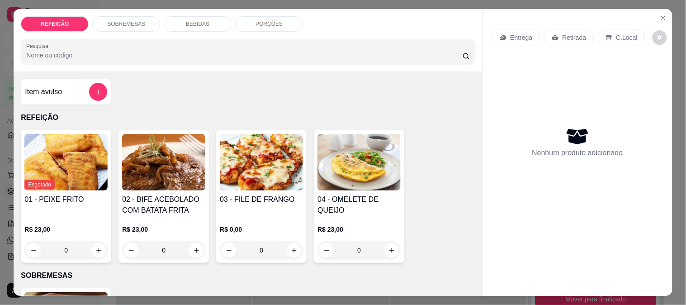
click at [247, 179] on img at bounding box center [261, 162] width 83 height 57
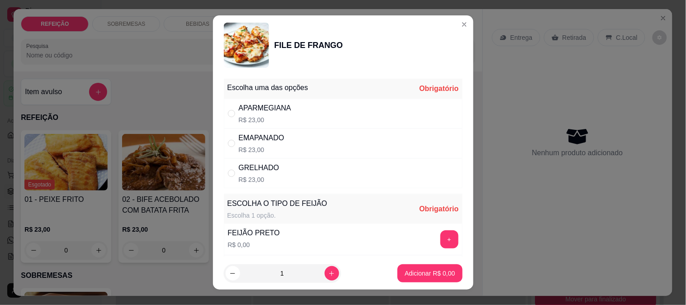
click at [300, 118] on div "APARMEGIANA R$ 23,00" at bounding box center [343, 114] width 239 height 30
radio input "true"
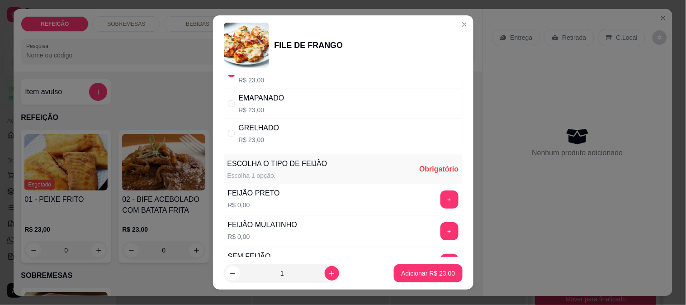
scroll to position [100, 0]
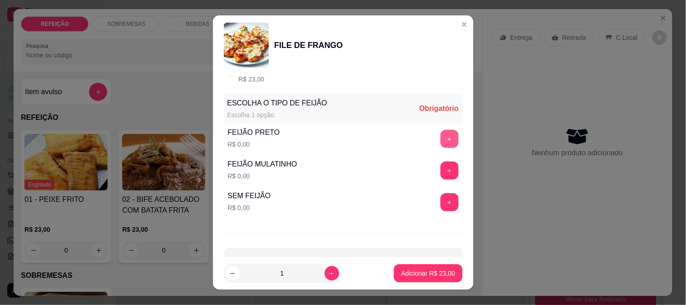
click at [441, 138] on button "+" at bounding box center [450, 139] width 18 height 18
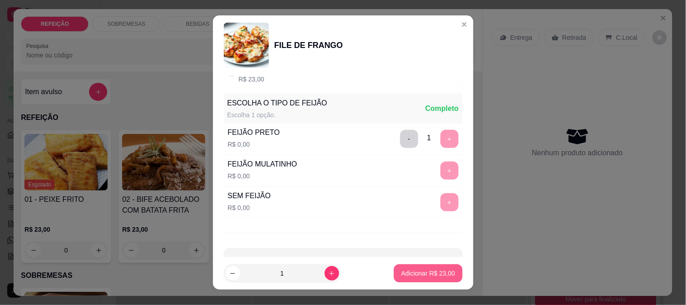
click at [418, 272] on p "Adicionar R$ 23,00" at bounding box center [428, 273] width 54 height 9
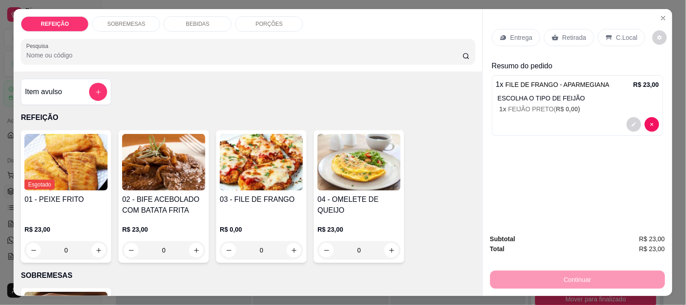
click at [258, 182] on img at bounding box center [261, 162] width 83 height 57
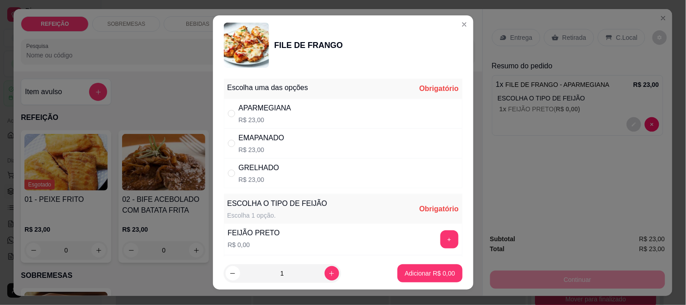
click at [305, 109] on div "APARMEGIANA R$ 23,00" at bounding box center [343, 114] width 239 height 30
radio input "true"
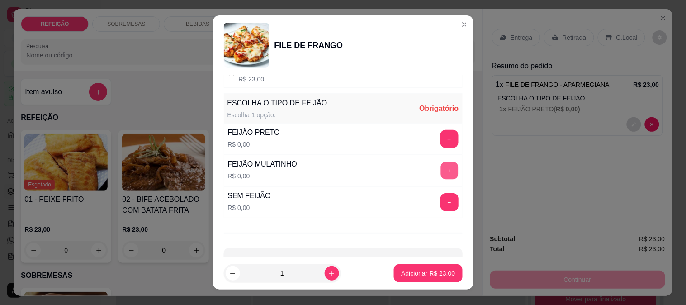
click at [441, 174] on button "+" at bounding box center [450, 171] width 18 height 18
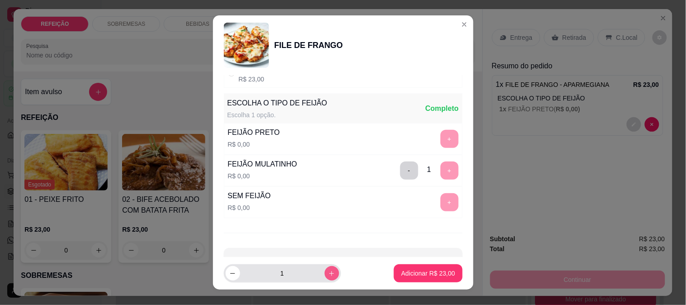
click at [329, 274] on icon "increase-product-quantity" at bounding box center [332, 273] width 7 height 7
type input "2"
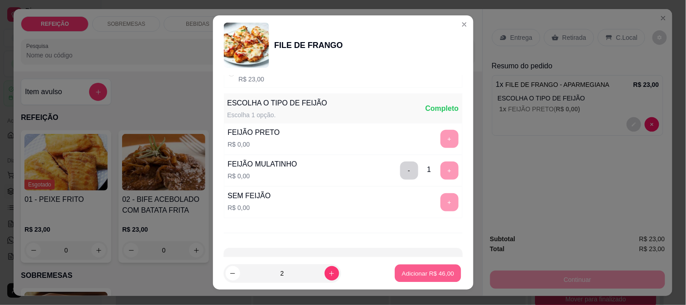
click at [431, 273] on p "Adicionar R$ 46,00" at bounding box center [428, 273] width 52 height 9
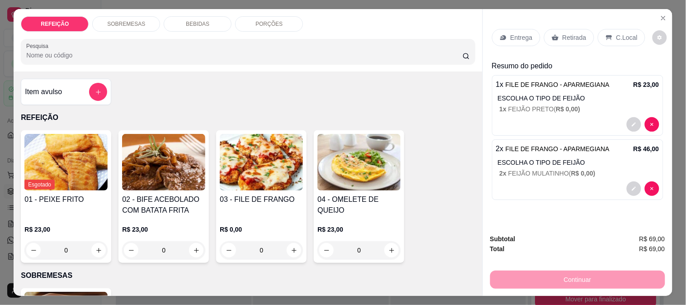
click at [519, 33] on p "Entrega" at bounding box center [522, 37] width 22 height 9
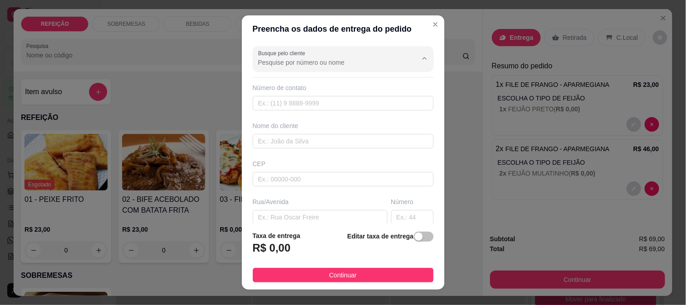
click at [349, 60] on input "Busque pelo cliente" at bounding box center [330, 62] width 145 height 9
type input "baby"
click at [246, 231] on footer "Taxa de entrega R$ 0,00 Editar taxa de entrega Continuar" at bounding box center [343, 257] width 203 height 66
click at [306, 62] on input "Busque pelo cliente" at bounding box center [330, 62] width 145 height 9
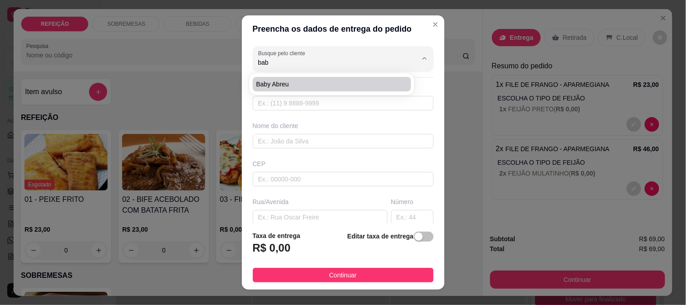
click at [276, 86] on span "Baby Abreu" at bounding box center [328, 84] width 143 height 9
type input "Baby Abreu"
type input "8184279203"
type input "Baby Abreu"
type input "PRIVE GAIVOTAS"
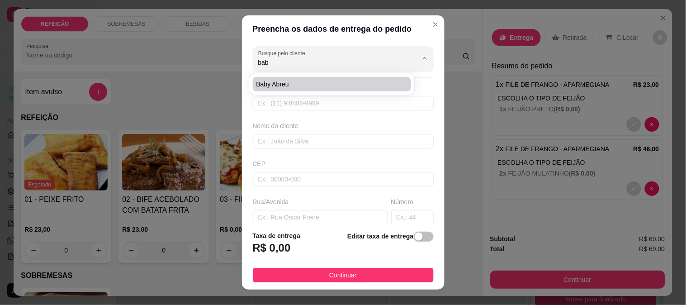
type input "IPOJUCA"
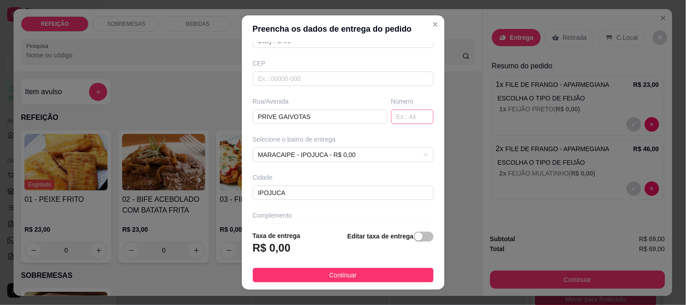
type input "Baby Abreu"
click at [391, 116] on input "text" at bounding box center [412, 117] width 43 height 14
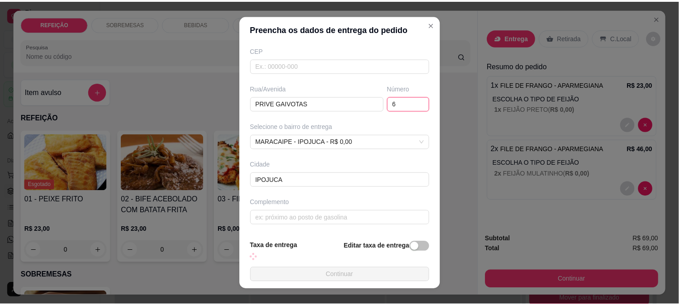
scroll to position [124, 0]
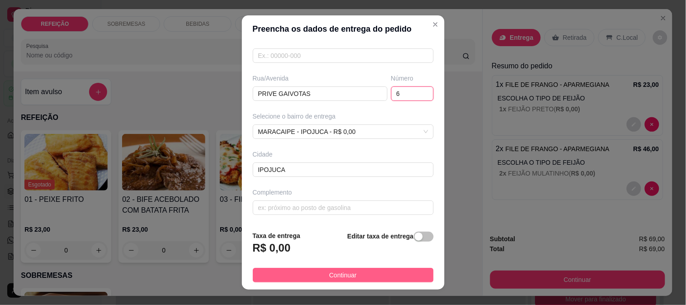
type input "6"
click at [337, 274] on span "Continuar" at bounding box center [343, 275] width 28 height 10
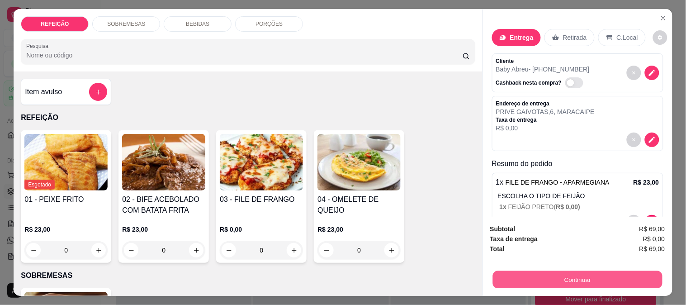
click at [578, 272] on button "Continuar" at bounding box center [578, 280] width 170 height 18
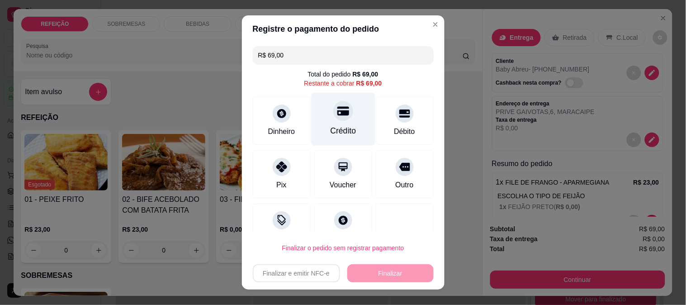
click at [314, 116] on div "Crédito" at bounding box center [343, 118] width 64 height 53
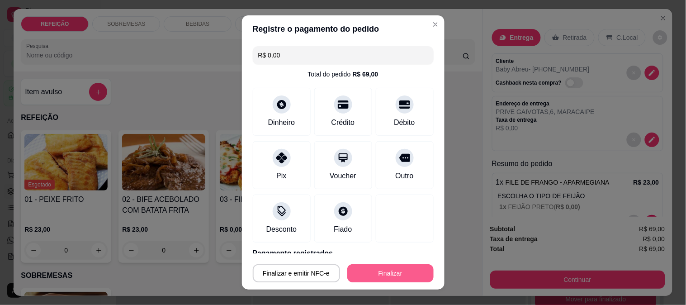
click at [373, 273] on button "Finalizar" at bounding box center [391, 273] width 86 height 18
type input "-R$ 69,00"
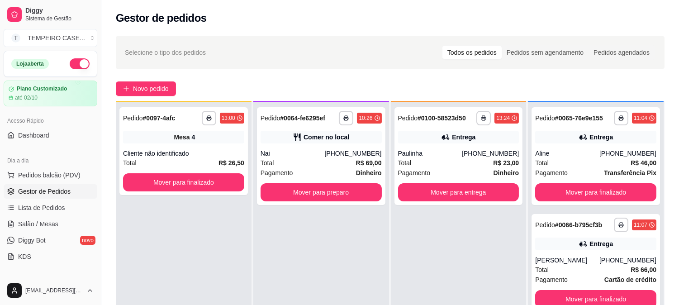
click at [464, 224] on div "**********" at bounding box center [459, 254] width 136 height 305
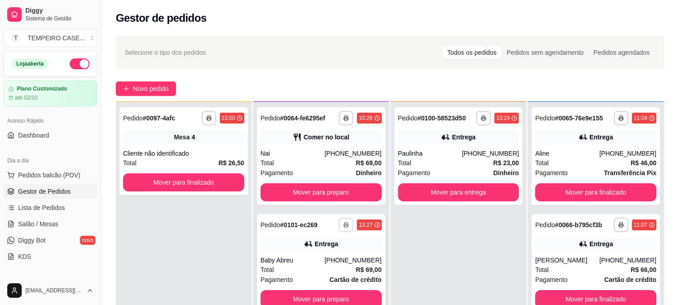
click at [343, 224] on icon "button" at bounding box center [345, 224] width 5 height 5
click at [332, 270] on button "IMPRESSORA COZINHA" at bounding box center [315, 274] width 75 height 14
click at [345, 224] on icon "button" at bounding box center [346, 225] width 5 height 2
click at [331, 272] on button "IMPRESSORA COZINHA" at bounding box center [315, 274] width 75 height 14
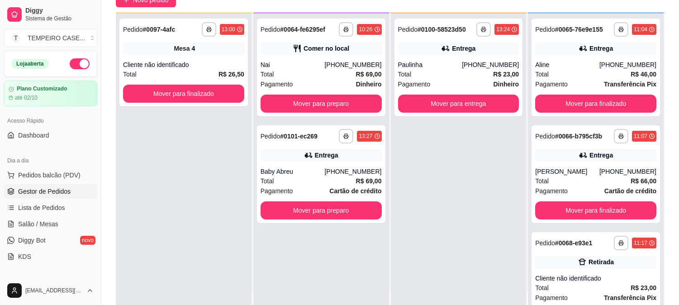
scroll to position [100, 0]
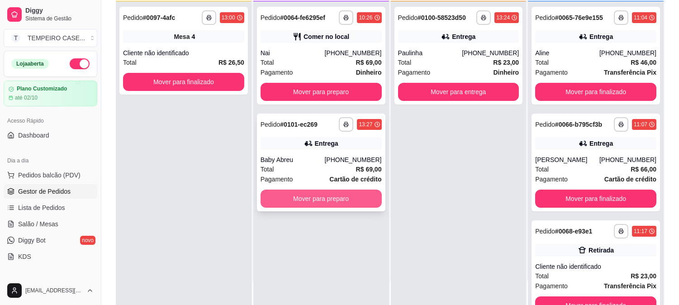
click at [329, 201] on button "Mover para preparo" at bounding box center [321, 199] width 121 height 18
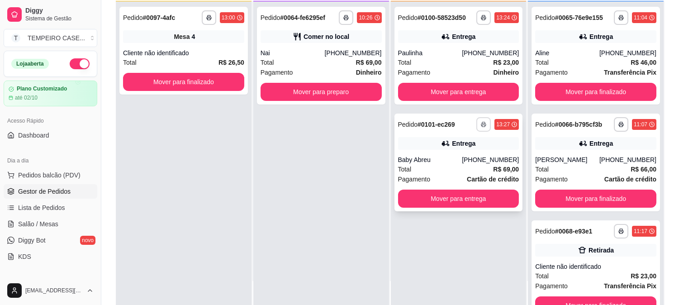
click at [481, 124] on icon "button" at bounding box center [483, 124] width 5 height 5
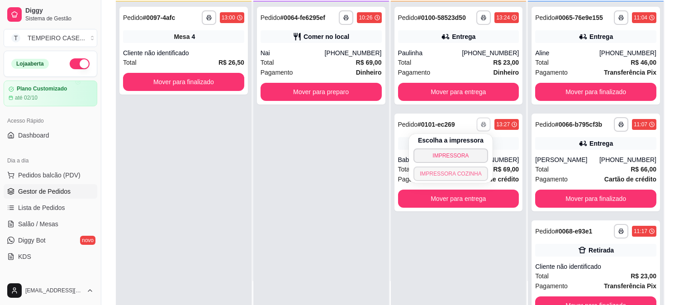
click at [424, 176] on button "IMPRESSORA COZINHA" at bounding box center [451, 174] width 75 height 14
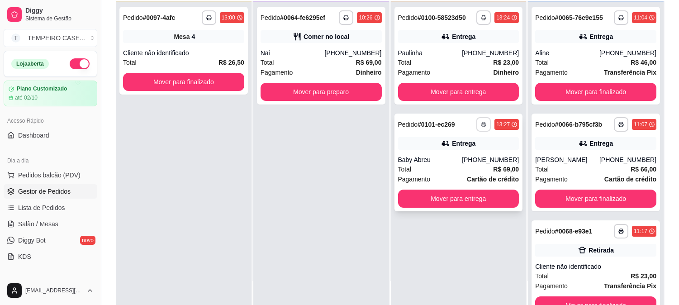
click at [477, 128] on button "button" at bounding box center [483, 124] width 14 height 14
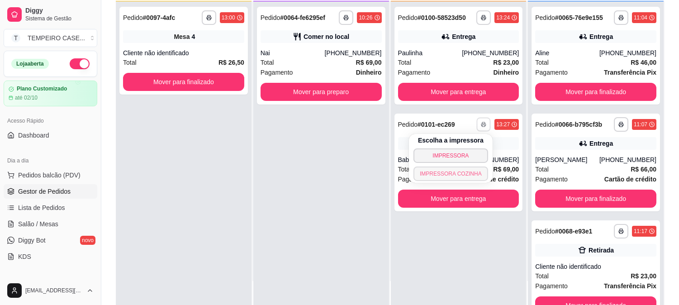
click at [444, 170] on button "IMPRESSORA COZINHA" at bounding box center [451, 174] width 75 height 14
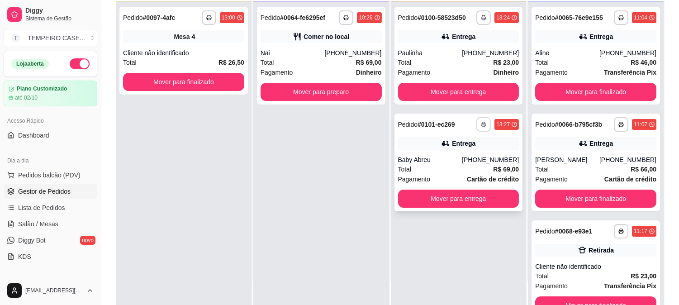
click at [477, 127] on button "button" at bounding box center [483, 124] width 14 height 14
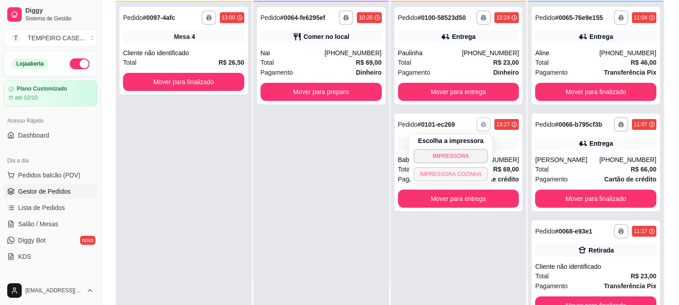
click at [426, 173] on button "IMPRESSORA COZINHA" at bounding box center [451, 174] width 75 height 14
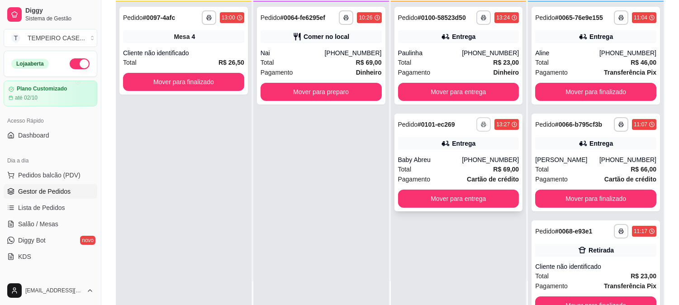
click at [482, 126] on rect "button" at bounding box center [483, 126] width 3 height 2
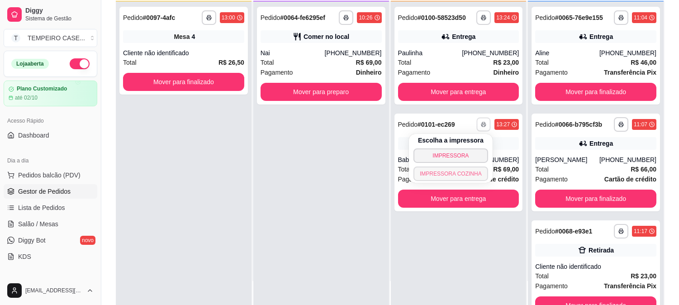
click at [449, 173] on button "IMPRESSORA COZINHA" at bounding box center [451, 174] width 75 height 14
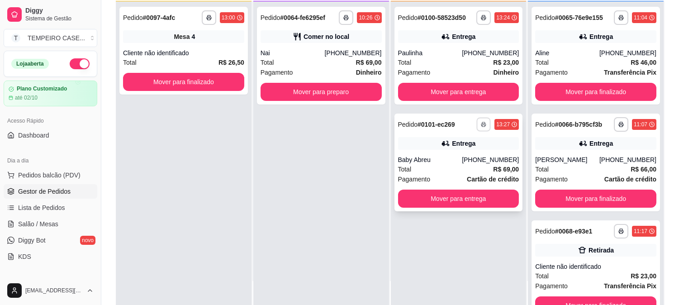
click at [481, 127] on button "button" at bounding box center [484, 124] width 14 height 14
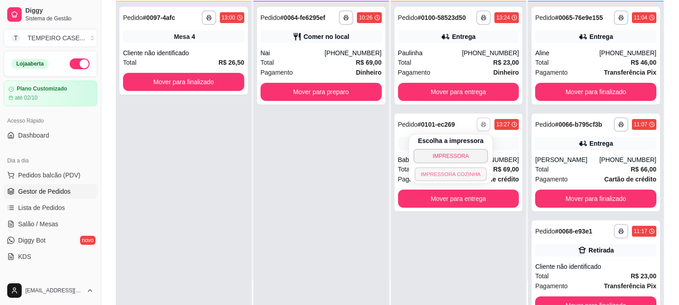
click at [460, 176] on button "IMPRESSORA COZINHA" at bounding box center [451, 174] width 72 height 14
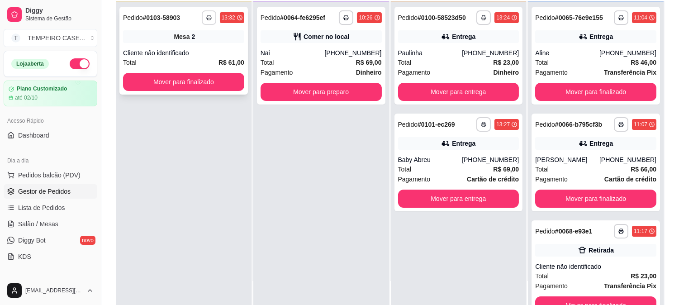
click at [208, 19] on icon "button" at bounding box center [208, 17] width 5 height 5
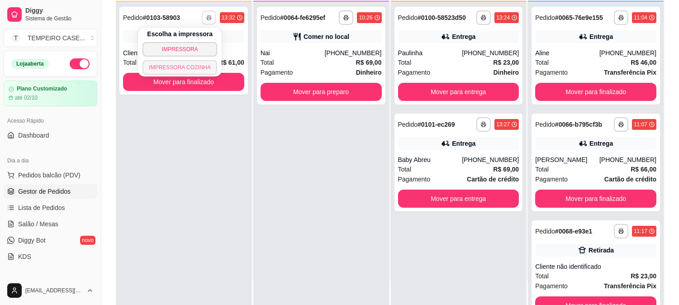
click at [191, 64] on button "IMPRESSORA COZINHA" at bounding box center [180, 67] width 75 height 14
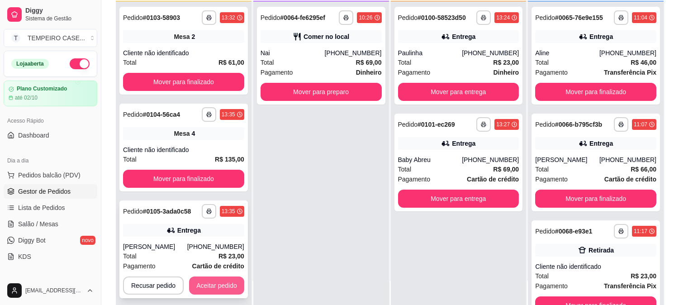
click at [200, 284] on button "Aceitar pedido" at bounding box center [216, 285] width 55 height 18
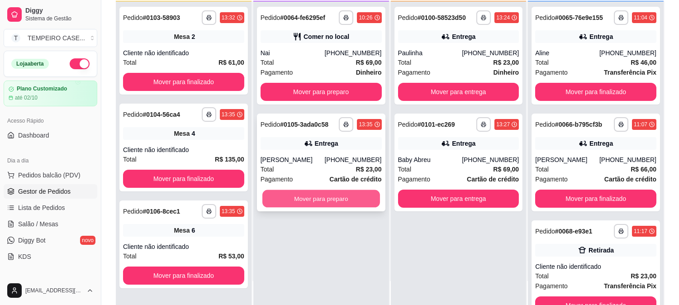
click at [308, 204] on button "Mover para preparo" at bounding box center [321, 199] width 118 height 18
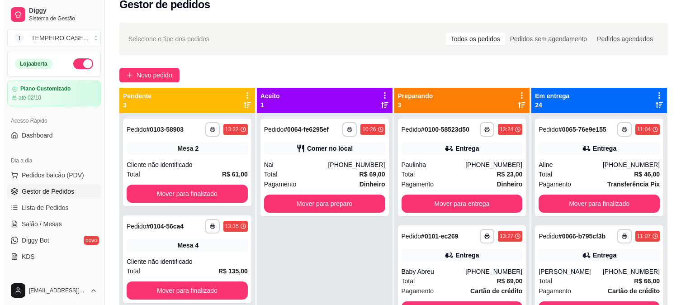
scroll to position [0, 0]
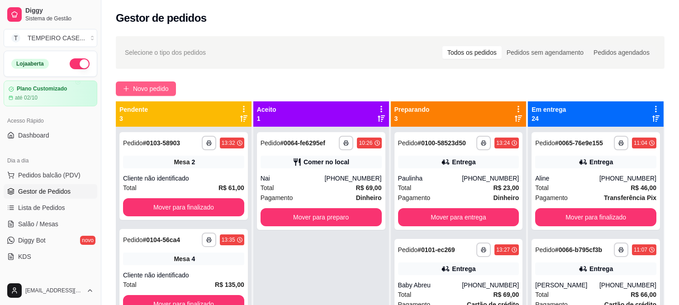
click at [136, 91] on span "Novo pedido" at bounding box center [151, 89] width 36 height 10
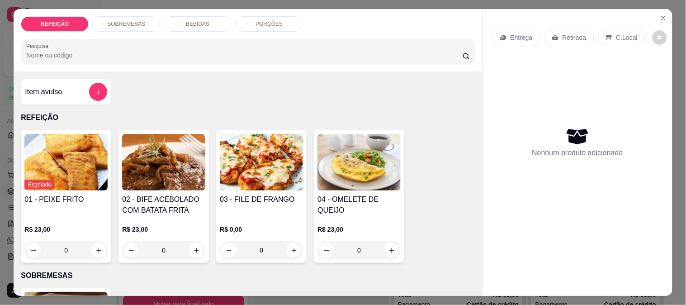
click at [227, 176] on img at bounding box center [261, 162] width 83 height 57
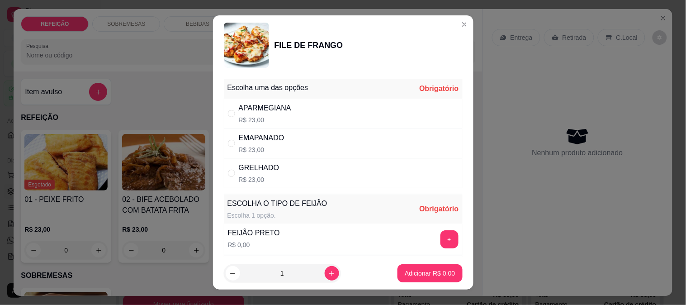
click at [249, 177] on p "R$ 23,00" at bounding box center [259, 179] width 41 height 9
radio input "true"
click at [441, 238] on button "+" at bounding box center [450, 239] width 18 height 18
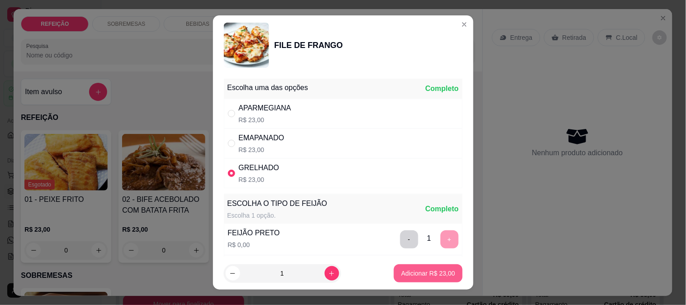
click at [434, 272] on p "Adicionar R$ 23,00" at bounding box center [428, 273] width 54 height 9
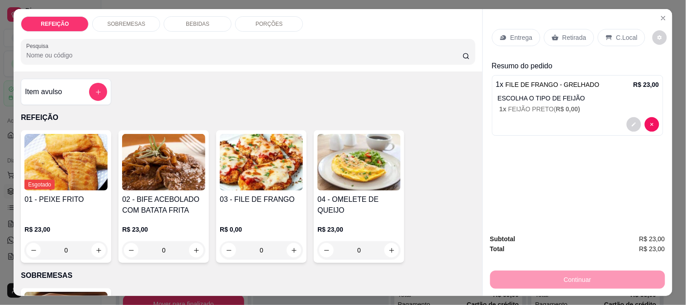
click at [129, 20] on p "SOBREMESAS" at bounding box center [126, 23] width 38 height 7
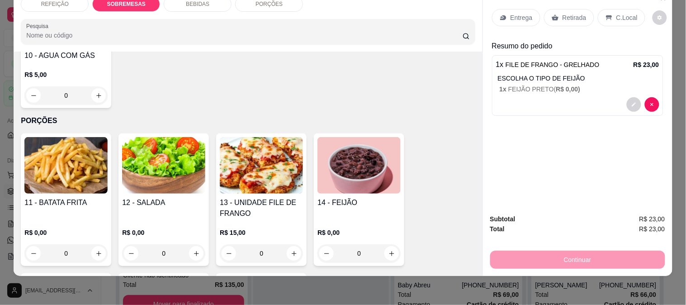
scroll to position [651, 0]
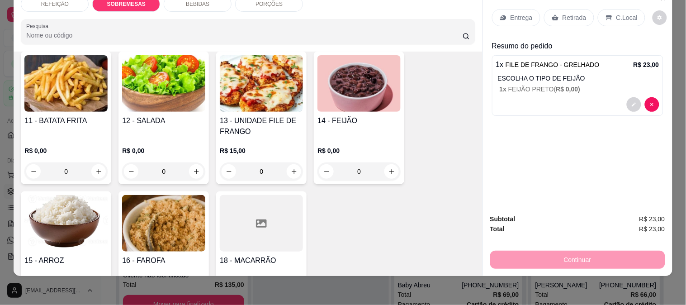
click at [57, 146] on p "R$ 0,00" at bounding box center [65, 150] width 83 height 9
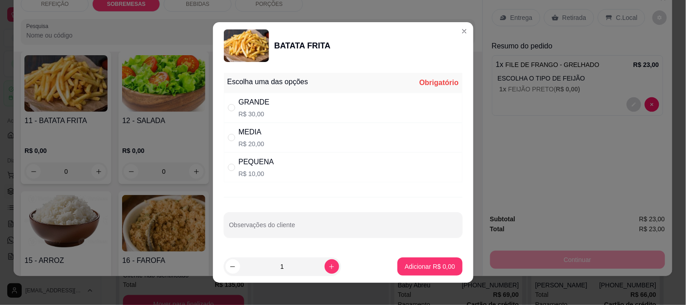
click at [275, 166] on div "PEQUENA R$ 10,00" at bounding box center [343, 167] width 239 height 30
radio input "true"
click at [429, 266] on p "Adicionar R$ 10,00" at bounding box center [428, 266] width 54 height 9
type input "1"
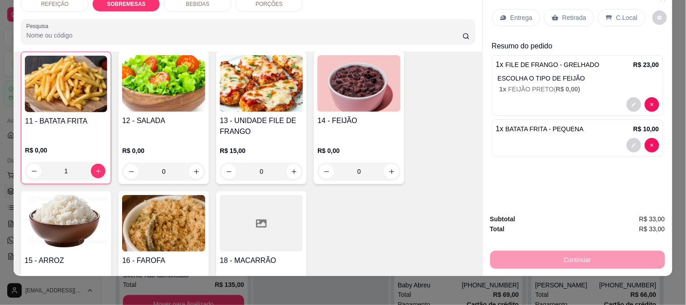
scroll to position [652, 0]
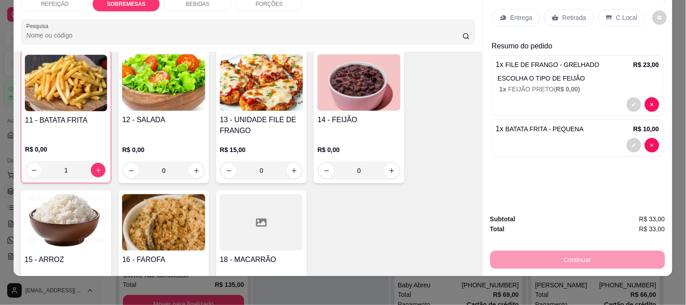
click at [567, 13] on p "Retirada" at bounding box center [575, 17] width 24 height 9
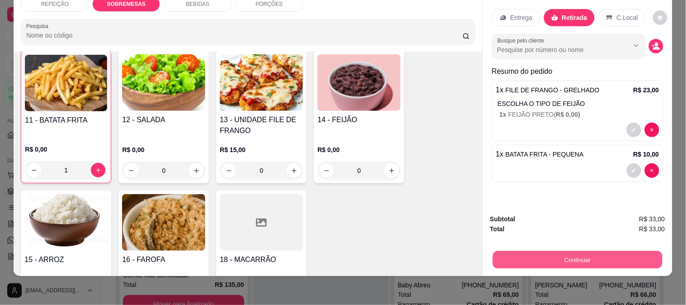
click at [543, 251] on button "Continuar" at bounding box center [578, 260] width 170 height 18
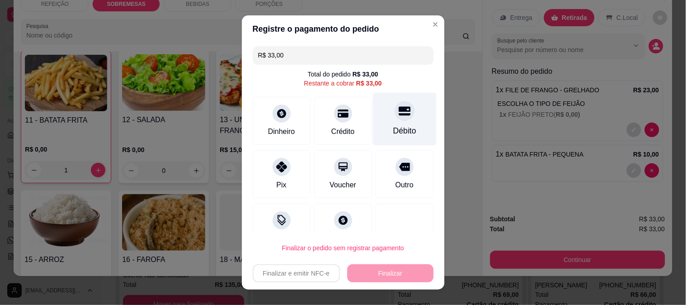
click at [395, 104] on div at bounding box center [405, 111] width 20 height 20
type input "R$ 0,00"
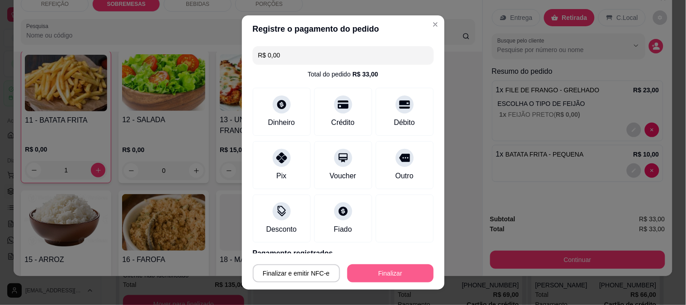
click at [403, 266] on button "Finalizar" at bounding box center [391, 273] width 86 height 18
type input "0"
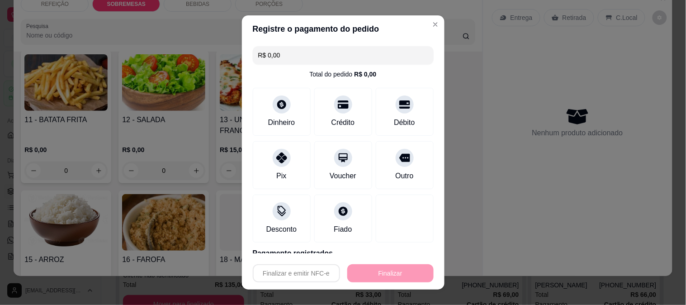
type input "-R$ 33,00"
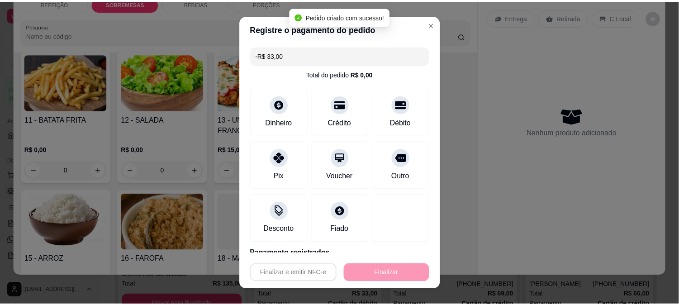
scroll to position [651, 0]
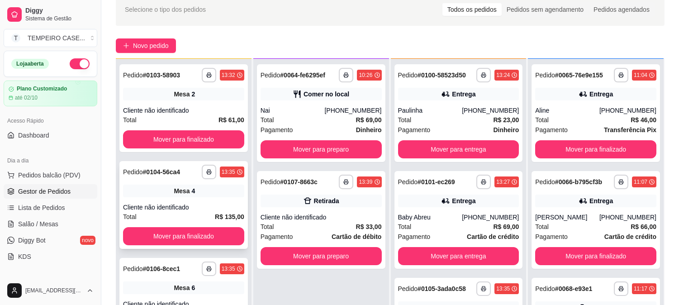
scroll to position [100, 0]
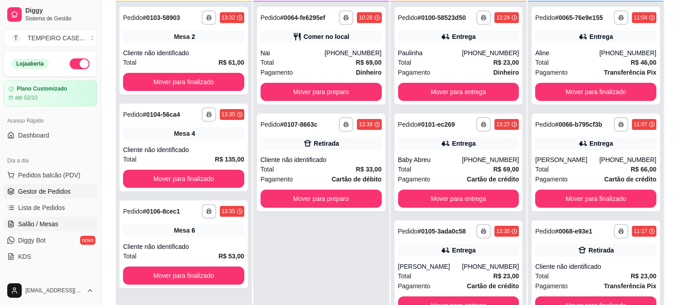
click at [44, 228] on span "Salão / Mesas" at bounding box center [38, 223] width 40 height 9
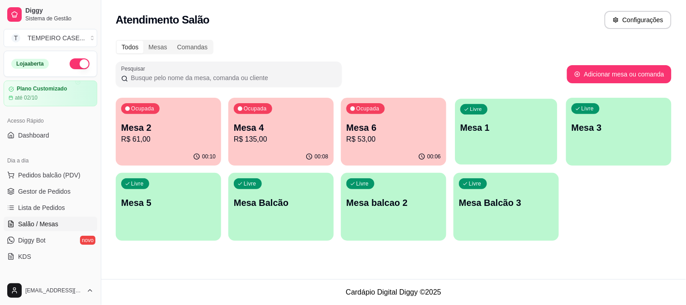
click at [486, 120] on div "Livre Mesa 1" at bounding box center [506, 126] width 102 height 55
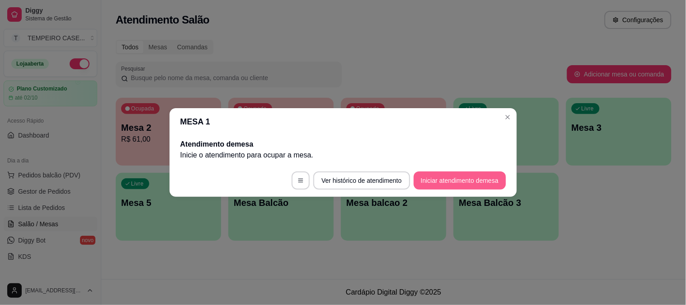
click at [468, 185] on button "Iniciar atendimento de mesa" at bounding box center [460, 180] width 92 height 18
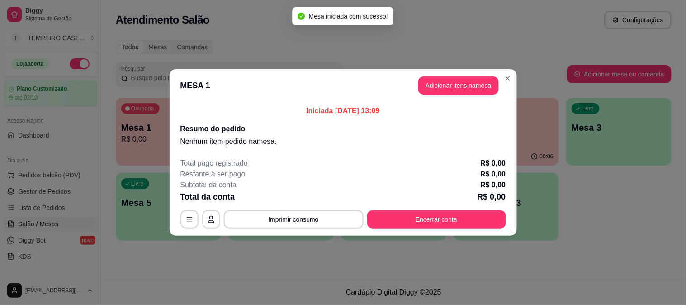
click at [483, 85] on button "Adicionar itens na mesa" at bounding box center [459, 85] width 81 height 18
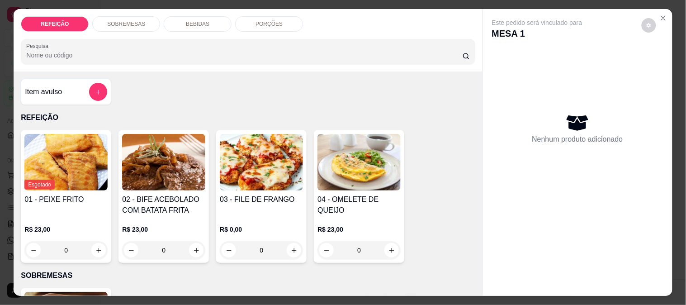
click at [148, 169] on img at bounding box center [163, 162] width 83 height 57
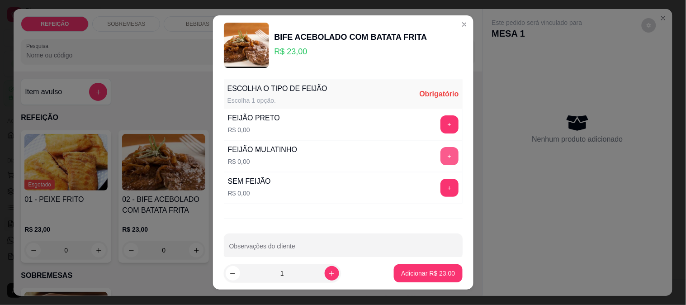
click at [441, 154] on button "+" at bounding box center [450, 156] width 18 height 18
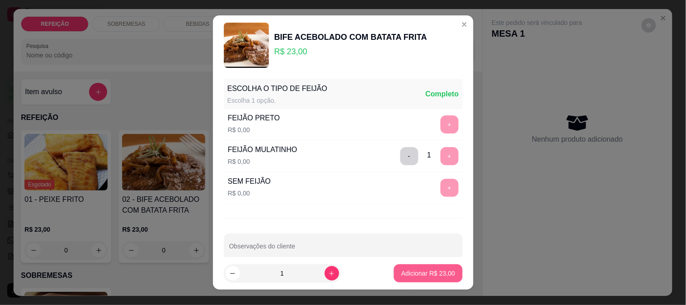
click at [410, 274] on p "Adicionar R$ 23,00" at bounding box center [428, 273] width 54 height 9
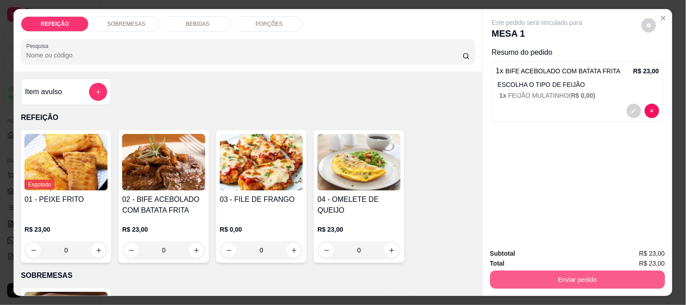
click at [545, 280] on button "Enviar pedido" at bounding box center [578, 280] width 175 height 18
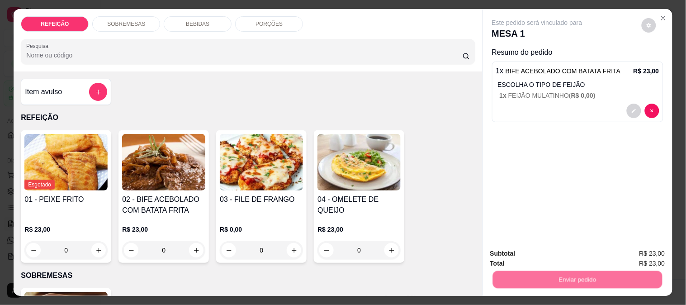
click at [538, 255] on button "Não registrar e enviar pedido" at bounding box center [548, 253] width 94 height 17
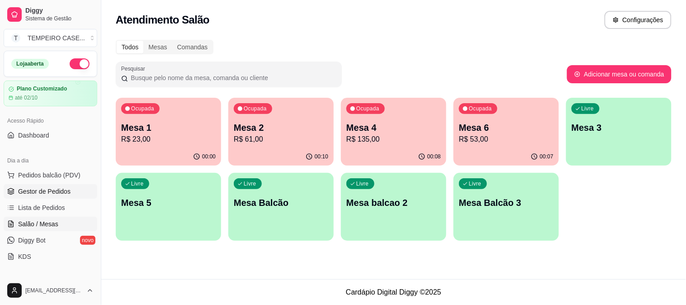
click at [61, 191] on span "Gestor de Pedidos" at bounding box center [44, 191] width 52 height 9
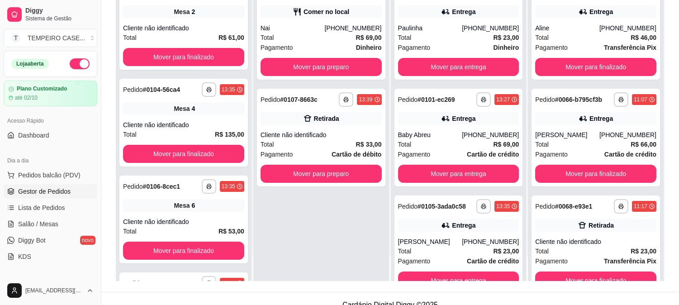
scroll to position [138, 0]
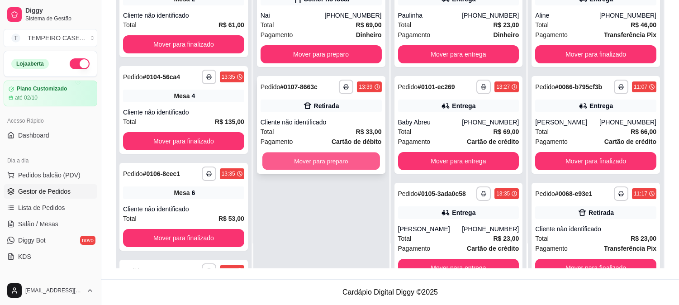
click at [319, 162] on button "Mover para preparo" at bounding box center [321, 161] width 118 height 18
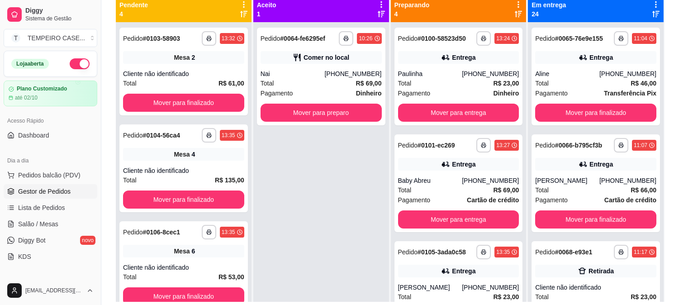
scroll to position [88, 0]
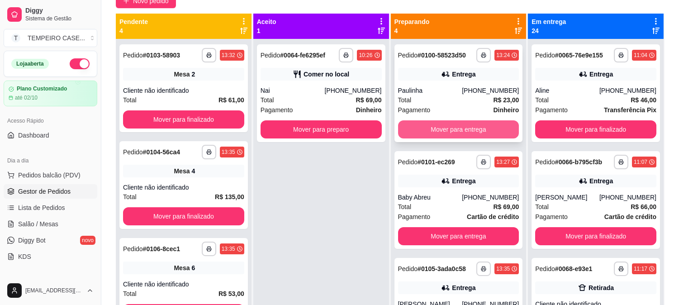
click at [436, 120] on div "Mover para entrega" at bounding box center [458, 129] width 121 height 18
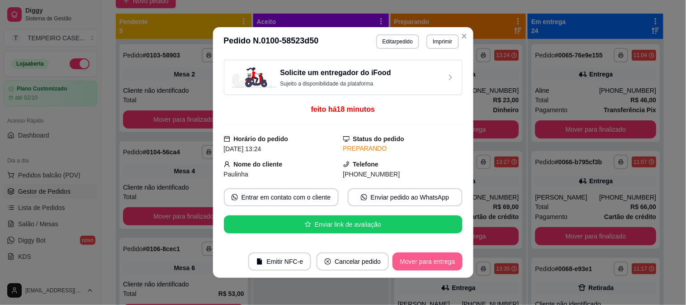
click at [433, 258] on button "Mover para entrega" at bounding box center [428, 261] width 70 height 18
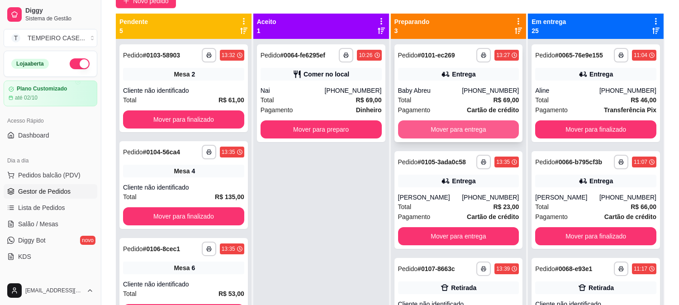
click at [460, 131] on button "Mover para entrega" at bounding box center [458, 129] width 121 height 18
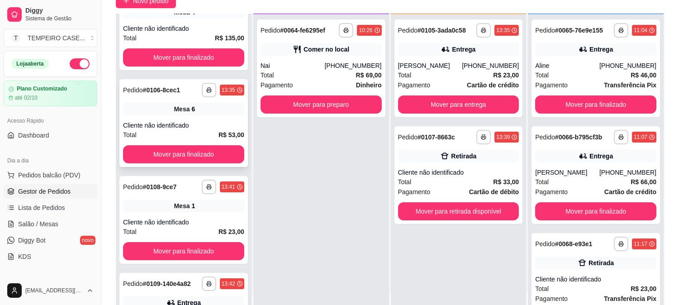
scroll to position [197, 0]
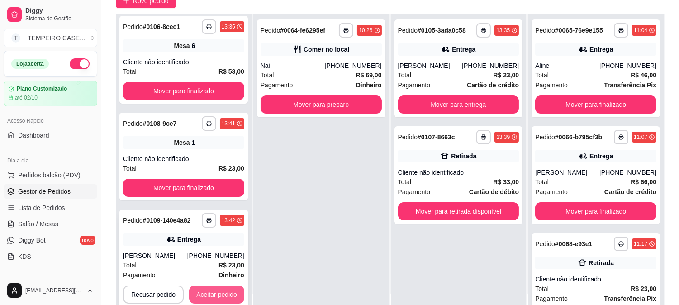
click at [208, 296] on button "Aceitar pedido" at bounding box center [216, 295] width 55 height 18
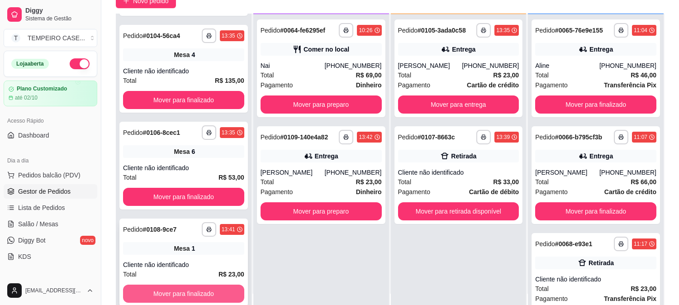
scroll to position [91, 0]
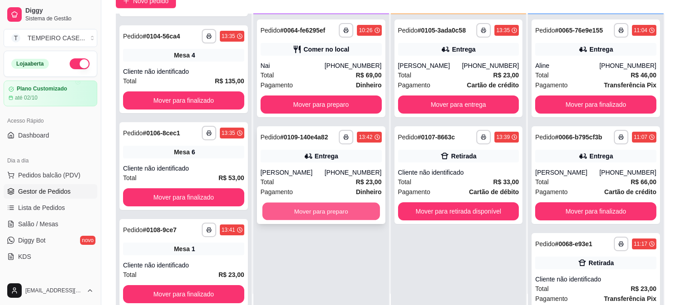
click at [277, 209] on button "Mover para preparo" at bounding box center [321, 212] width 118 height 18
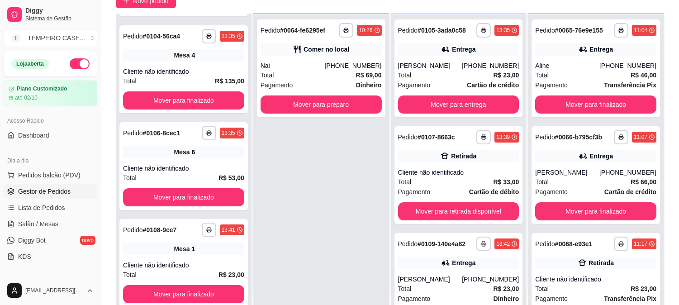
drag, startPoint x: 278, startPoint y: 209, endPoint x: 284, endPoint y: 286, distance: 77.6
click at [284, 286] on div "**********" at bounding box center [321, 166] width 136 height 305
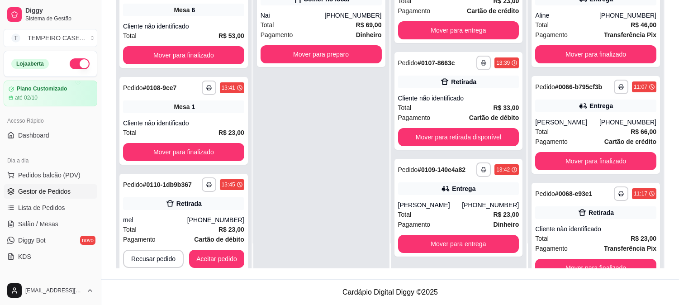
scroll to position [197, 0]
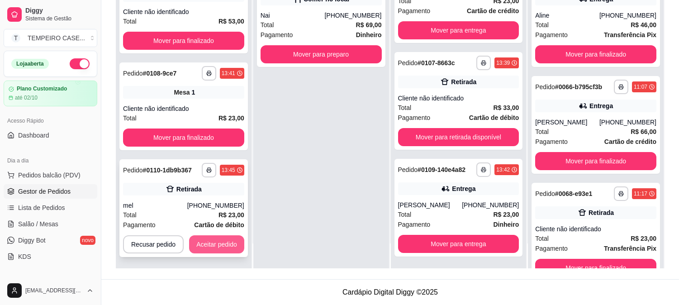
click at [211, 241] on button "Aceitar pedido" at bounding box center [216, 244] width 55 height 18
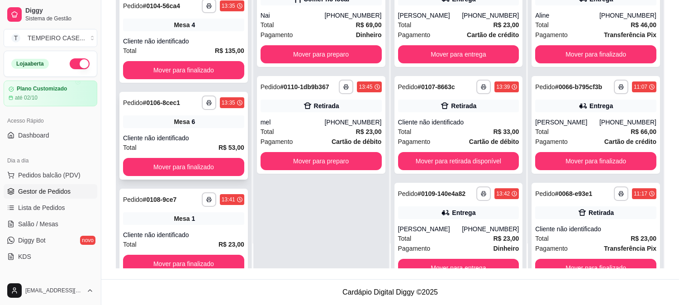
scroll to position [0, 0]
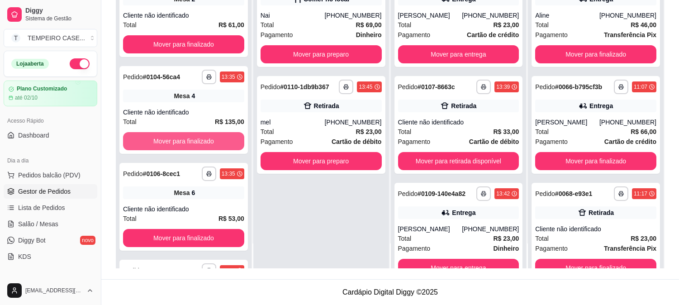
drag, startPoint x: 145, startPoint y: 133, endPoint x: 350, endPoint y: 242, distance: 232.4
click at [350, 242] on div "**********" at bounding box center [321, 116] width 136 height 305
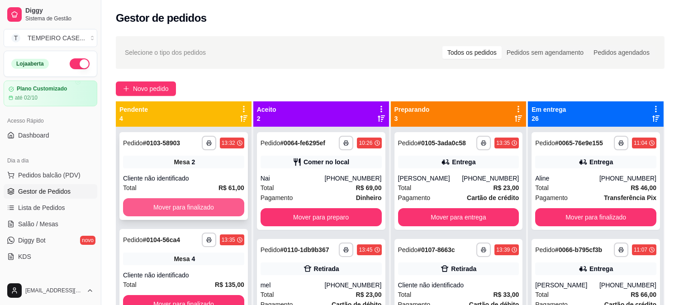
click at [207, 205] on button "Mover para finalizado" at bounding box center [183, 207] width 121 height 18
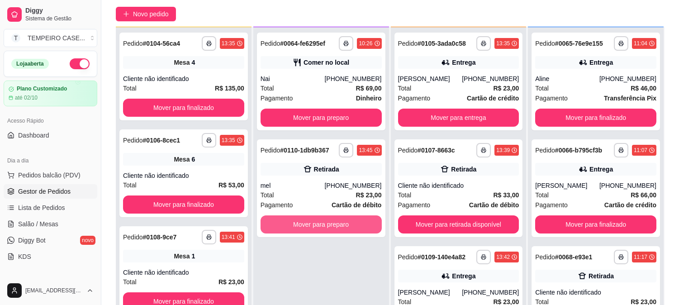
scroll to position [100, 0]
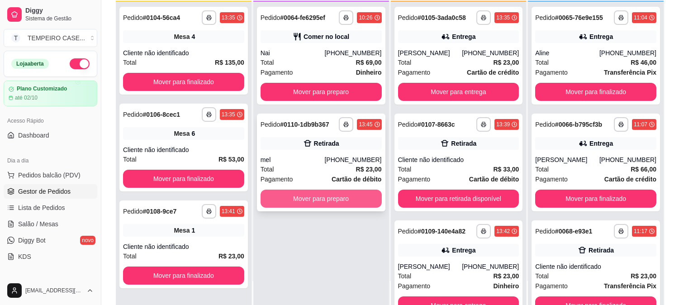
click at [305, 202] on button "Mover para preparo" at bounding box center [321, 199] width 121 height 18
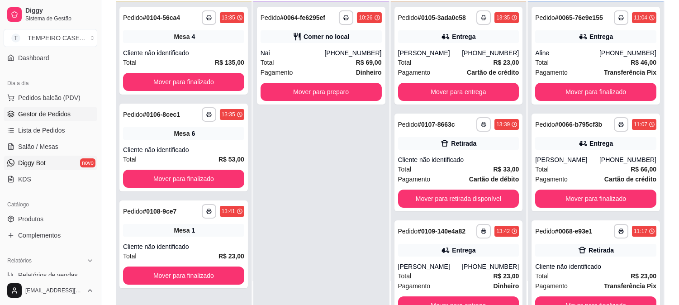
scroll to position [151, 0]
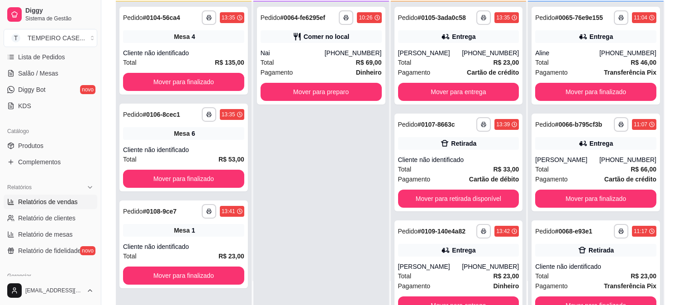
click at [47, 206] on link "Relatórios de vendas" at bounding box center [51, 202] width 94 height 14
select select "ALL"
select select "0"
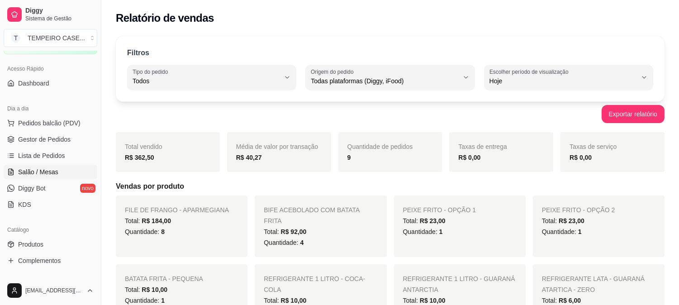
scroll to position [50, 0]
click at [52, 174] on span "Salão / Mesas" at bounding box center [38, 173] width 40 height 9
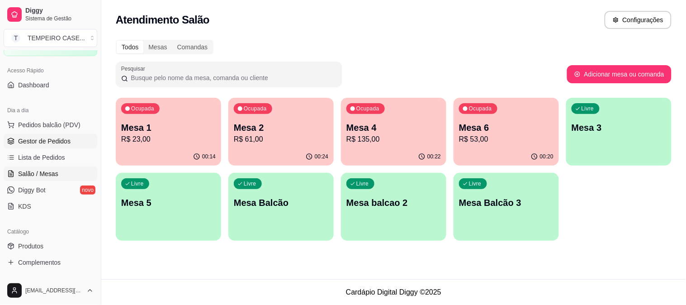
click at [13, 143] on icon at bounding box center [10, 141] width 7 height 7
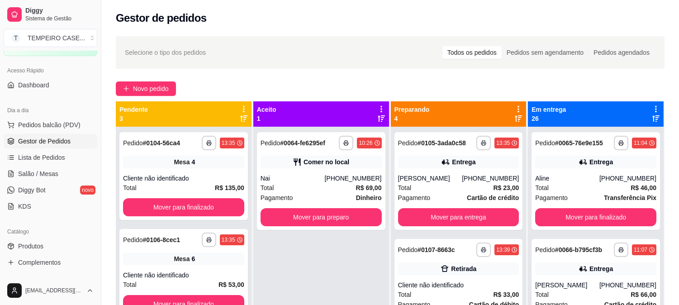
click at [21, 139] on span "Gestor de Pedidos" at bounding box center [44, 141] width 52 height 9
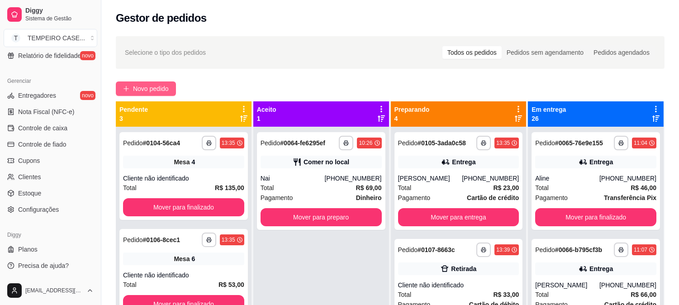
click at [143, 88] on span "Novo pedido" at bounding box center [151, 89] width 36 height 10
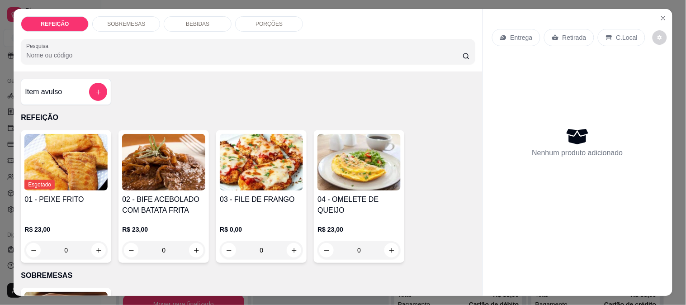
click at [169, 174] on img at bounding box center [163, 162] width 83 height 57
click at [255, 153] on img at bounding box center [261, 162] width 83 height 57
click at [286, 102] on div "APARMEGIANA R$ 23,00" at bounding box center [343, 114] width 239 height 30
radio input "true"
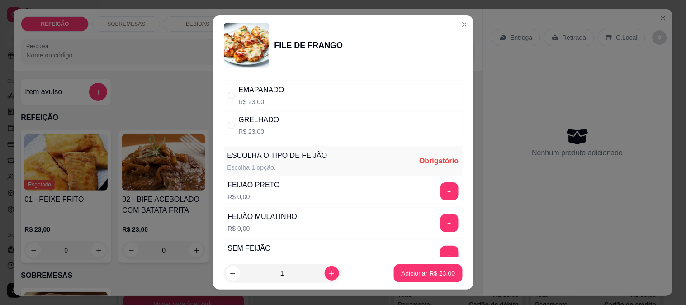
scroll to position [129, 0]
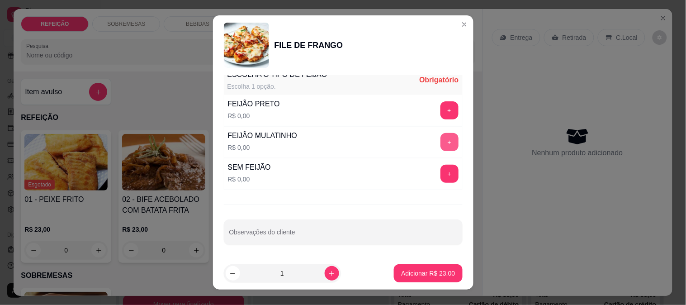
click at [441, 146] on button "+" at bounding box center [450, 142] width 18 height 18
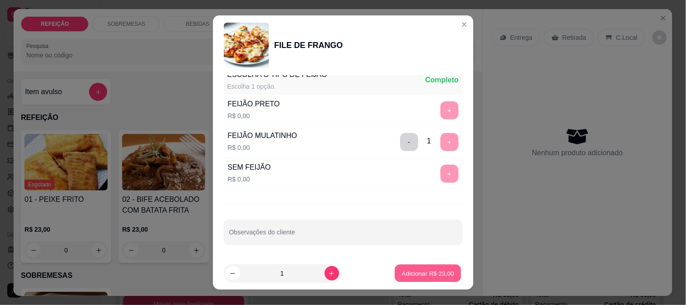
click at [417, 270] on p "Adicionar R$ 23,00" at bounding box center [428, 273] width 52 height 9
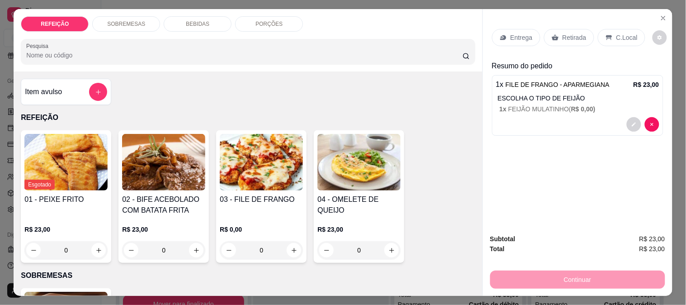
click at [505, 32] on div "Entrega" at bounding box center [516, 37] width 48 height 17
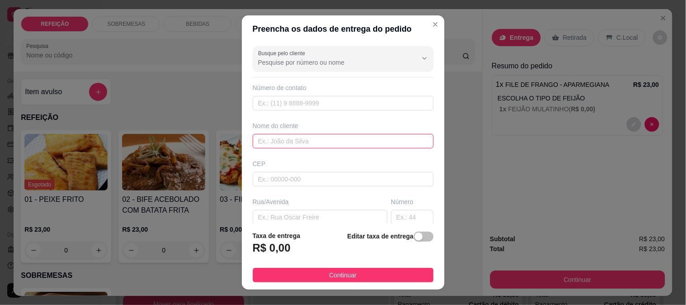
click at [277, 148] on input "text" at bounding box center [343, 141] width 181 height 14
paste input "[PERSON_NAME]"
type input "[PERSON_NAME]"
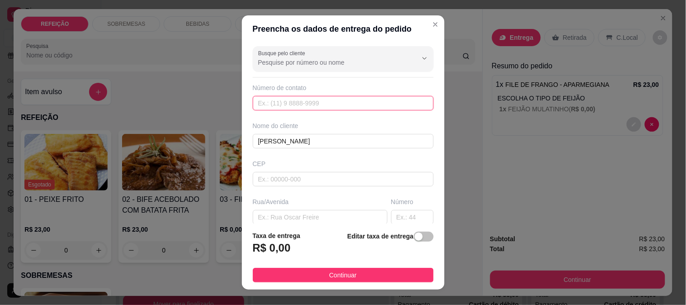
click at [264, 99] on input "text" at bounding box center [343, 103] width 181 height 14
paste input "[PHONE_NUMBER]"
type input "[PHONE_NUMBER]"
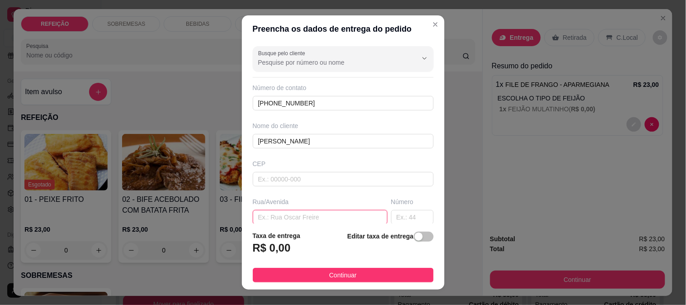
click at [276, 218] on input "text" at bounding box center [320, 217] width 135 height 14
paste input "na escolinha de Surf de ROMOALDO"
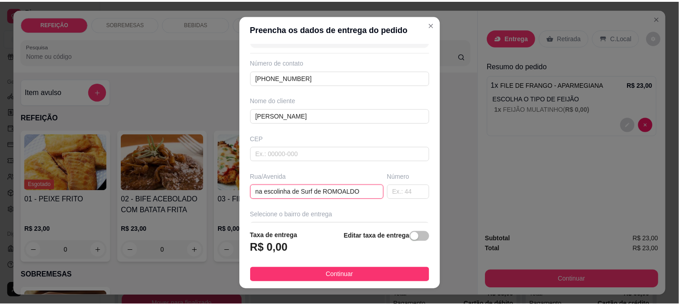
scroll to position [50, 0]
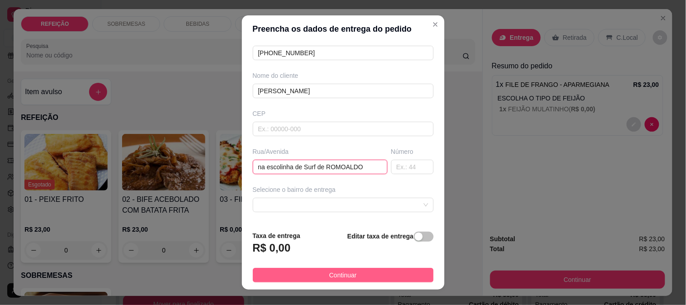
type input "na escolinha de Surf de ROMOALDO"
click at [342, 282] on button "Continuar" at bounding box center [343, 275] width 181 height 14
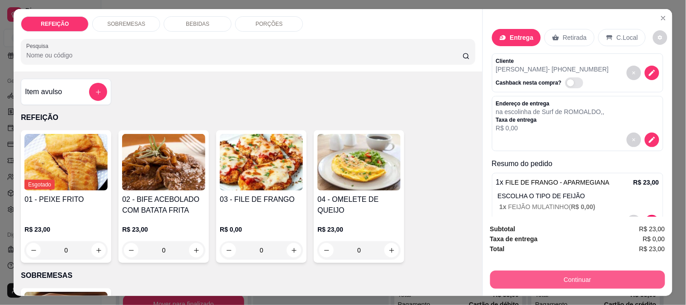
click at [575, 275] on button "Continuar" at bounding box center [578, 280] width 175 height 18
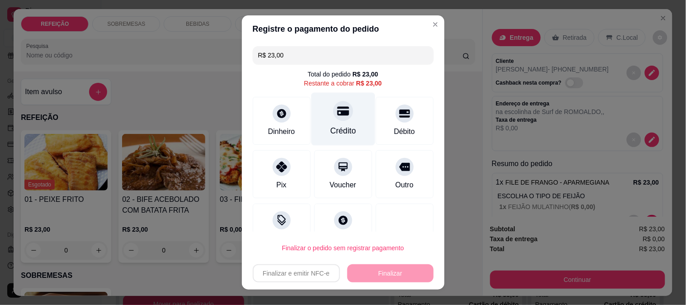
click at [322, 115] on div "Crédito" at bounding box center [343, 118] width 64 height 53
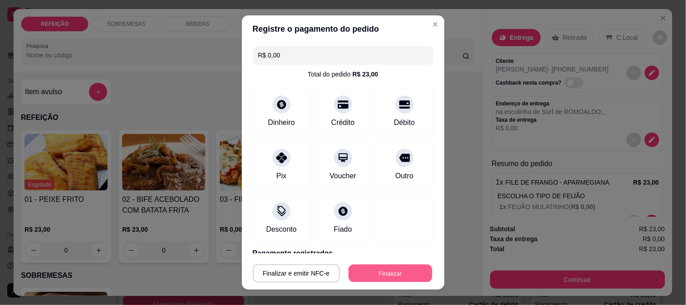
click at [379, 274] on button "Finalizar" at bounding box center [391, 274] width 84 height 18
type input "-R$ 23,00"
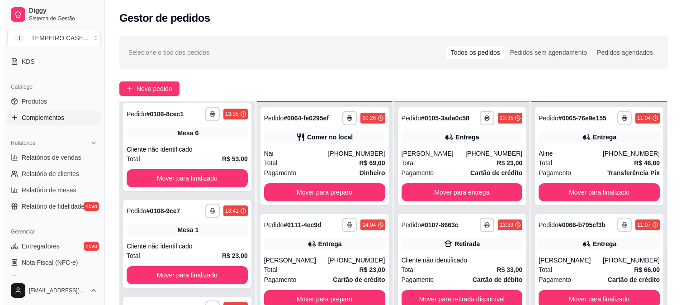
scroll to position [145, 0]
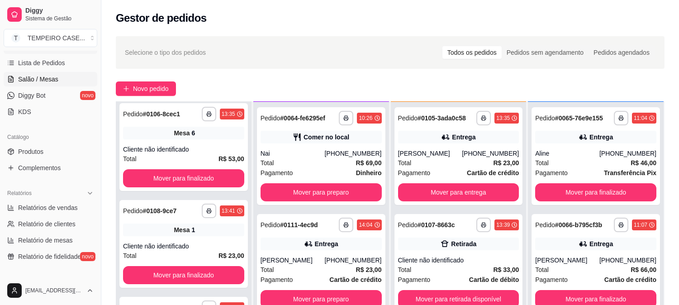
click at [52, 81] on span "Salão / Mesas" at bounding box center [38, 79] width 40 height 9
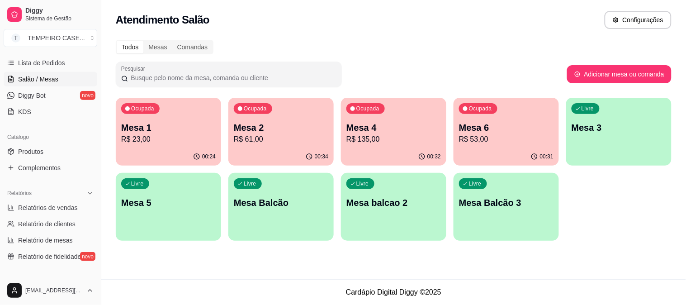
click at [284, 142] on p "R$ 61,00" at bounding box center [281, 139] width 95 height 11
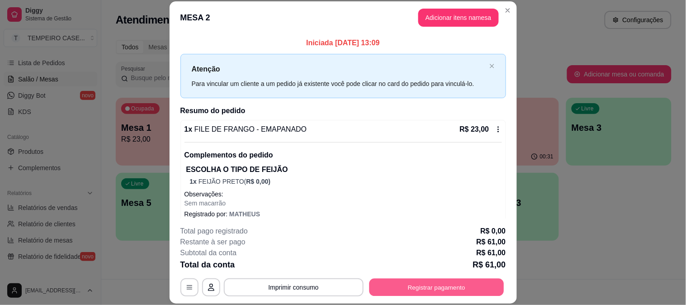
click at [425, 291] on button "Registrar pagamento" at bounding box center [436, 287] width 135 height 18
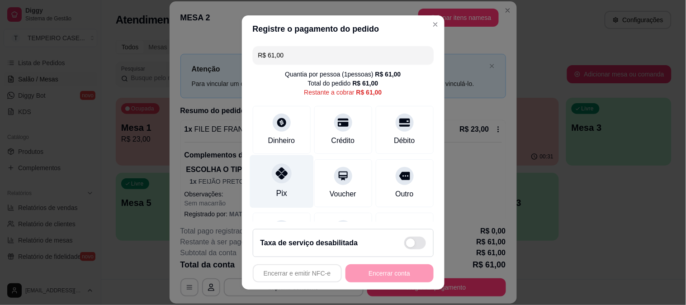
click at [263, 181] on div "Pix" at bounding box center [282, 181] width 64 height 53
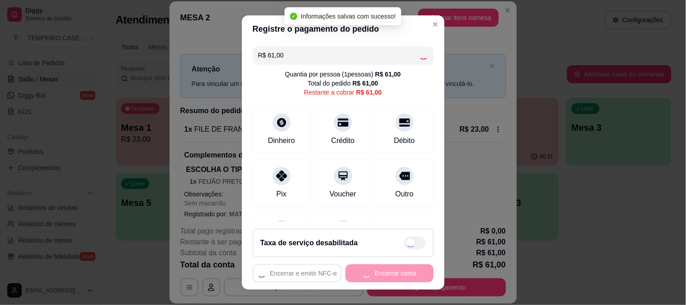
type input "R$ 0,00"
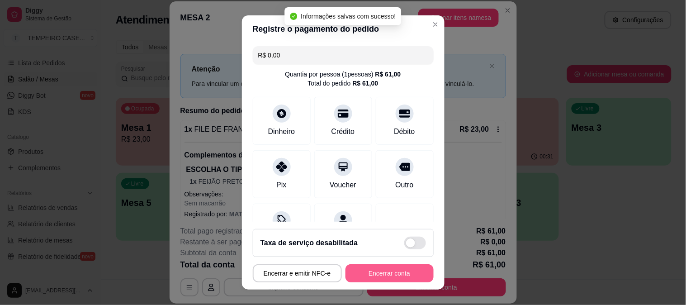
click at [380, 270] on button "Encerrar conta" at bounding box center [390, 273] width 88 height 18
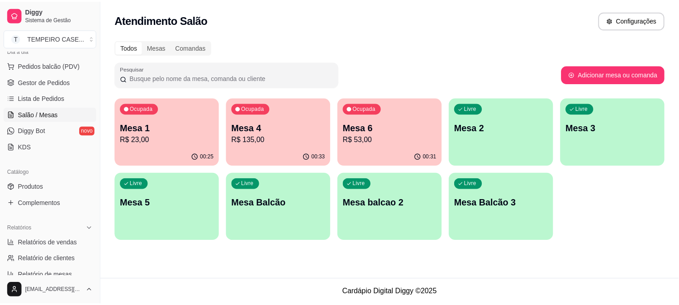
scroll to position [94, 0]
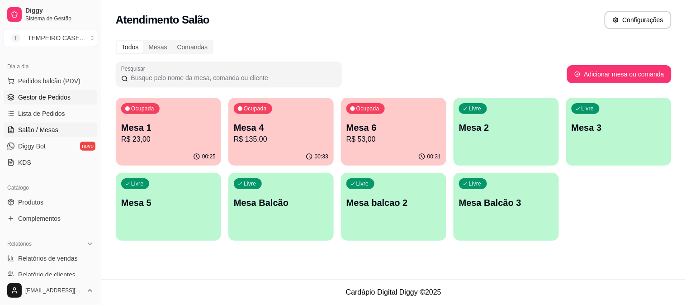
click at [35, 91] on link "Gestor de Pedidos" at bounding box center [51, 97] width 94 height 14
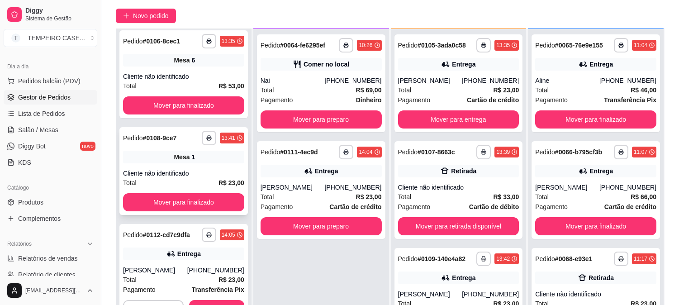
scroll to position [138, 0]
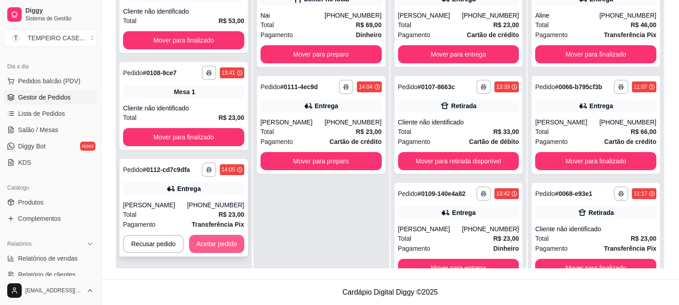
click at [215, 243] on button "Aceitar pedido" at bounding box center [216, 244] width 55 height 18
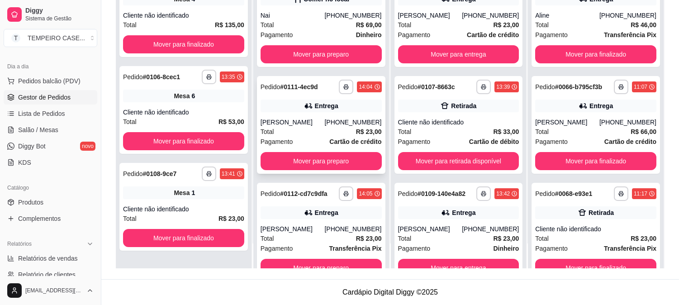
scroll to position [0, 0]
click at [331, 161] on button "Mover para preparo" at bounding box center [321, 161] width 118 height 18
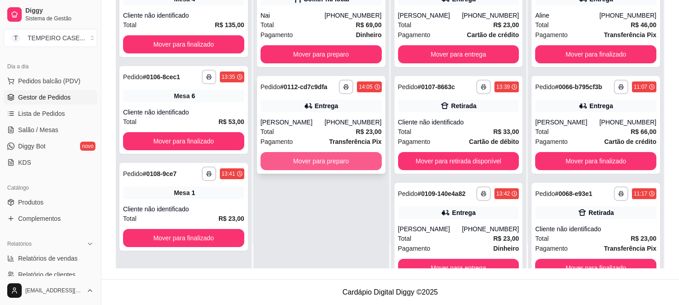
click at [329, 161] on button "Mover para preparo" at bounding box center [321, 161] width 121 height 18
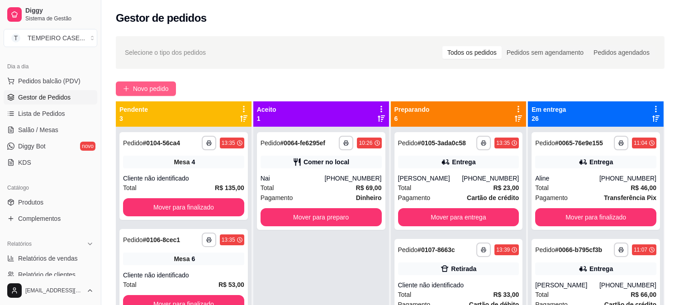
click at [157, 91] on span "Novo pedido" at bounding box center [151, 89] width 36 height 10
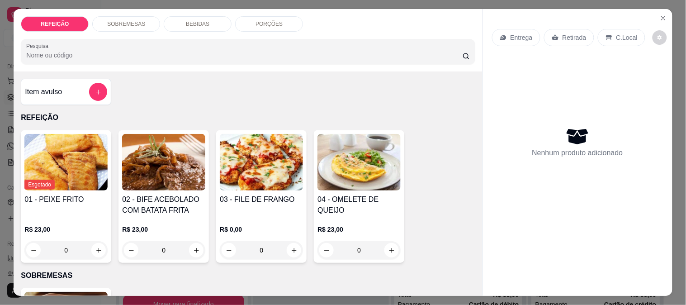
click at [143, 168] on img at bounding box center [163, 162] width 83 height 57
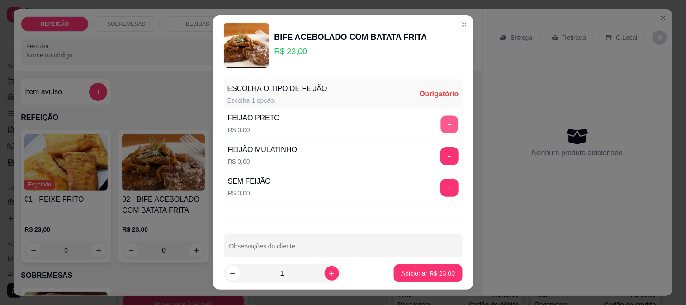
click at [441, 125] on button "+" at bounding box center [450, 124] width 18 height 18
click at [277, 245] on div at bounding box center [343, 246] width 228 height 18
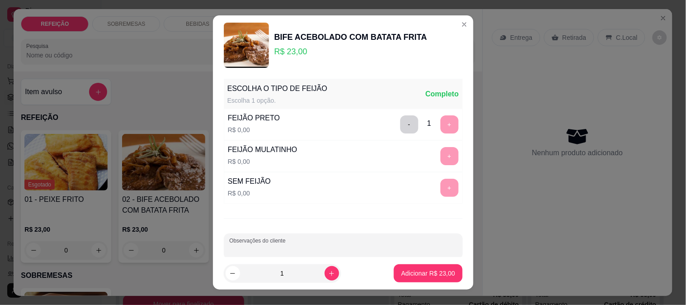
paste input "[PERSON_NAME]"
drag, startPoint x: 349, startPoint y: 251, endPoint x: 358, endPoint y: 253, distance: 9.0
click at [357, 253] on input "[PERSON_NAME]" at bounding box center [343, 249] width 228 height 9
drag, startPoint x: 206, startPoint y: 250, endPoint x: 145, endPoint y: 248, distance: 61.1
click at [145, 248] on div "BIFE ACEBOLADO COM BATATA FRITA R$ 23,00 ESCOLHA O TIPO DE FEIJÃO Escolha 1 opç…" at bounding box center [343, 152] width 686 height 305
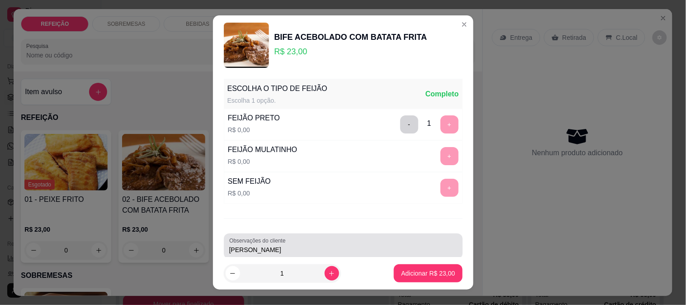
click at [232, 247] on input "[PERSON_NAME]" at bounding box center [343, 249] width 228 height 9
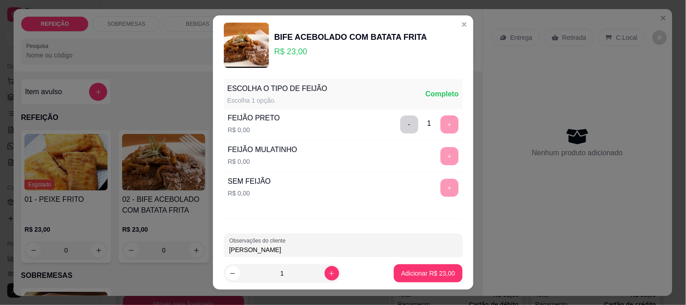
click at [232, 248] on input "[PERSON_NAME]" at bounding box center [343, 249] width 228 height 9
type input "mandar talher"
click at [421, 266] on button "Adicionar R$ 23,00" at bounding box center [428, 273] width 68 height 18
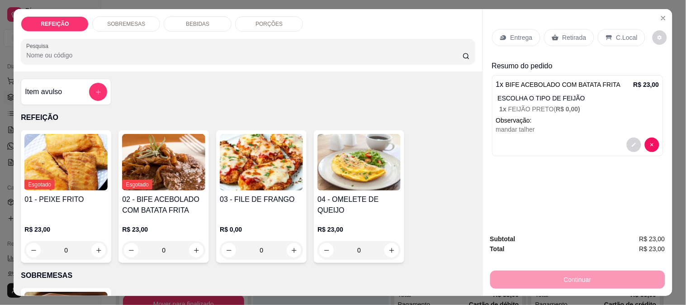
click at [518, 36] on p "Entrega" at bounding box center [522, 37] width 22 height 9
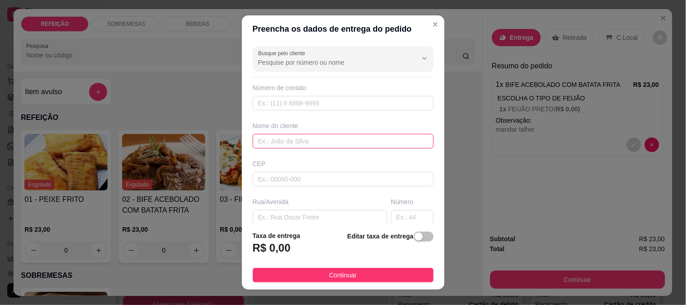
click at [284, 139] on input "text" at bounding box center [343, 141] width 181 height 14
paste input "[PERSON_NAME]"
type input "[PERSON_NAME]"
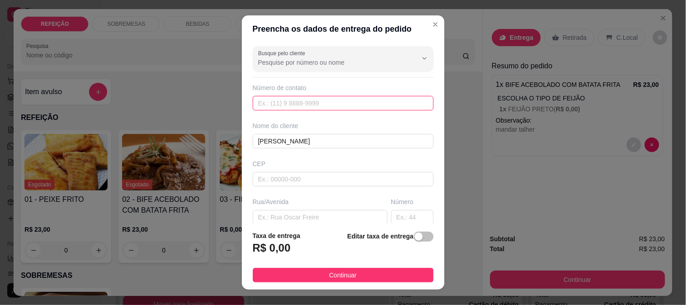
click at [286, 98] on input "text" at bounding box center [343, 103] width 181 height 14
paste input "[PHONE_NUMBER]"
type input "[PHONE_NUMBER]"
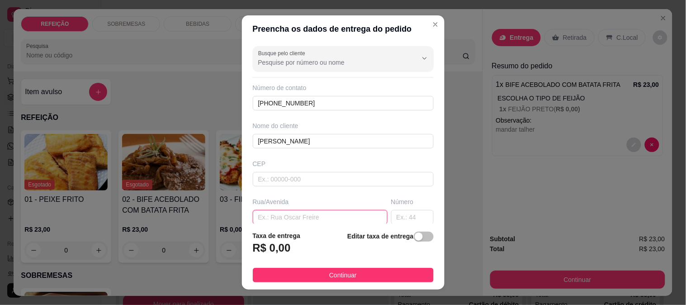
click at [286, 221] on input "text" at bounding box center [320, 217] width 135 height 14
paste input "Aqui na galeria da conveniência de [PERSON_NAME]"
type input "Aqui na galeria da conveniência de [PERSON_NAME]"
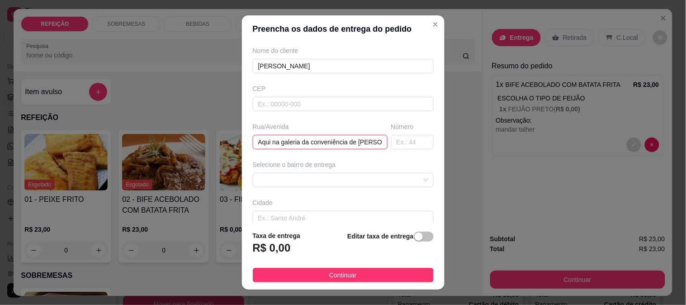
scroll to position [124, 0]
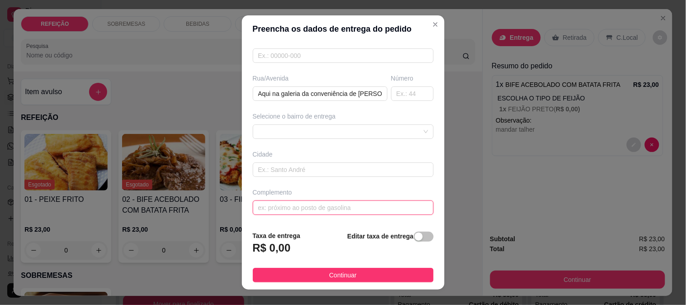
click at [296, 210] on input "text" at bounding box center [343, 207] width 181 height 14
paste input "No primeiro andar"
click at [310, 128] on div at bounding box center [343, 131] width 181 height 14
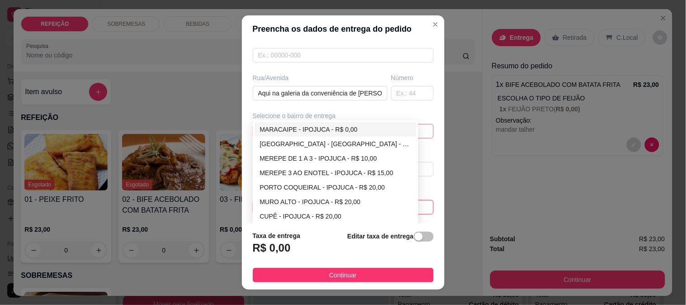
type input "No primeiro andar"
click at [309, 134] on div "MARACAIPE - IPOJUCA - R$ 0,00" at bounding box center [336, 129] width 152 height 10
type input "IPOJUCA"
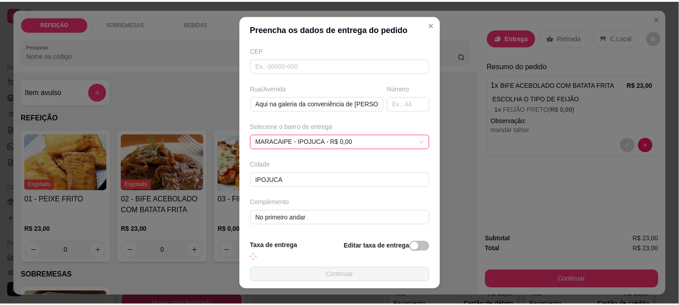
scroll to position [114, 0]
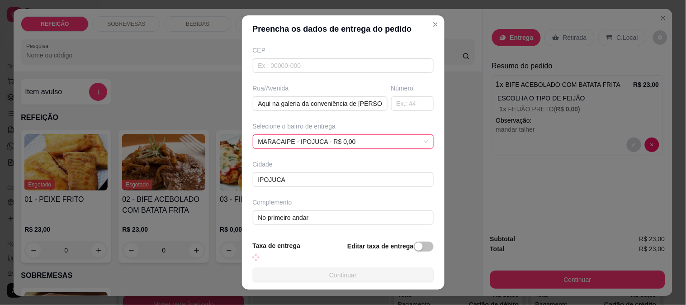
click at [344, 272] on button "Continuar" at bounding box center [343, 275] width 181 height 14
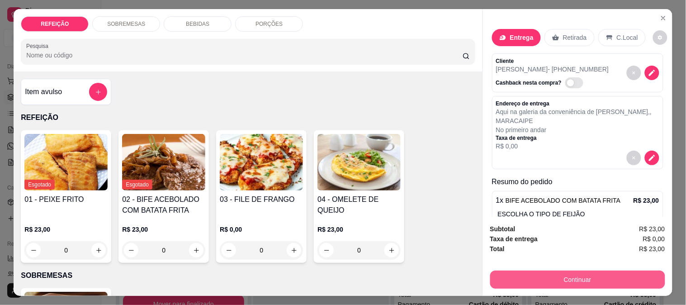
click at [517, 276] on button "Continuar" at bounding box center [578, 280] width 175 height 18
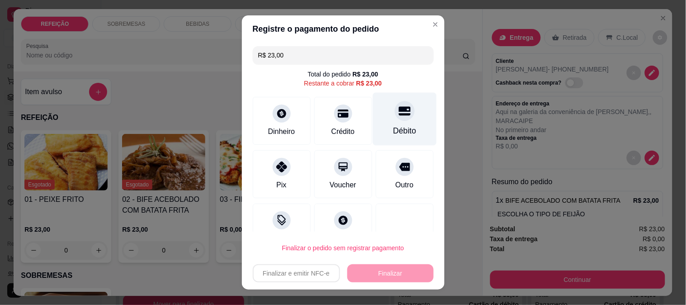
click at [399, 114] on icon at bounding box center [405, 110] width 12 height 9
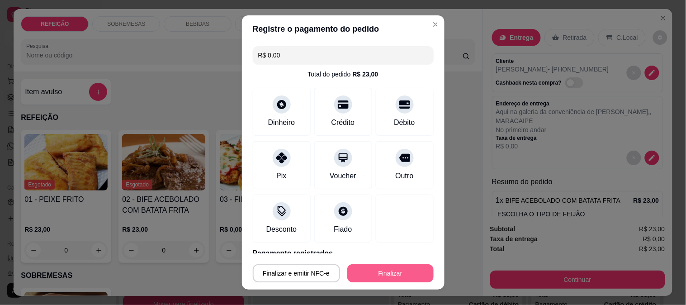
click at [367, 271] on button "Finalizar" at bounding box center [391, 273] width 86 height 18
type input "-R$ 23,00"
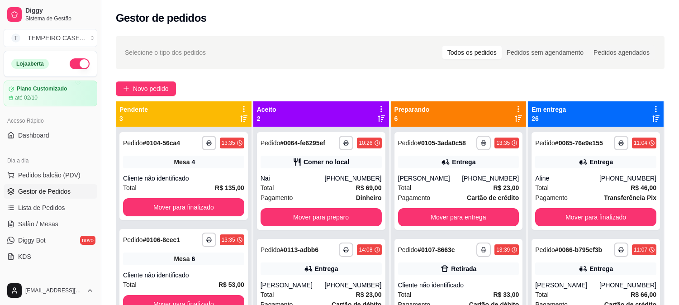
click at [70, 66] on button "button" at bounding box center [80, 63] width 20 height 11
click at [38, 223] on span "Salão / Mesas" at bounding box center [38, 223] width 40 height 9
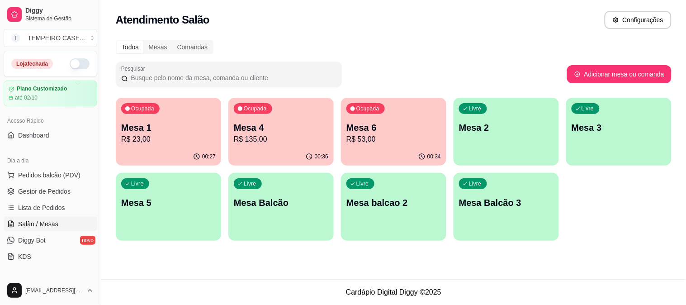
click at [259, 127] on p "Mesa 4" at bounding box center [281, 127] width 95 height 13
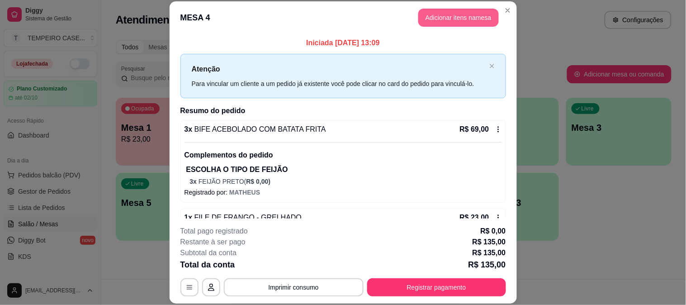
click at [432, 19] on button "Adicionar itens na mesa" at bounding box center [459, 18] width 81 height 18
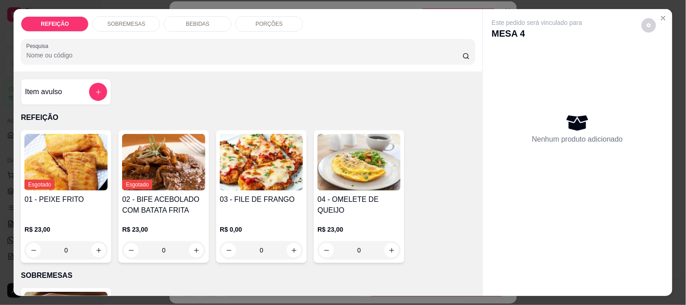
click at [178, 167] on img at bounding box center [163, 162] width 83 height 57
click at [662, 14] on icon "Close" at bounding box center [663, 17] width 7 height 7
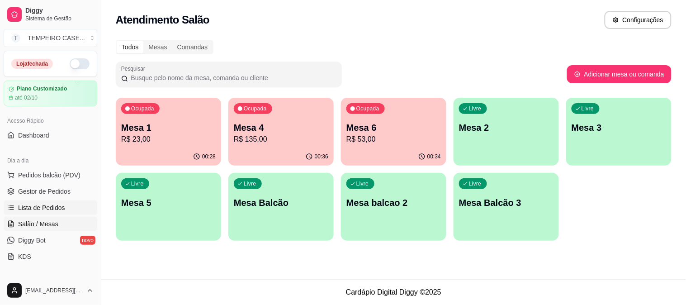
click at [54, 207] on span "Lista de Pedidos" at bounding box center [41, 207] width 47 height 9
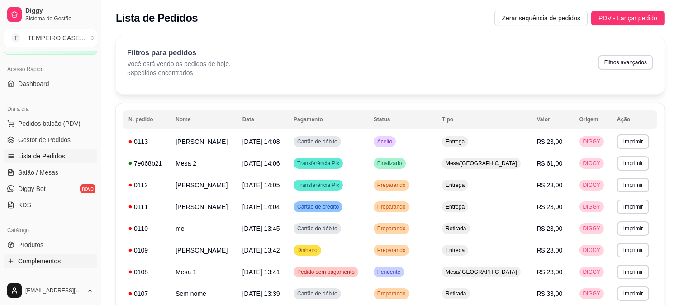
scroll to position [100, 0]
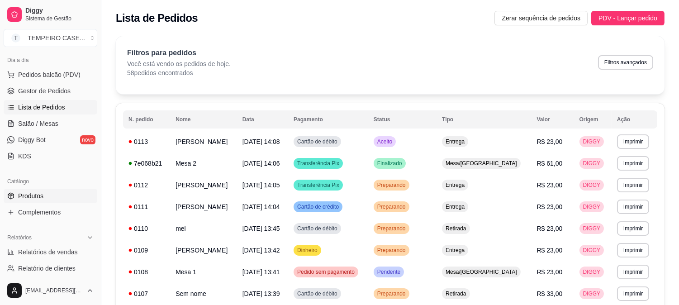
click at [48, 200] on link "Produtos" at bounding box center [51, 196] width 94 height 14
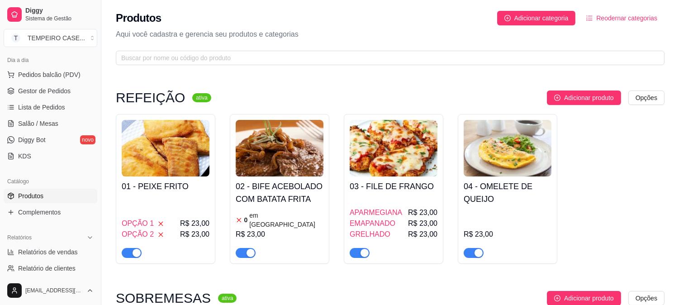
click at [284, 214] on div "0 em [GEOGRAPHIC_DATA]" at bounding box center [280, 220] width 88 height 18
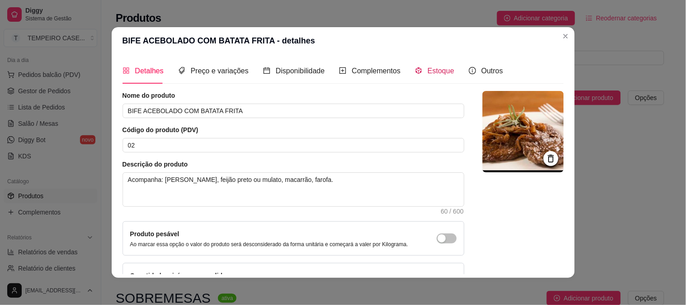
click at [428, 69] on span "Estoque" at bounding box center [441, 71] width 27 height 8
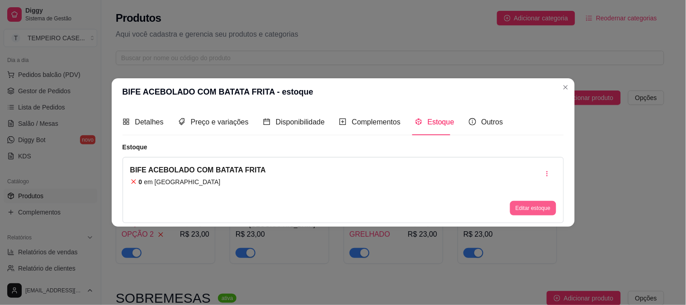
click at [521, 206] on button "Editar estoque" at bounding box center [533, 208] width 46 height 14
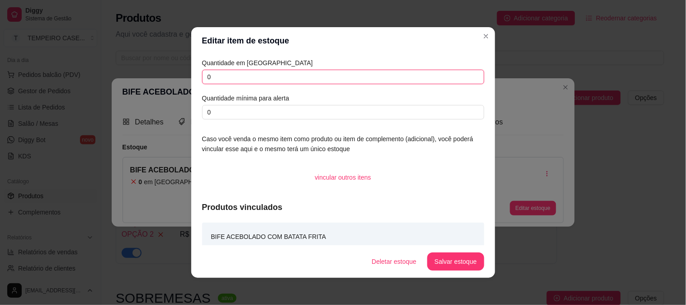
drag, startPoint x: 211, startPoint y: 75, endPoint x: 197, endPoint y: 77, distance: 14.2
click at [197, 77] on div "Quantidade em estoque 0 Quantidade mínima para alerta 0 Caso você venda o mesmo…" at bounding box center [343, 149] width 304 height 191
type input "1"
click at [440, 263] on button "Salvar estoque" at bounding box center [456, 261] width 57 height 18
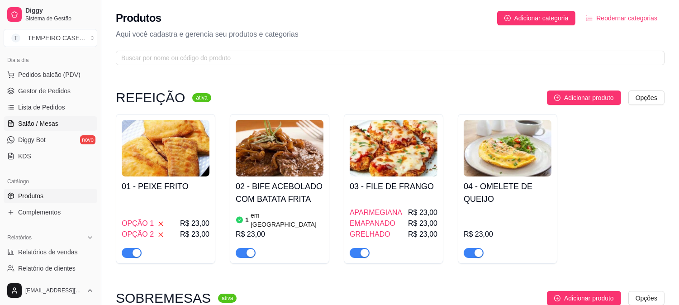
click at [35, 124] on span "Salão / Mesas" at bounding box center [38, 123] width 40 height 9
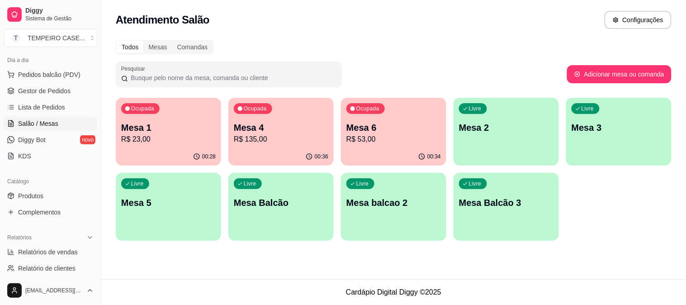
click at [283, 138] on p "R$ 135,00" at bounding box center [281, 139] width 95 height 11
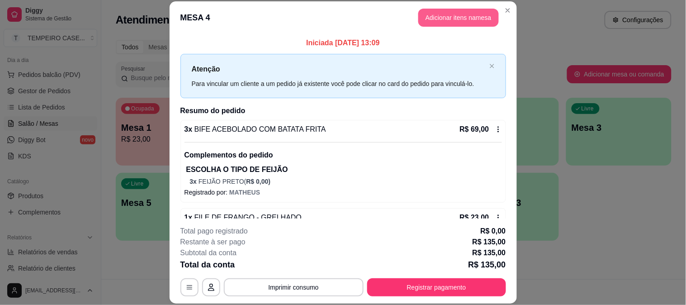
click at [447, 23] on button "Adicionar itens na mesa" at bounding box center [459, 18] width 81 height 18
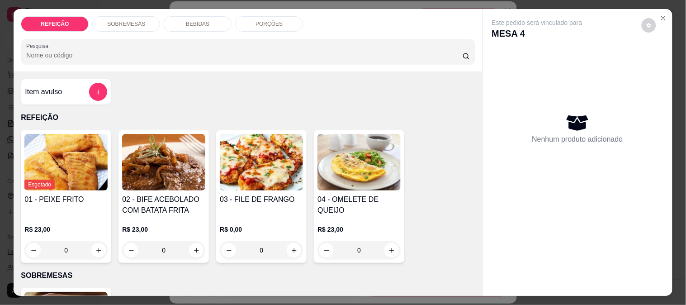
click at [184, 156] on img at bounding box center [163, 162] width 83 height 57
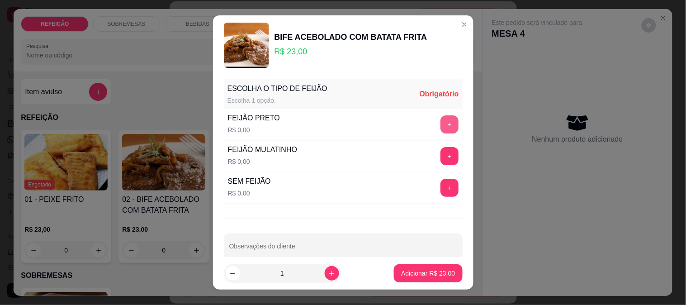
click at [441, 126] on button "+" at bounding box center [450, 124] width 18 height 18
click at [419, 273] on p "Adicionar R$ 23,00" at bounding box center [428, 273] width 54 height 9
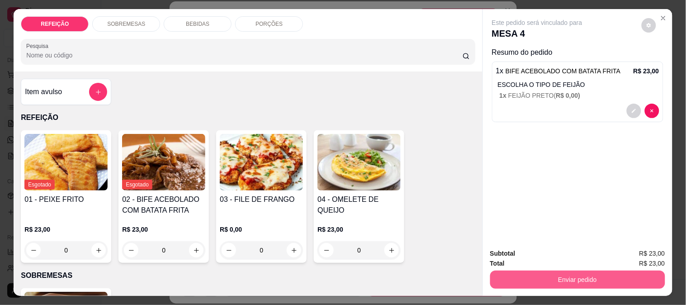
click at [518, 273] on button "Enviar pedido" at bounding box center [578, 280] width 175 height 18
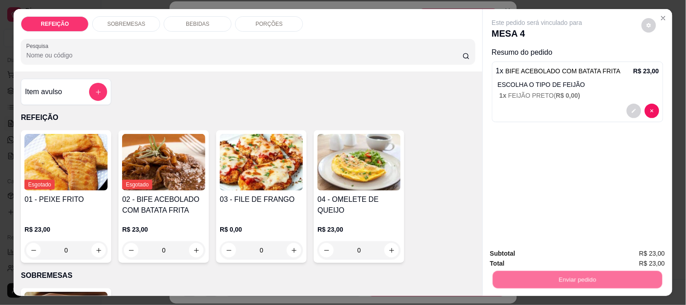
click at [514, 254] on button "Não registrar e enviar pedido" at bounding box center [548, 253] width 94 height 17
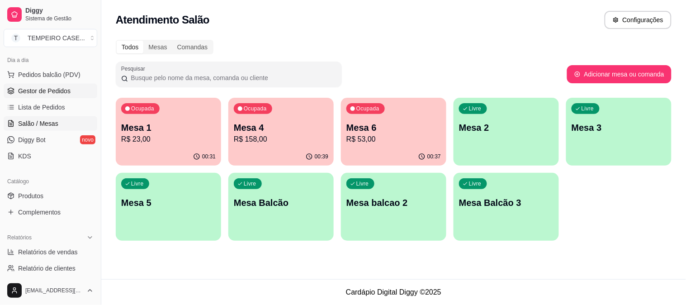
click at [38, 92] on span "Gestor de Pedidos" at bounding box center [44, 90] width 52 height 9
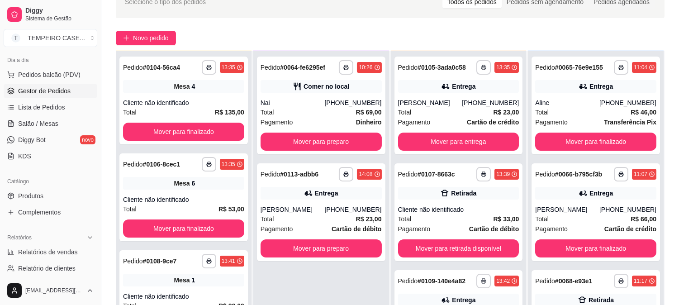
scroll to position [138, 0]
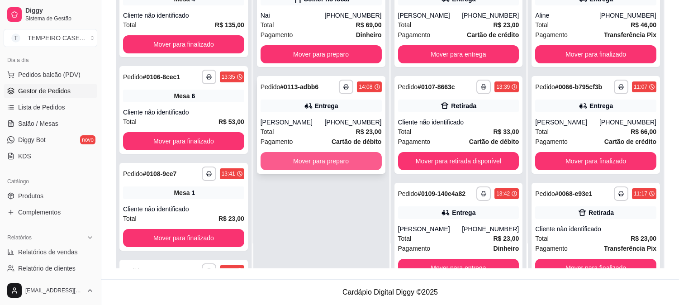
click at [328, 163] on button "Mover para preparo" at bounding box center [321, 161] width 121 height 18
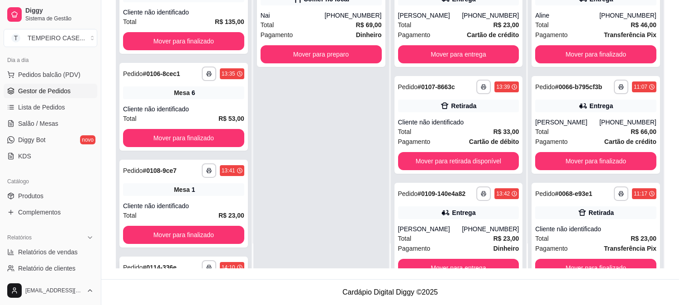
scroll to position [0, 0]
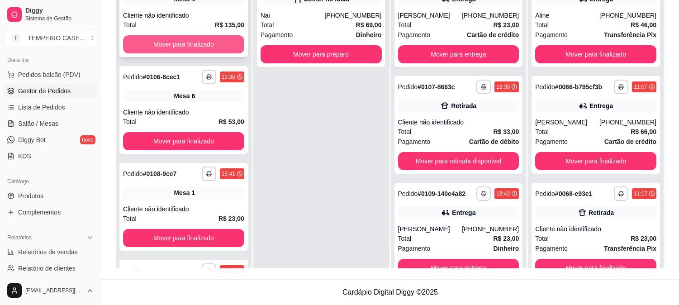
click at [194, 42] on button "Mover para finalizado" at bounding box center [183, 44] width 121 height 18
click at [186, 43] on button "Mover para finalizado" at bounding box center [183, 44] width 121 height 18
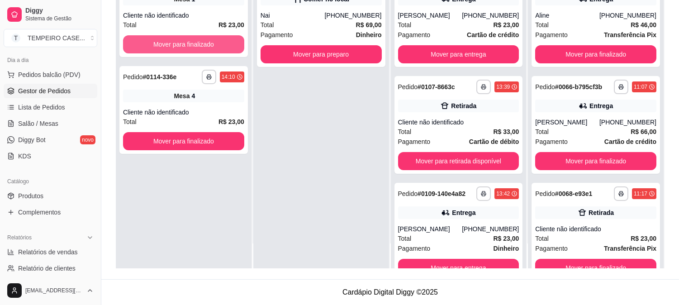
click at [186, 43] on button "Mover para finalizado" at bounding box center [183, 44] width 121 height 18
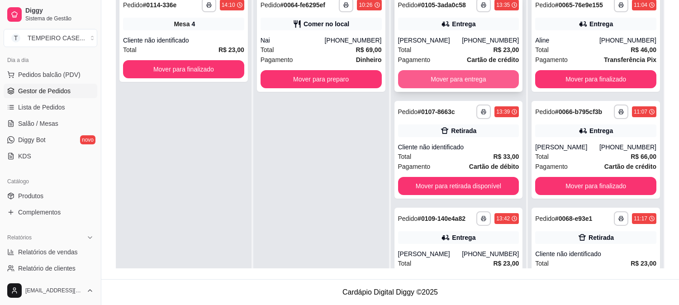
click at [456, 75] on button "Mover para entrega" at bounding box center [458, 79] width 121 height 18
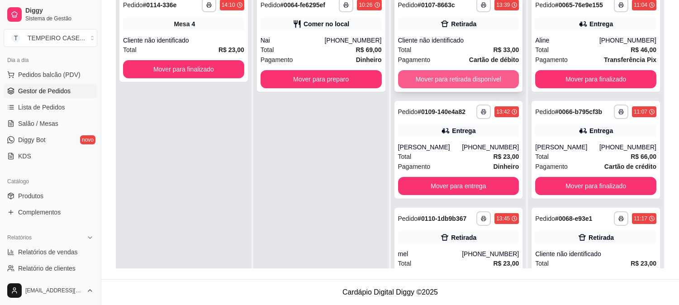
click at [460, 75] on button "Mover para retirada disponível" at bounding box center [458, 79] width 121 height 18
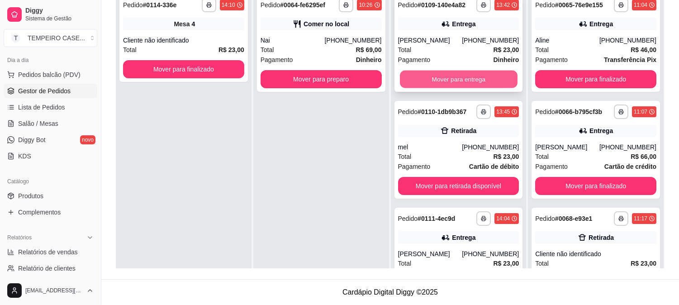
click at [446, 77] on button "Mover para entrega" at bounding box center [459, 80] width 118 height 18
click at [448, 79] on button "Mover para retirada disponível" at bounding box center [459, 80] width 118 height 18
click at [451, 80] on button "Mover para entrega" at bounding box center [459, 80] width 118 height 18
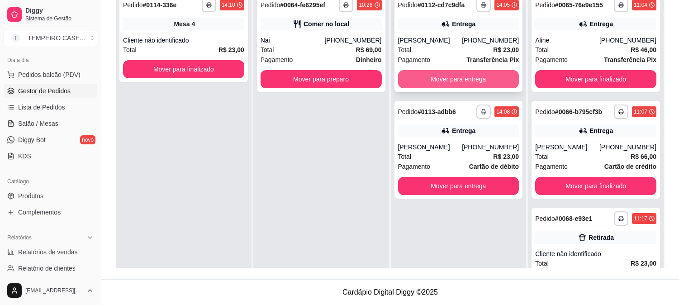
click at [454, 83] on button "Mover para entrega" at bounding box center [458, 79] width 121 height 18
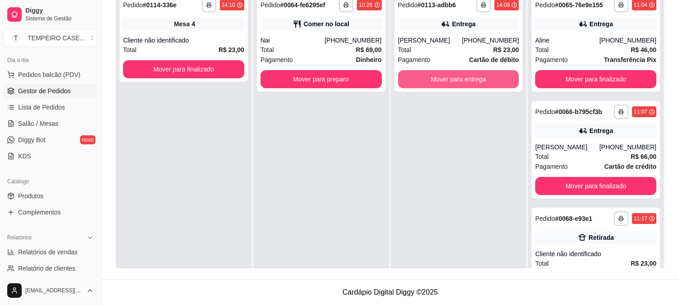
click at [454, 83] on button "Mover para entrega" at bounding box center [458, 79] width 121 height 18
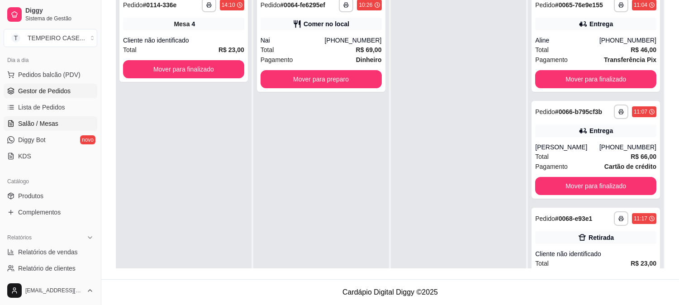
click at [71, 121] on link "Salão / Mesas" at bounding box center [51, 123] width 94 height 14
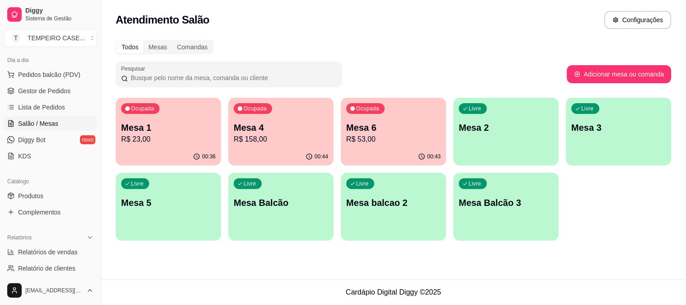
click at [294, 124] on p "Mesa 4" at bounding box center [281, 127] width 95 height 13
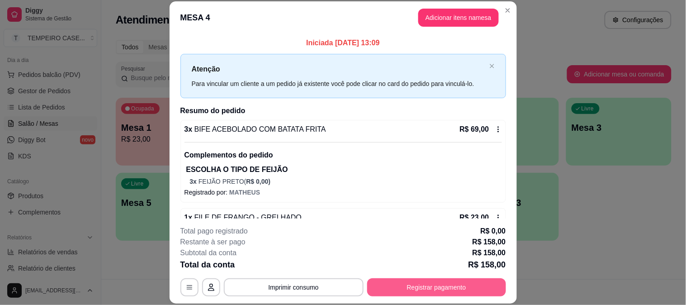
click at [396, 286] on button "Registrar pagamento" at bounding box center [436, 287] width 139 height 18
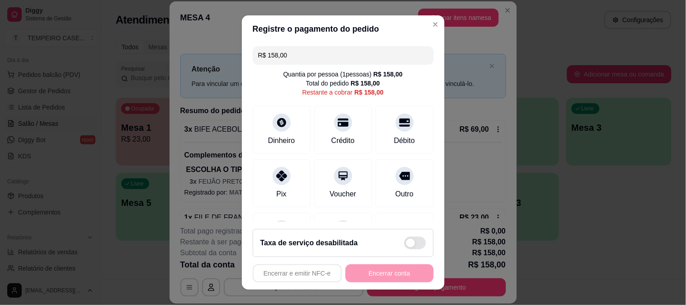
drag, startPoint x: 298, startPoint y: 60, endPoint x: 197, endPoint y: 48, distance: 101.6
click at [197, 48] on div "Registre o pagamento do pedido R$ 158,00 Quantia por pessoa ( 1 pessoas) R$ 158…" at bounding box center [343, 152] width 686 height 305
click at [337, 110] on div "Crédito" at bounding box center [343, 127] width 64 height 53
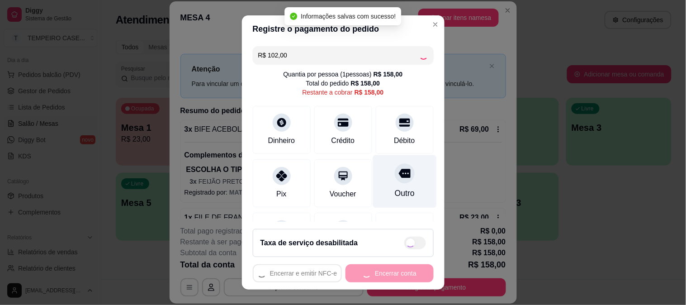
type input "R$ 56,00"
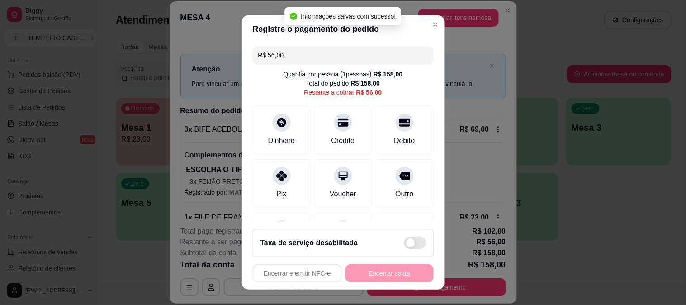
scroll to position [100, 0]
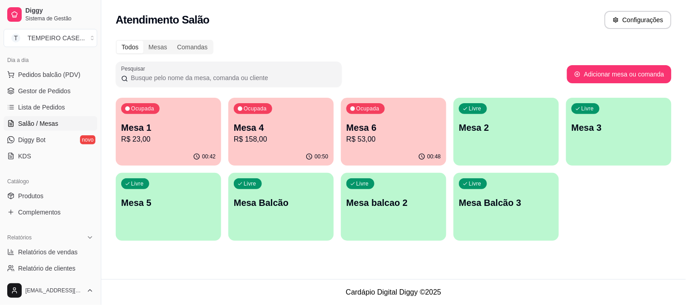
click at [378, 125] on p "Mesa 6" at bounding box center [394, 127] width 95 height 13
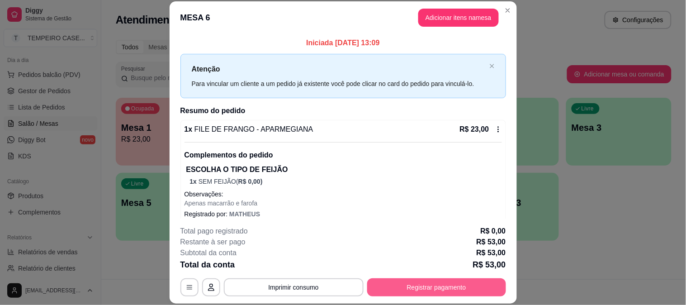
click at [453, 288] on button "Registrar pagamento" at bounding box center [436, 287] width 139 height 18
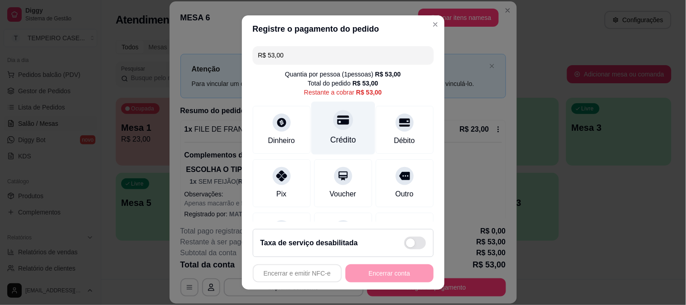
drag, startPoint x: 335, startPoint y: 133, endPoint x: 343, endPoint y: 146, distance: 14.8
click at [335, 133] on div "Crédito" at bounding box center [343, 127] width 64 height 53
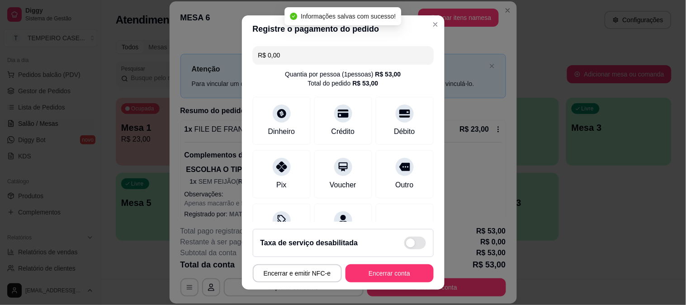
type input "R$ 0,00"
click at [377, 268] on button "Encerrar conta" at bounding box center [390, 273] width 88 height 18
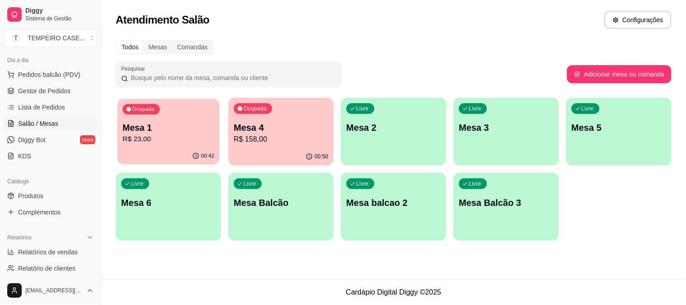
click at [180, 109] on div "Ocupada Mesa 1 R$ 23,00" at bounding box center [168, 123] width 102 height 49
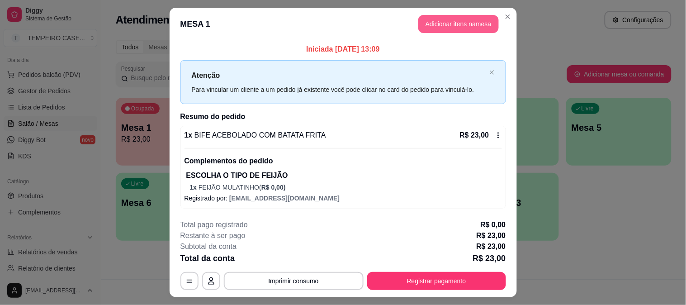
click at [439, 29] on button "Adicionar itens na mesa" at bounding box center [459, 24] width 81 height 18
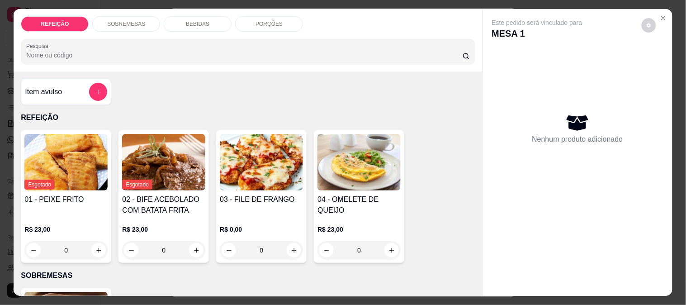
click at [197, 26] on div "BEBIDAS" at bounding box center [198, 23] width 68 height 15
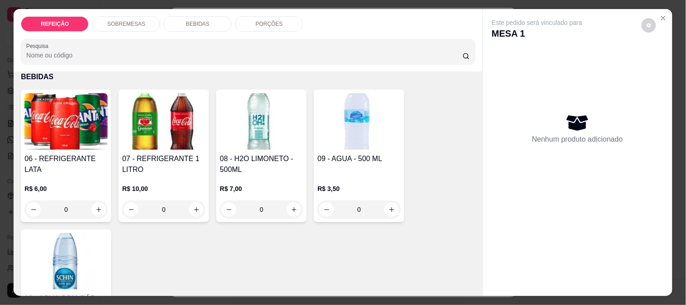
scroll to position [24, 0]
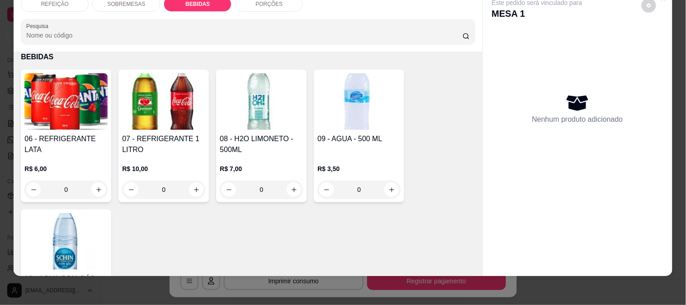
click at [53, 106] on img at bounding box center [65, 101] width 83 height 57
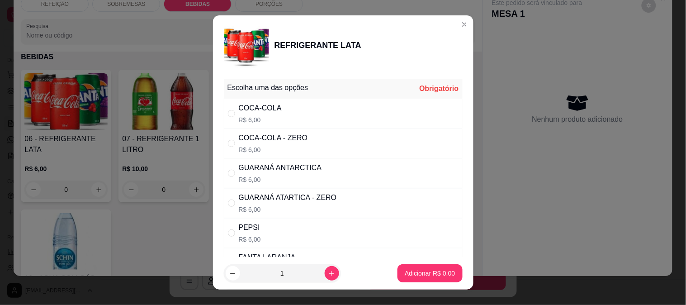
click at [282, 124] on div "COCA-COLA R$ 6,00" at bounding box center [343, 114] width 239 height 30
radio input "true"
click at [405, 271] on p "Adicionar R$ 6,00" at bounding box center [430, 273] width 50 height 9
type input "1"
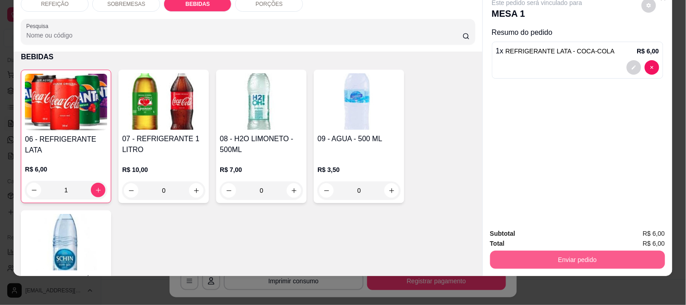
click at [518, 251] on button "Enviar pedido" at bounding box center [578, 260] width 175 height 18
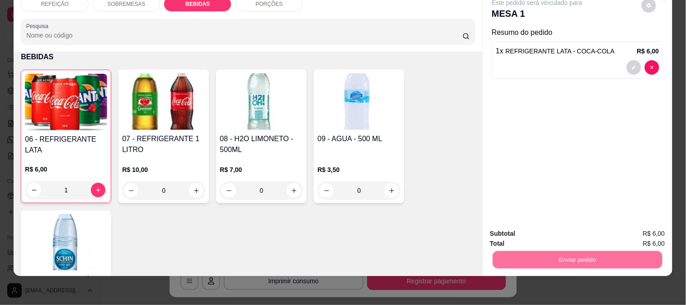
click at [516, 228] on button "Não registrar e enviar pedido" at bounding box center [548, 230] width 94 height 17
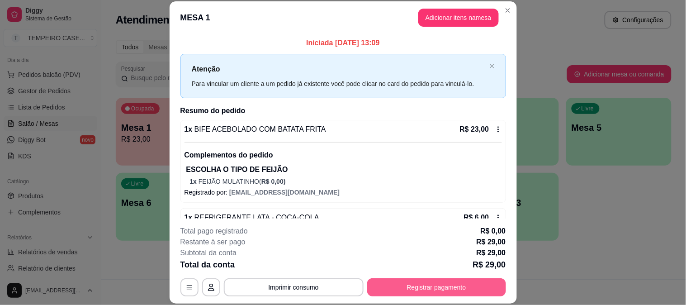
click at [437, 284] on button "Registrar pagamento" at bounding box center [436, 287] width 139 height 18
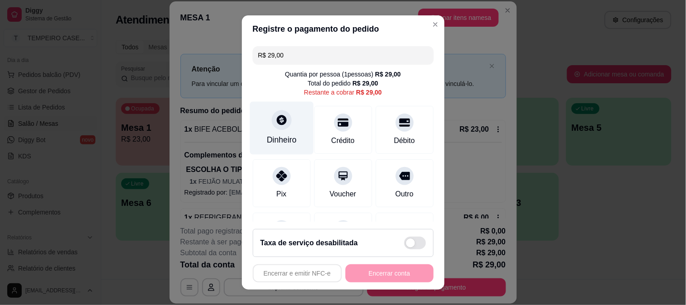
click at [276, 129] on div "Dinheiro" at bounding box center [282, 127] width 64 height 53
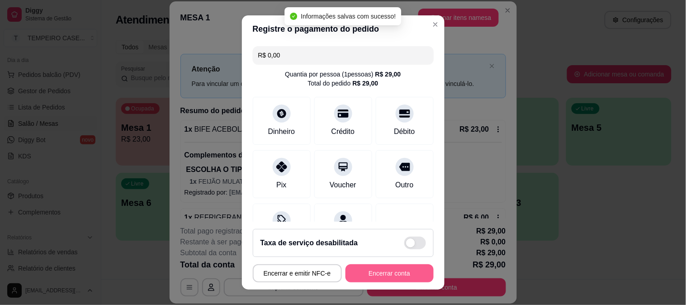
type input "R$ 0,00"
click at [383, 274] on button "Encerrar conta" at bounding box center [390, 273] width 88 height 18
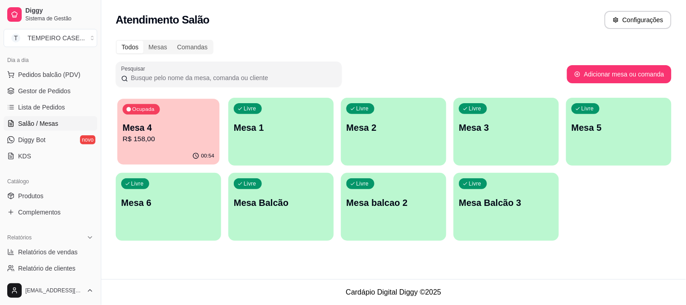
click at [170, 134] on p "R$ 158,00" at bounding box center [169, 139] width 92 height 10
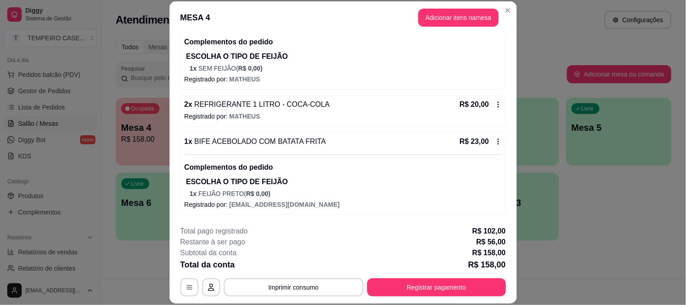
scroll to position [88, 0]
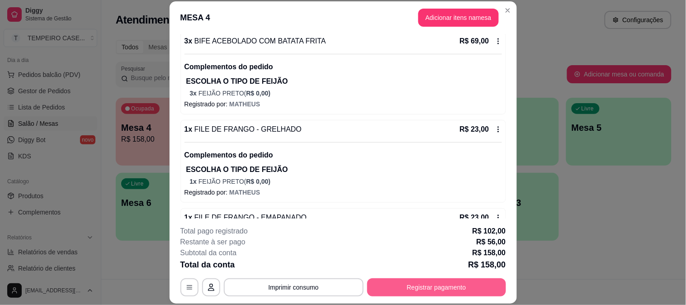
click at [404, 287] on button "Registrar pagamento" at bounding box center [436, 287] width 139 height 18
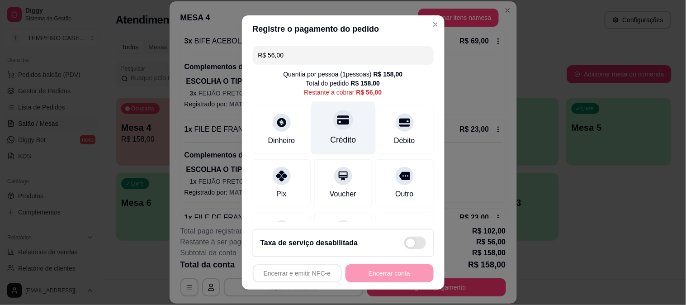
click at [336, 127] on div at bounding box center [343, 120] width 20 height 20
type input "R$ 0,00"
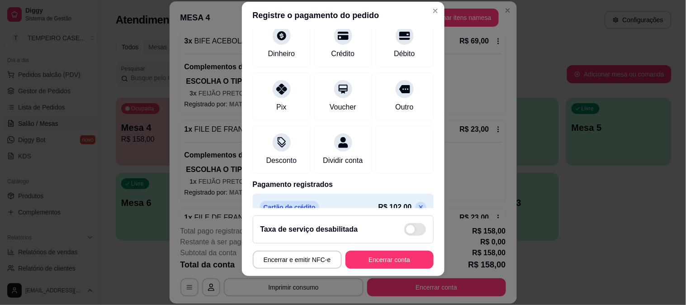
scroll to position [125, 0]
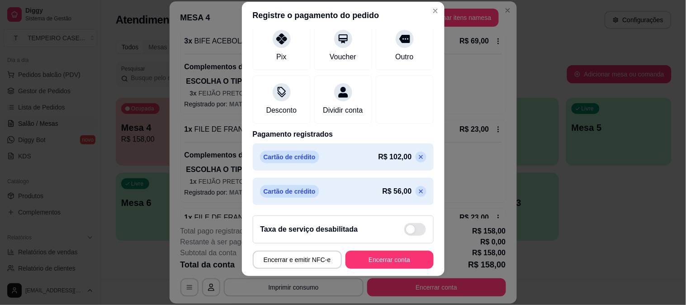
click at [374, 257] on button "Encerrar conta" at bounding box center [390, 260] width 88 height 18
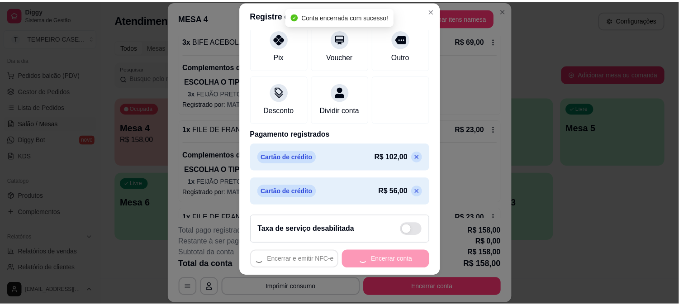
scroll to position [0, 0]
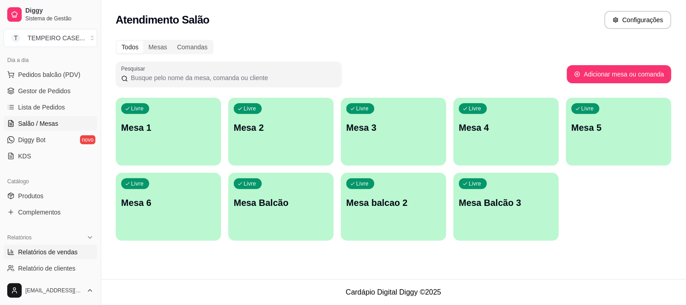
click at [47, 252] on span "Relatórios de vendas" at bounding box center [48, 252] width 60 height 9
select select "ALL"
select select "0"
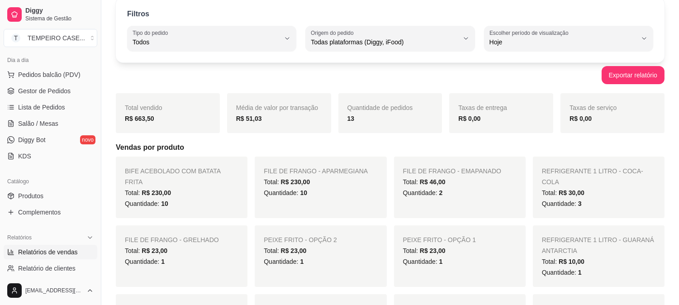
scroll to position [50, 0]
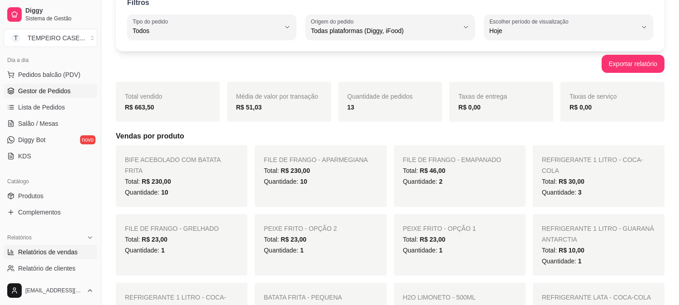
click at [41, 95] on link "Gestor de Pedidos" at bounding box center [51, 91] width 94 height 14
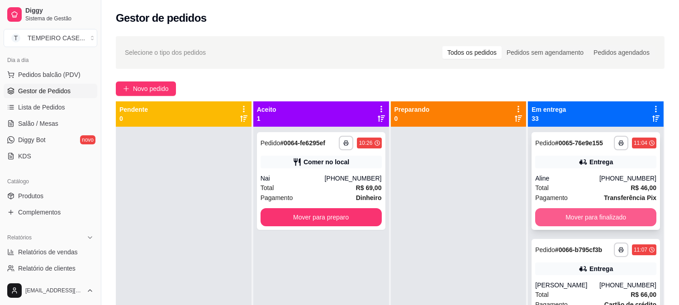
click at [560, 211] on button "Mover para finalizado" at bounding box center [595, 217] width 121 height 18
click at [572, 209] on button "Mover para finalizado" at bounding box center [595, 217] width 121 height 18
click at [578, 209] on button "Mover para finalizado" at bounding box center [595, 217] width 121 height 18
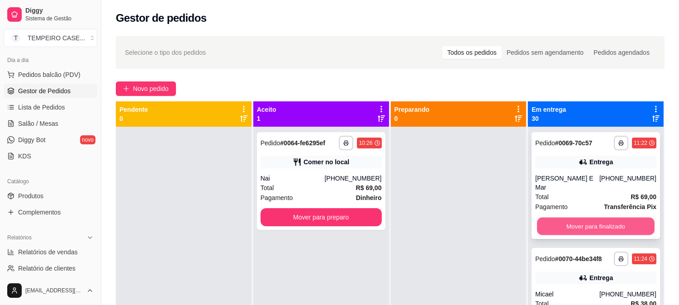
click at [590, 218] on button "Mover para finalizado" at bounding box center [596, 227] width 118 height 18
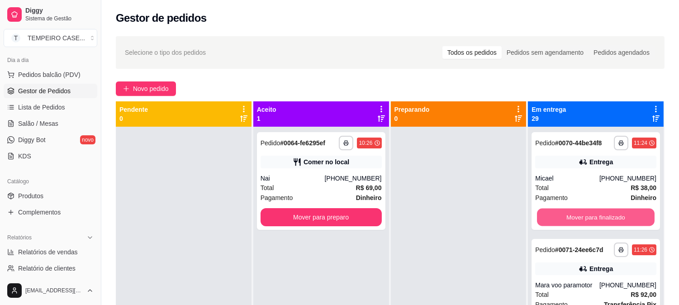
click at [604, 219] on button "Mover para finalizado" at bounding box center [596, 218] width 118 height 18
click at [610, 213] on button "Mover para finalizado" at bounding box center [595, 217] width 121 height 18
click at [610, 214] on button "Mover para finalizado" at bounding box center [596, 218] width 118 height 18
click at [610, 214] on button "Mover para finalizado" at bounding box center [595, 217] width 121 height 18
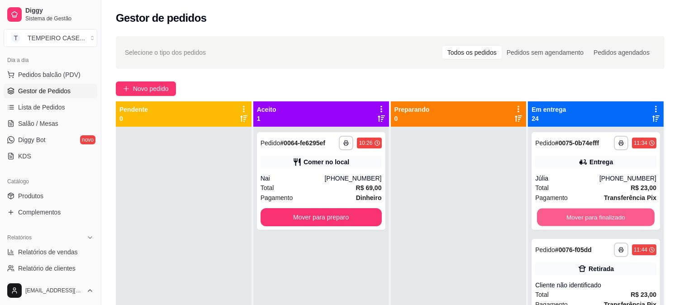
click at [609, 214] on button "Mover para finalizado" at bounding box center [596, 218] width 118 height 18
click at [609, 214] on button "Mover para finalizado" at bounding box center [595, 217] width 121 height 18
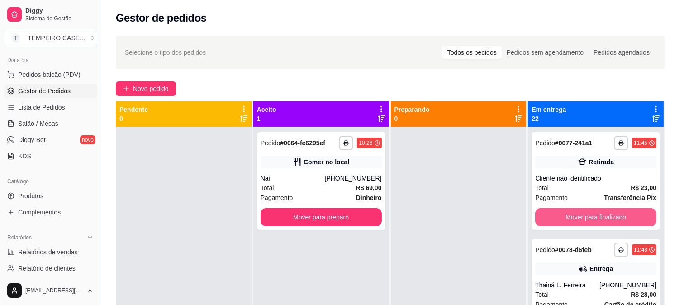
click at [609, 214] on button "Mover para finalizado" at bounding box center [595, 217] width 121 height 18
click at [609, 214] on button "Mover para finalizado" at bounding box center [596, 218] width 118 height 18
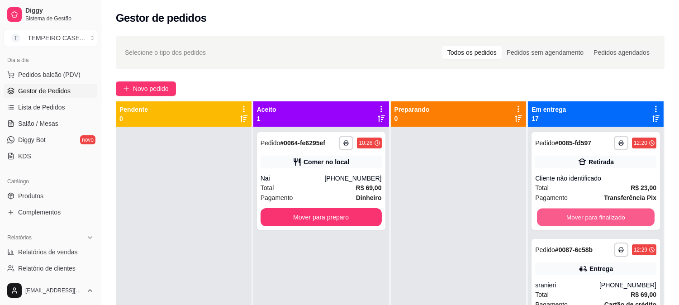
click at [609, 214] on button "Mover para finalizado" at bounding box center [596, 218] width 118 height 18
drag, startPoint x: 609, startPoint y: 214, endPoint x: 500, endPoint y: 232, distance: 110.6
click at [491, 233] on div at bounding box center [459, 279] width 136 height 305
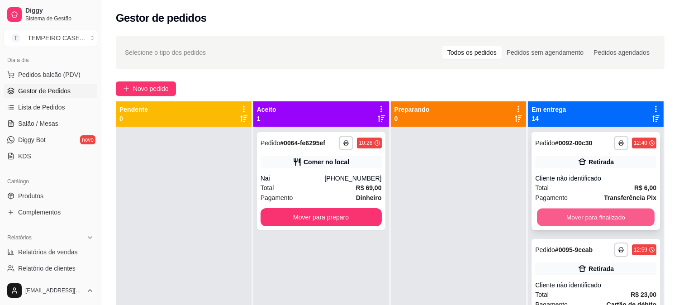
click at [577, 216] on button "Mover para finalizado" at bounding box center [596, 218] width 118 height 18
click at [581, 215] on button "Mover para finalizado" at bounding box center [595, 217] width 121 height 18
click at [583, 215] on button "Mover para finalizado" at bounding box center [595, 217] width 121 height 18
click at [587, 214] on button "Mover para finalizado" at bounding box center [596, 218] width 118 height 18
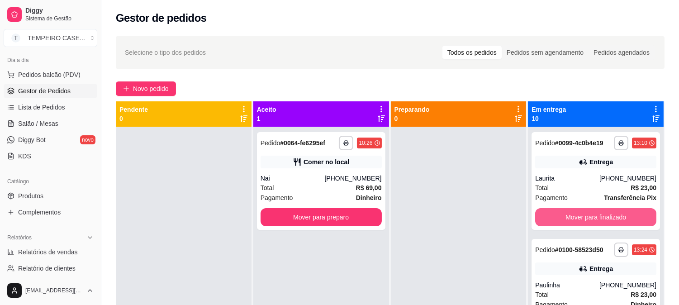
click at [587, 214] on button "Mover para finalizado" at bounding box center [595, 217] width 121 height 18
click at [594, 214] on button "Mover para finalizado" at bounding box center [596, 218] width 118 height 18
click at [594, 214] on button "Mover para finalizado" at bounding box center [595, 217] width 121 height 18
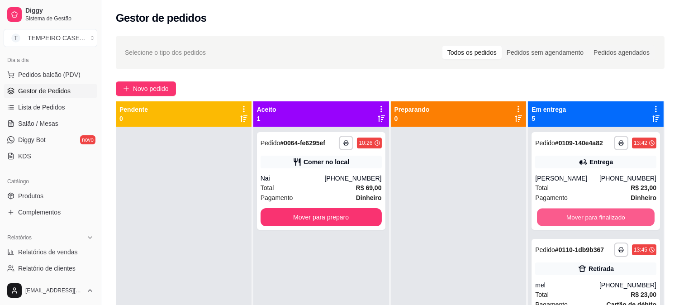
click at [594, 214] on button "Mover para finalizado" at bounding box center [596, 218] width 118 height 18
click at [594, 214] on button "Mover para finalizado" at bounding box center [595, 217] width 121 height 18
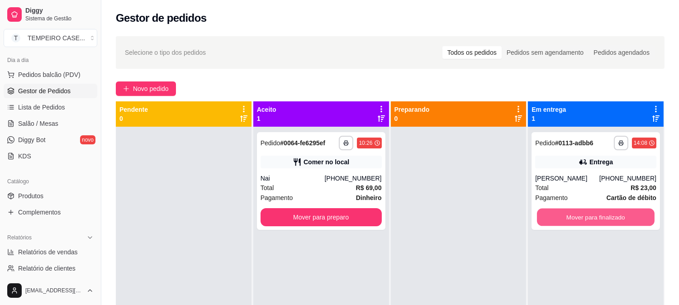
click at [594, 214] on button "Mover para finalizado" at bounding box center [596, 218] width 118 height 18
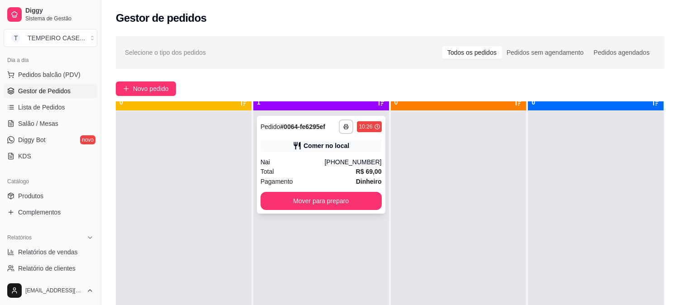
scroll to position [25, 0]
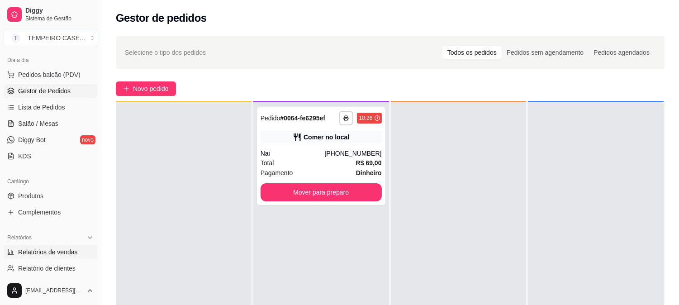
click at [35, 250] on span "Relatórios de vendas" at bounding box center [48, 252] width 60 height 9
select select "ALL"
select select "0"
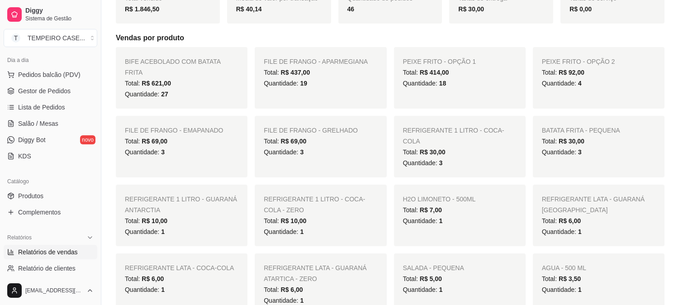
scroll to position [151, 0]
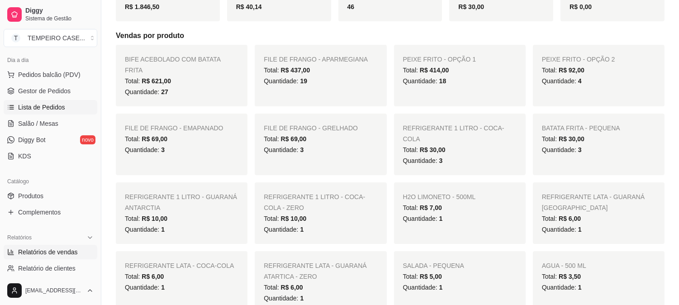
click at [39, 104] on span "Lista de Pedidos" at bounding box center [41, 107] width 47 height 9
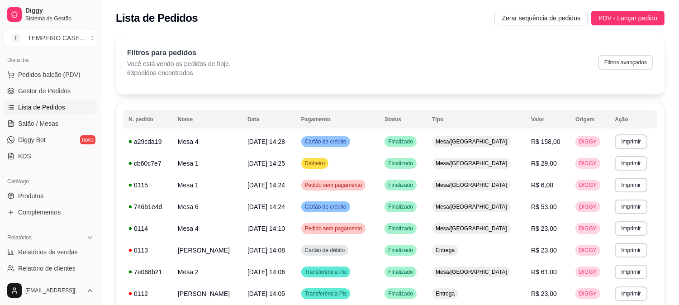
click at [610, 65] on button "Filtros avançados" at bounding box center [625, 62] width 55 height 14
select select "0"
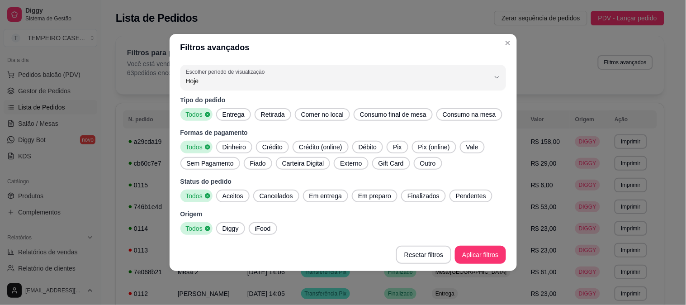
click at [224, 114] on span "Entrega" at bounding box center [233, 114] width 29 height 9
click at [241, 191] on span "Aceitos" at bounding box center [233, 195] width 28 height 9
click at [321, 195] on span "Em entrega" at bounding box center [326, 195] width 40 height 9
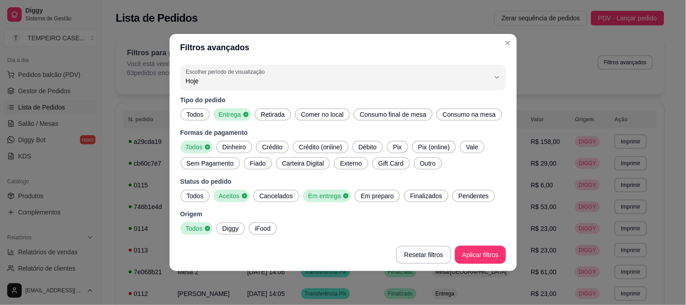
click at [374, 195] on span "Em preparo" at bounding box center [377, 195] width 40 height 9
click at [422, 193] on span "Finalizados" at bounding box center [429, 195] width 39 height 9
click at [476, 193] on span "Pendentes" at bounding box center [480, 195] width 38 height 9
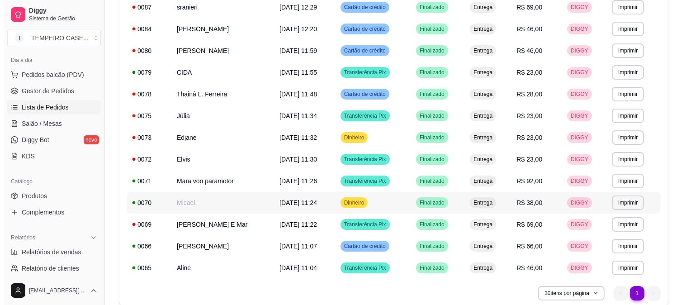
scroll to position [391, 0]
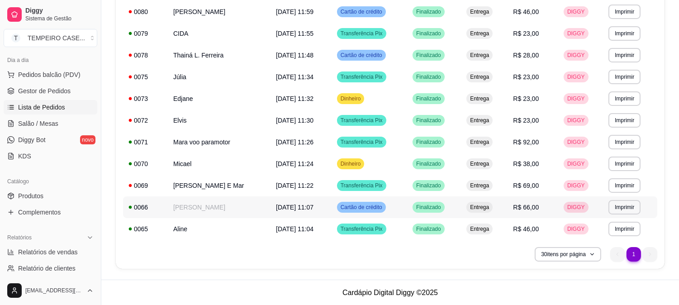
click at [168, 210] on td "[PERSON_NAME]" at bounding box center [219, 207] width 103 height 22
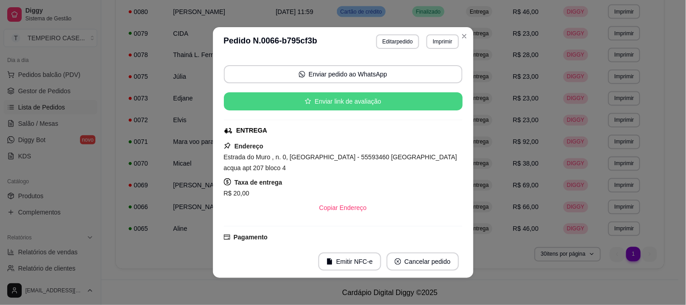
scroll to position [187, 0]
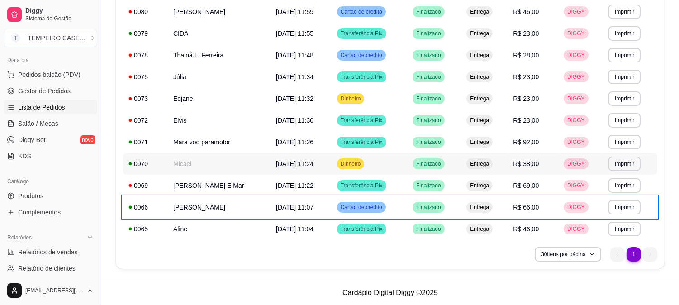
click at [204, 171] on td "Micael" at bounding box center [219, 164] width 103 height 22
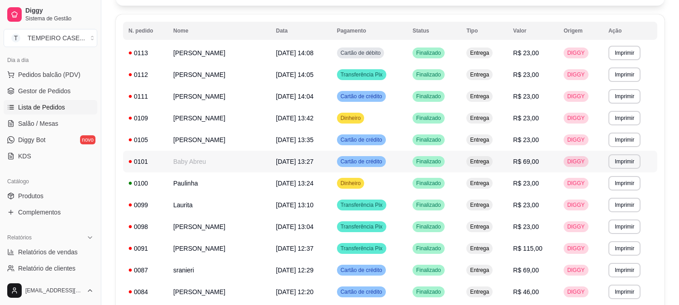
scroll to position [38, 0]
